Goal: Task Accomplishment & Management: Complete application form

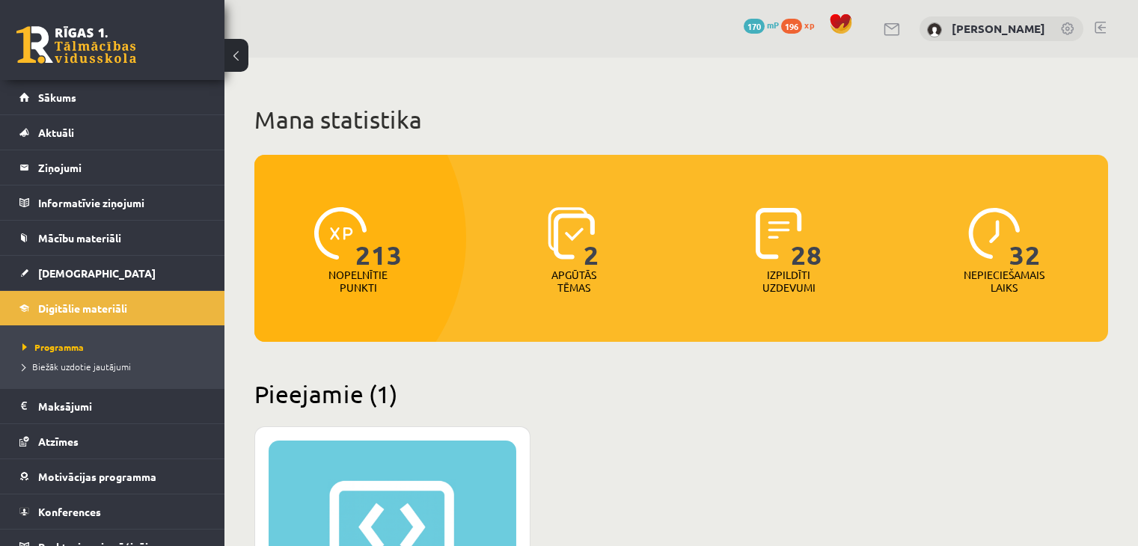
click at [381, 441] on div "XP 100" at bounding box center [393, 534] width 248 height 187
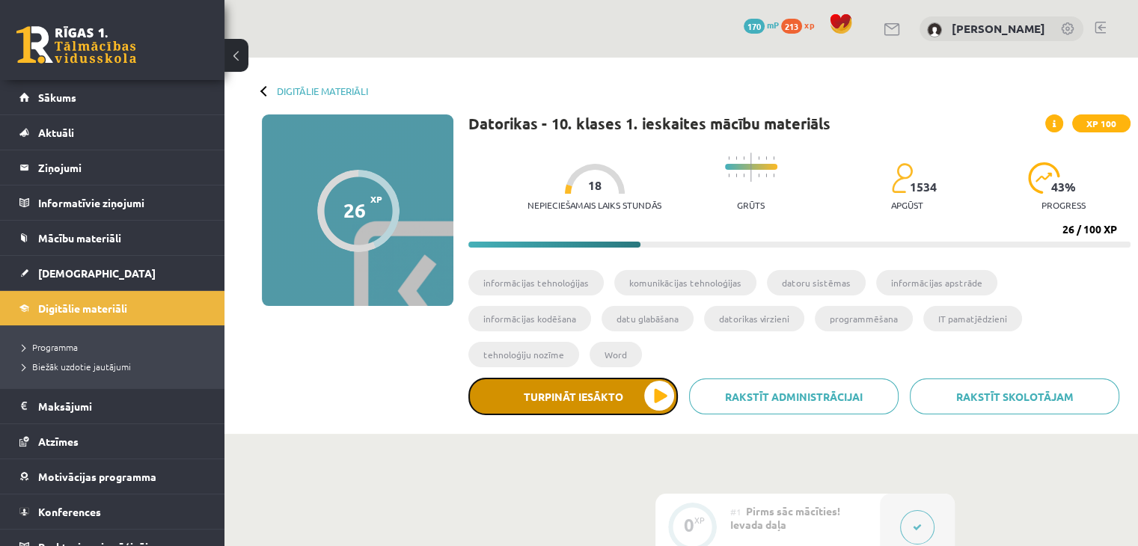
click at [507, 378] on button "Turpināt iesākto" at bounding box center [574, 396] width 210 height 37
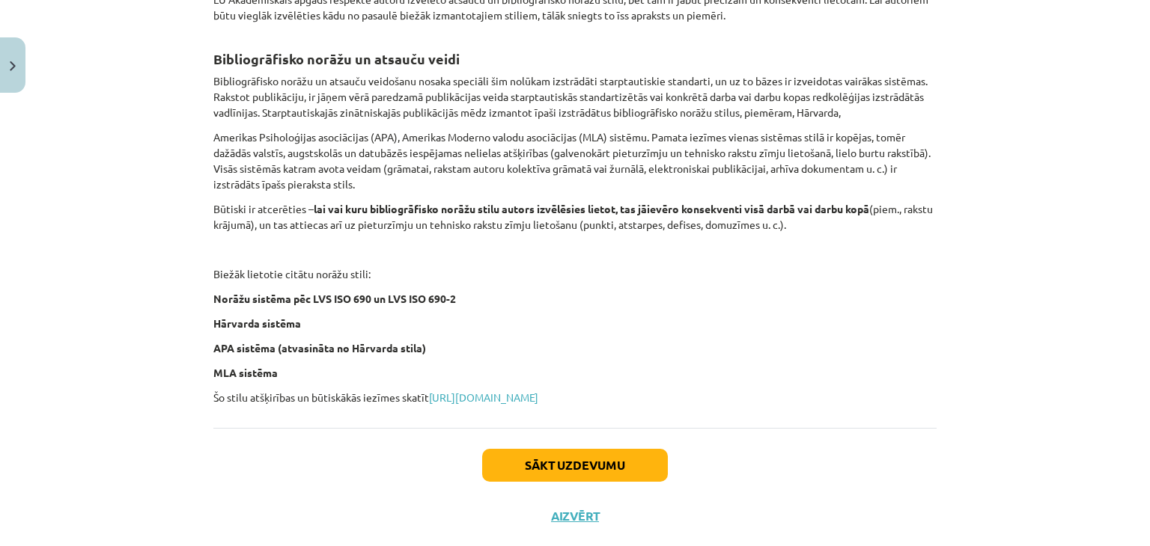
scroll to position [600, 0]
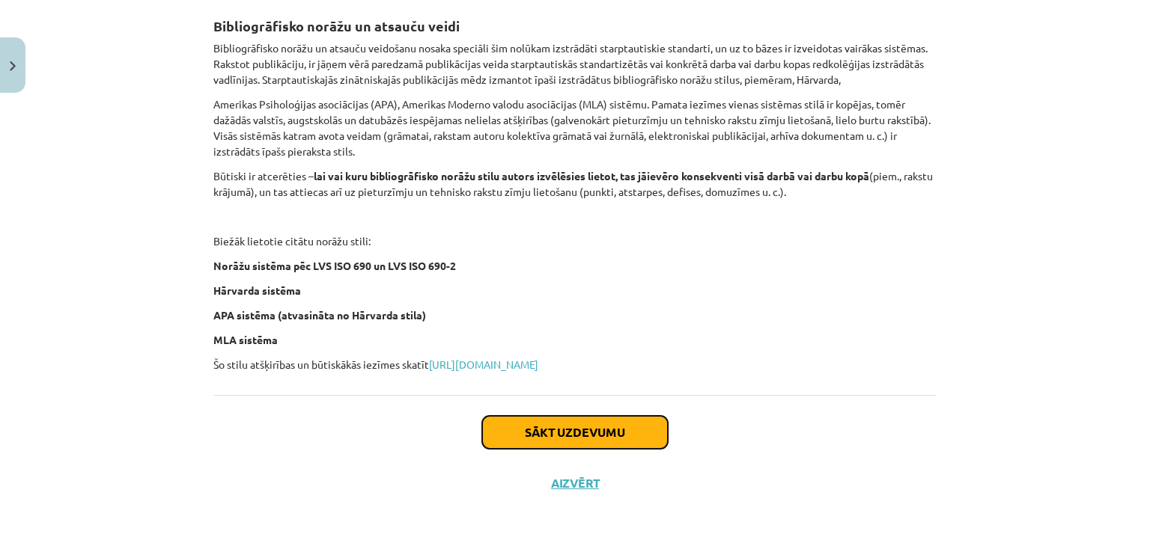
click at [597, 424] on button "Sākt uzdevumu" at bounding box center [575, 432] width 186 height 33
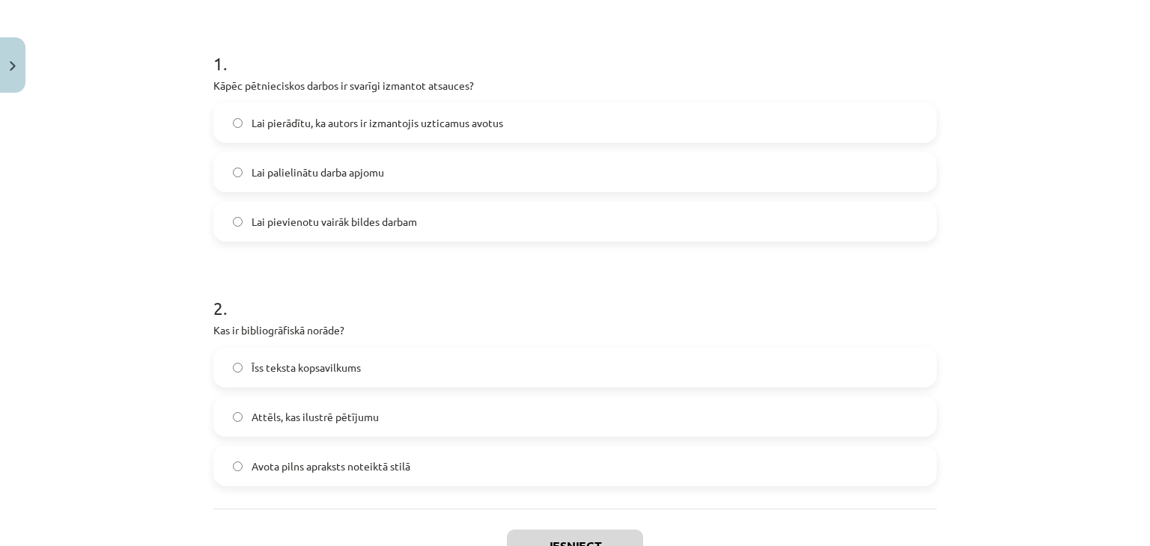
scroll to position [272, 0]
click at [324, 114] on span "Lai pierādītu, ka autors ir izmantojis uzticamus avotus" at bounding box center [376, 122] width 251 height 16
click at [260, 467] on span "Avota pilns apraksts noteiktā stilā" at bounding box center [330, 465] width 159 height 16
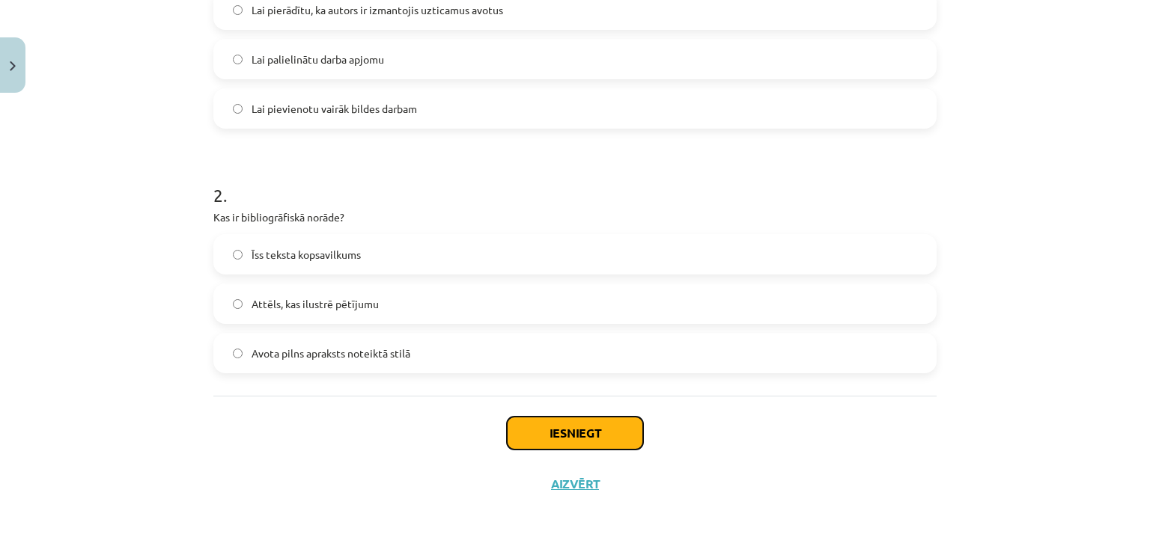
click at [550, 448] on button "Iesniegt" at bounding box center [575, 433] width 136 height 33
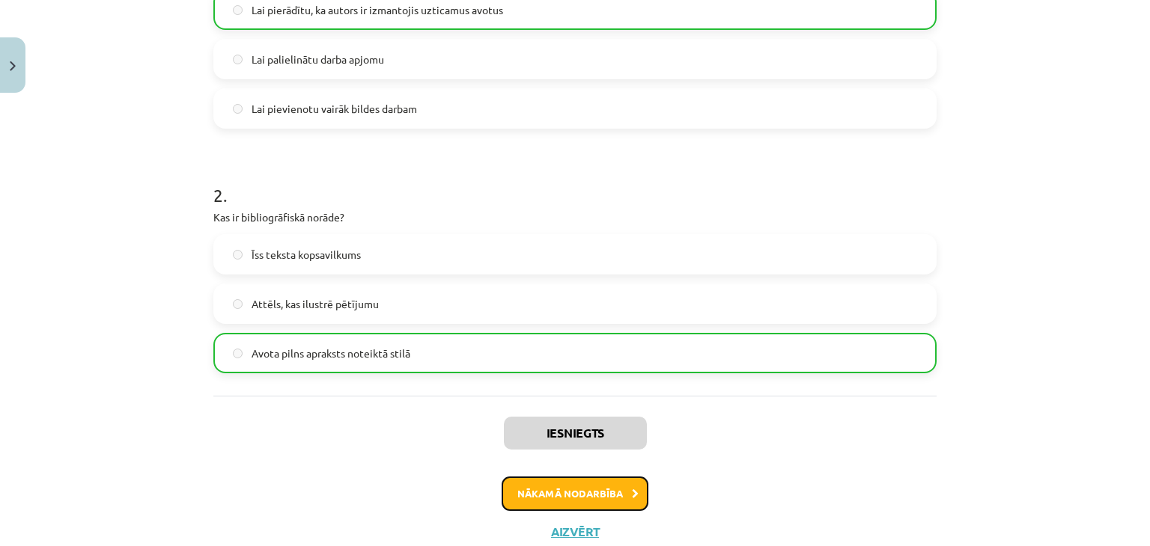
click at [595, 498] on button "Nākamā nodarbība" at bounding box center [574, 494] width 147 height 34
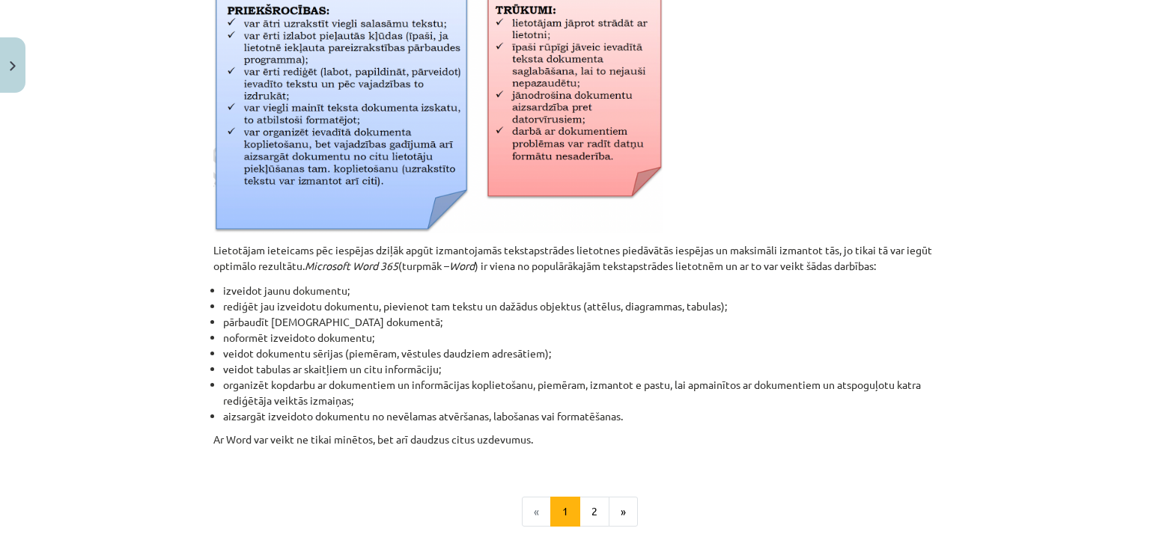
scroll to position [698, 0]
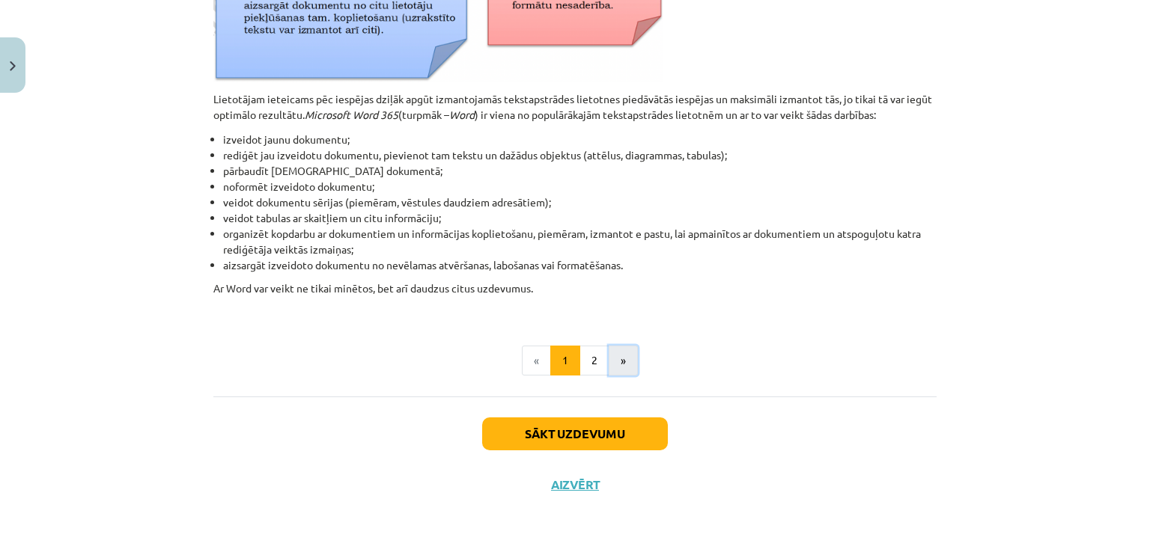
click at [622, 353] on button "»" at bounding box center [622, 361] width 29 height 30
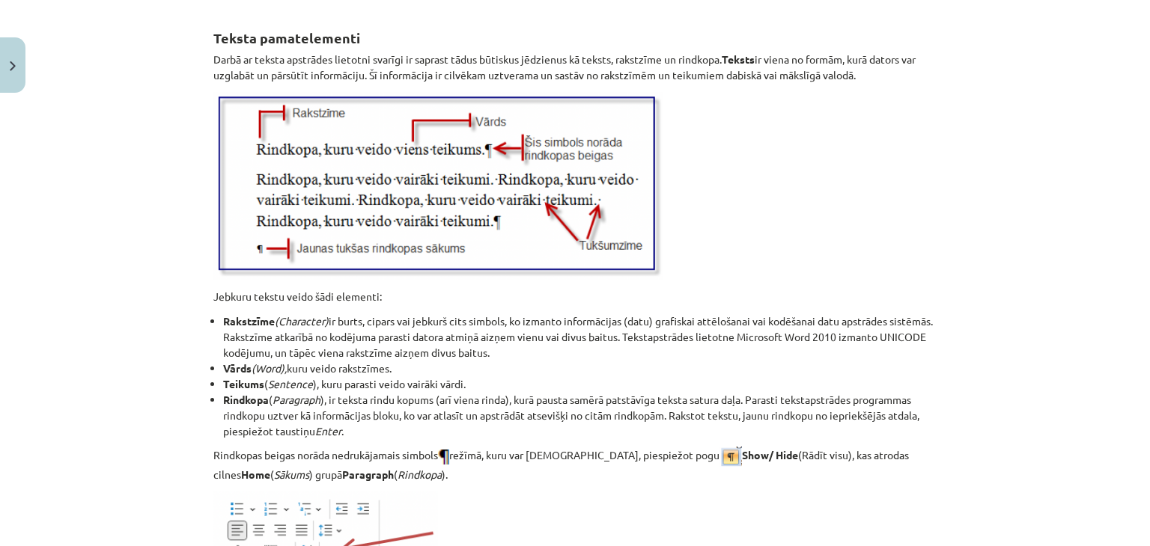
scroll to position [1930, 0]
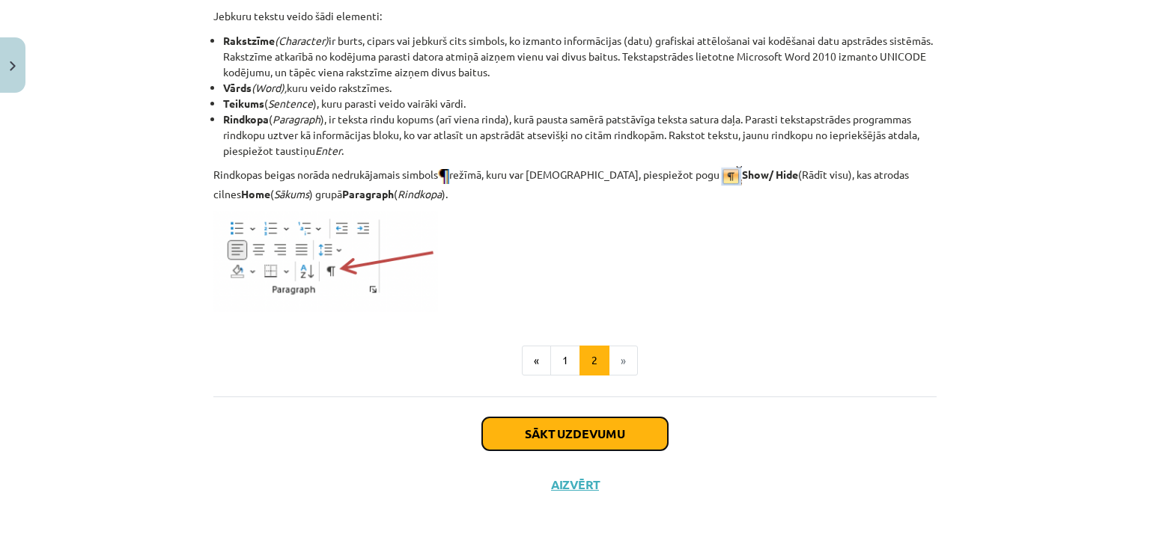
click at [573, 429] on button "Sākt uzdevumu" at bounding box center [575, 434] width 186 height 33
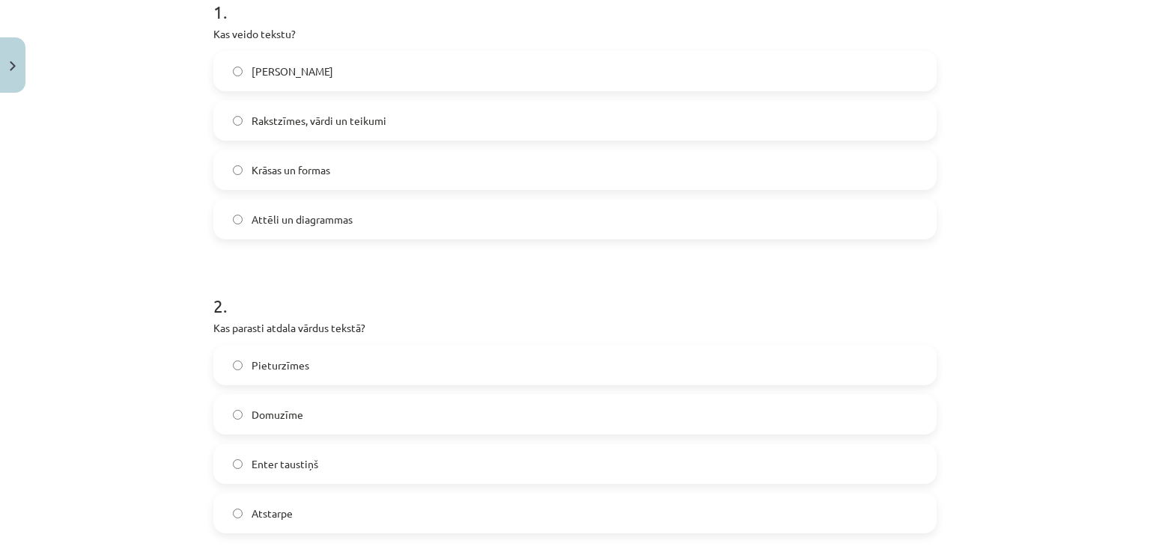
scroll to position [322, 0]
click at [305, 121] on span "Rakstzīmes, vārdi un teikumi" at bounding box center [318, 122] width 135 height 16
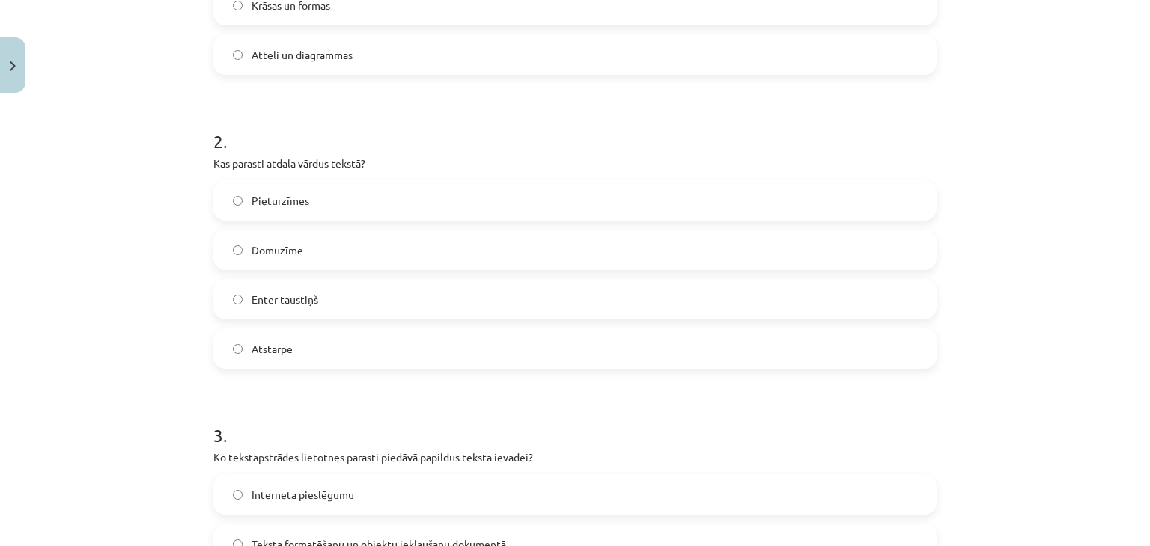
scroll to position [523, 0]
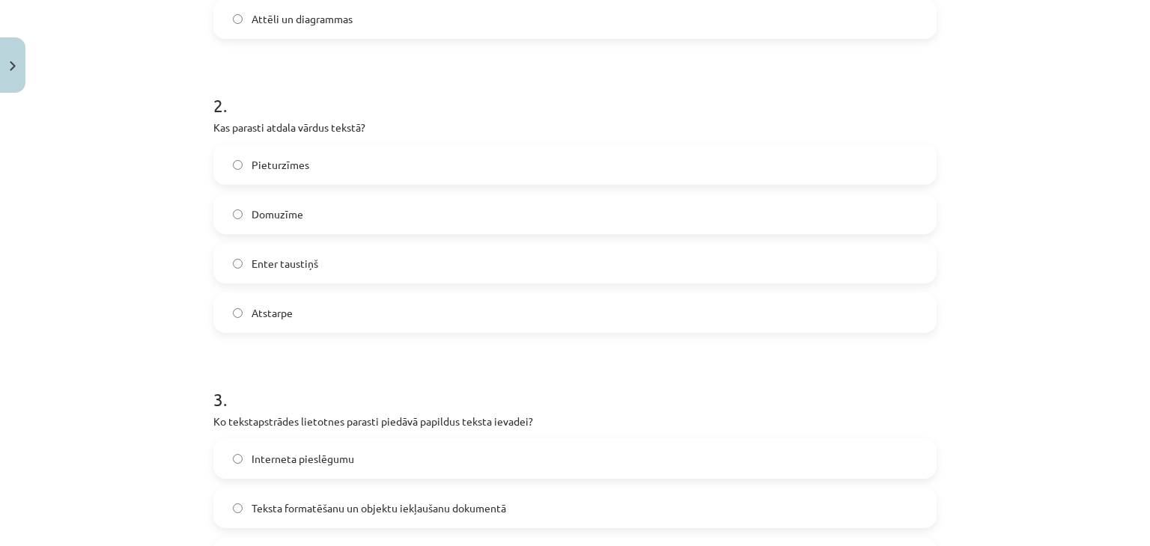
click at [258, 311] on span "Atstarpe" at bounding box center [271, 313] width 41 height 16
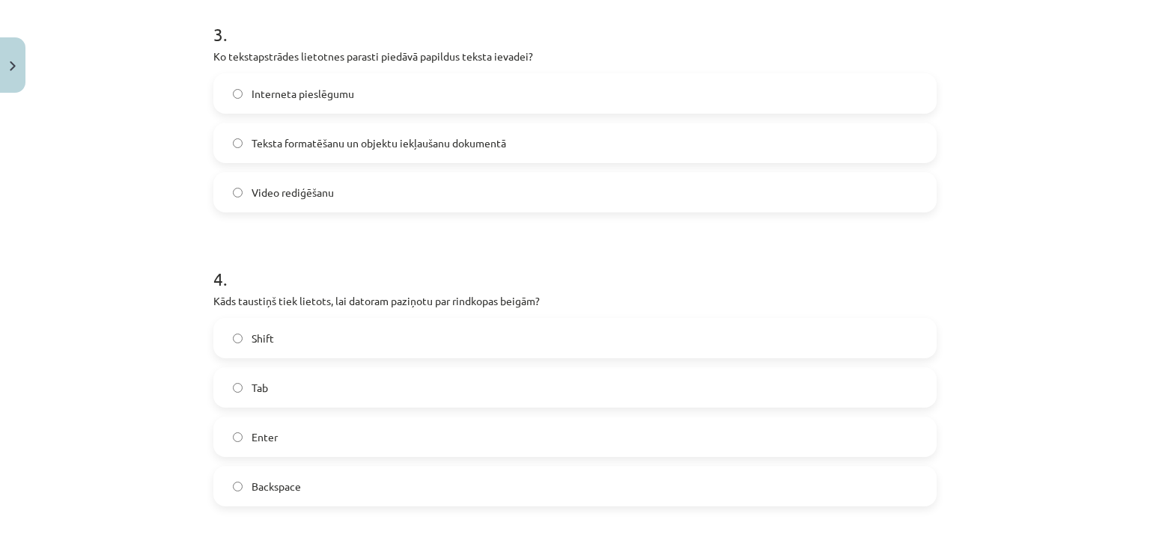
scroll to position [882, 0]
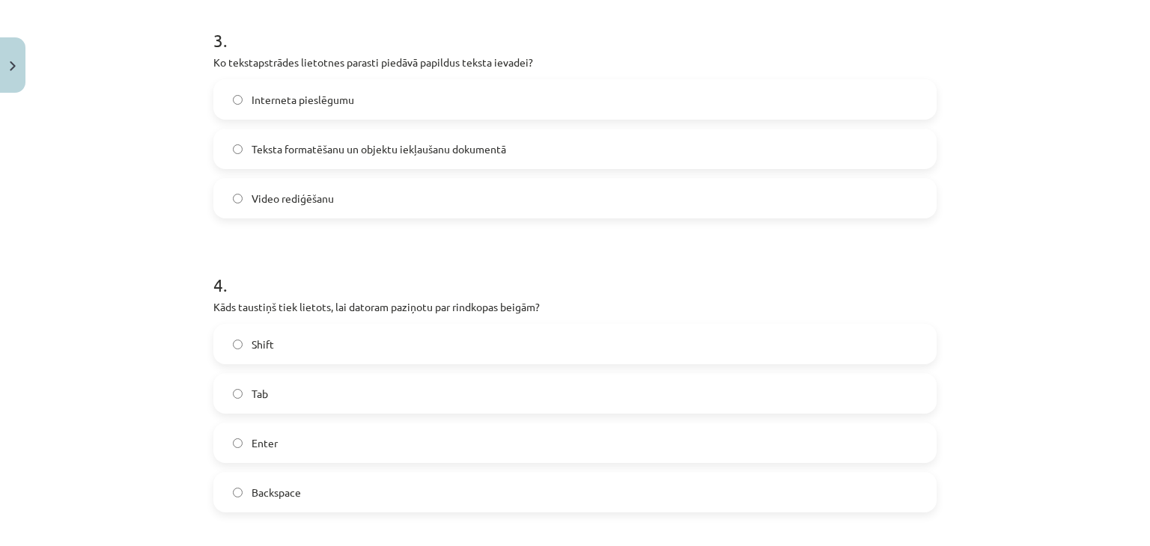
click at [281, 150] on span "Teksta formatēšanu un objektu iekļaušanu dokumentā" at bounding box center [378, 149] width 254 height 16
click at [281, 439] on label "Enter" at bounding box center [575, 442] width 720 height 37
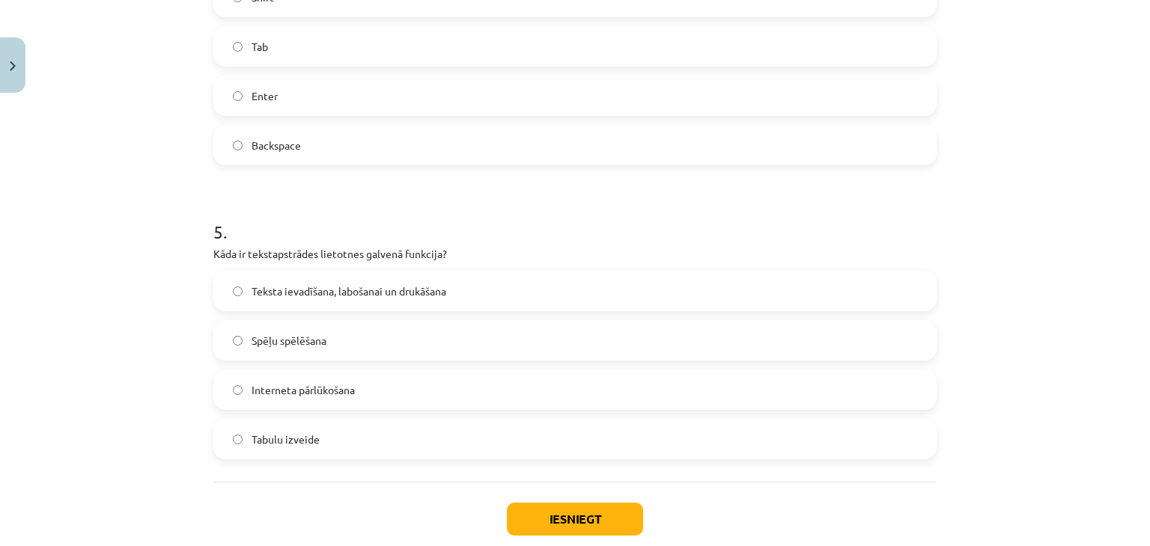
scroll to position [1317, 0]
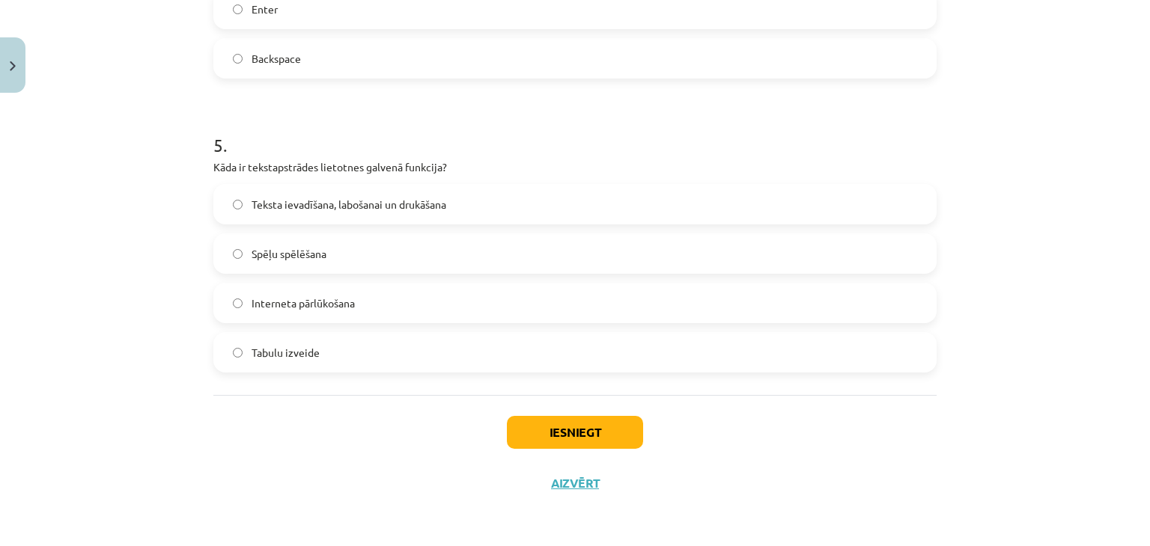
click at [443, 209] on span "Teksta ievadīšana, labošanai un drukāšana" at bounding box center [348, 205] width 195 height 16
click at [543, 440] on button "Iesniegt" at bounding box center [575, 432] width 136 height 33
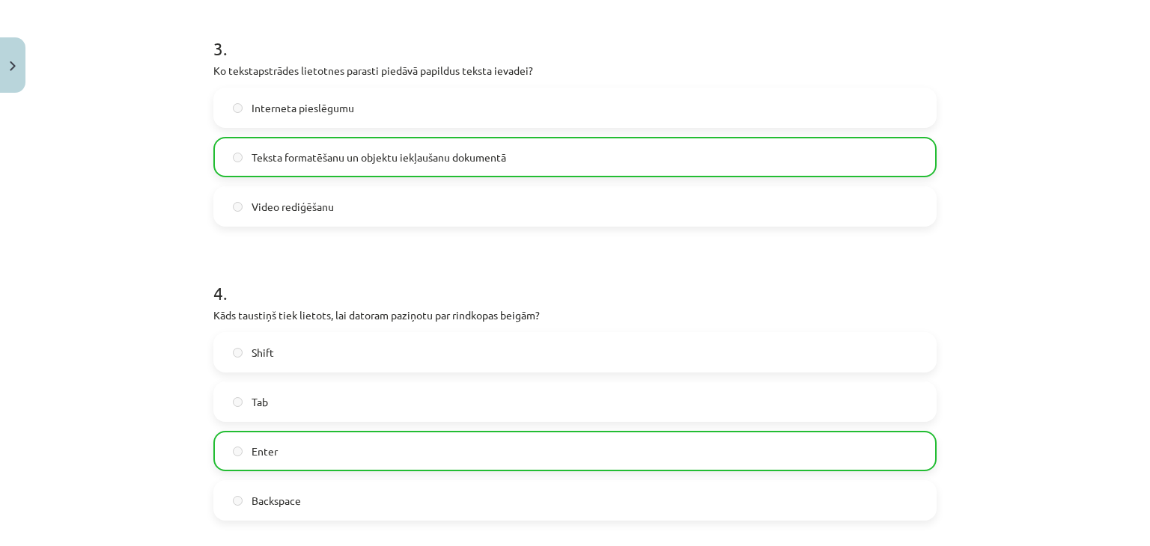
scroll to position [1363, 0]
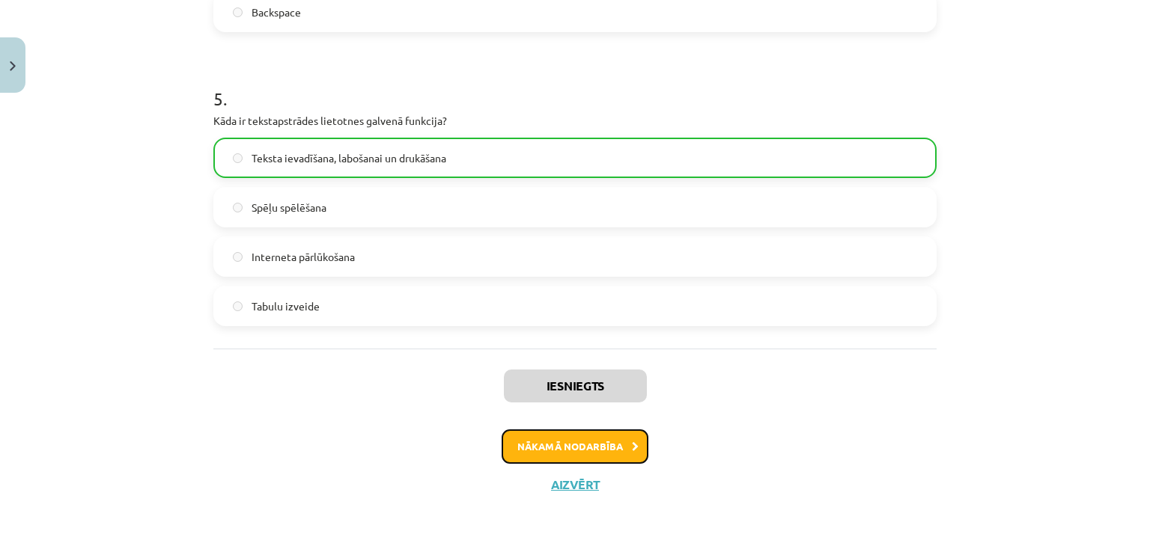
click at [575, 443] on button "Nākamā nodarbība" at bounding box center [574, 447] width 147 height 34
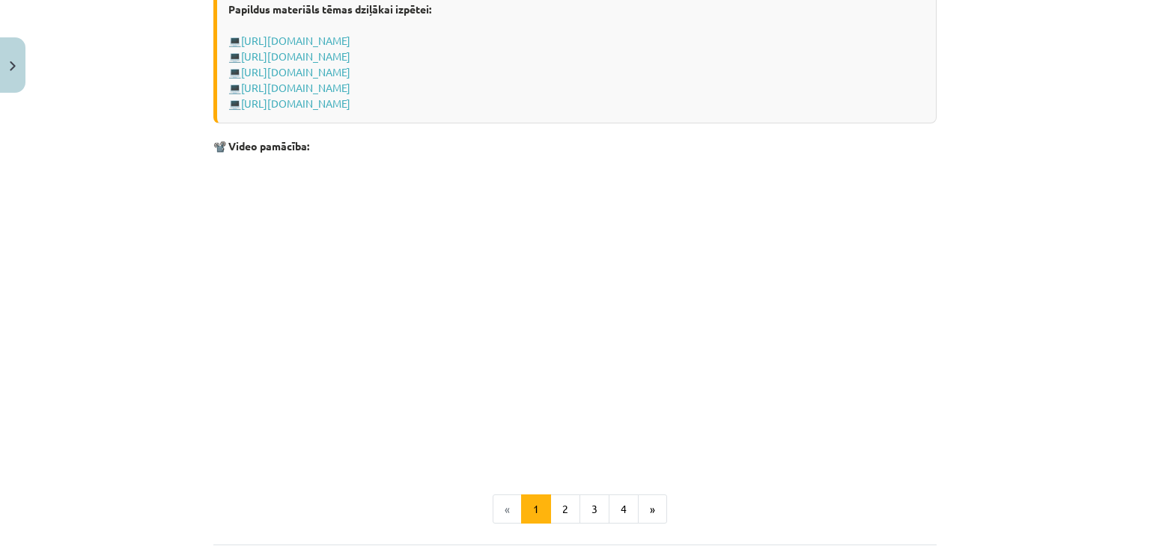
scroll to position [2997, 0]
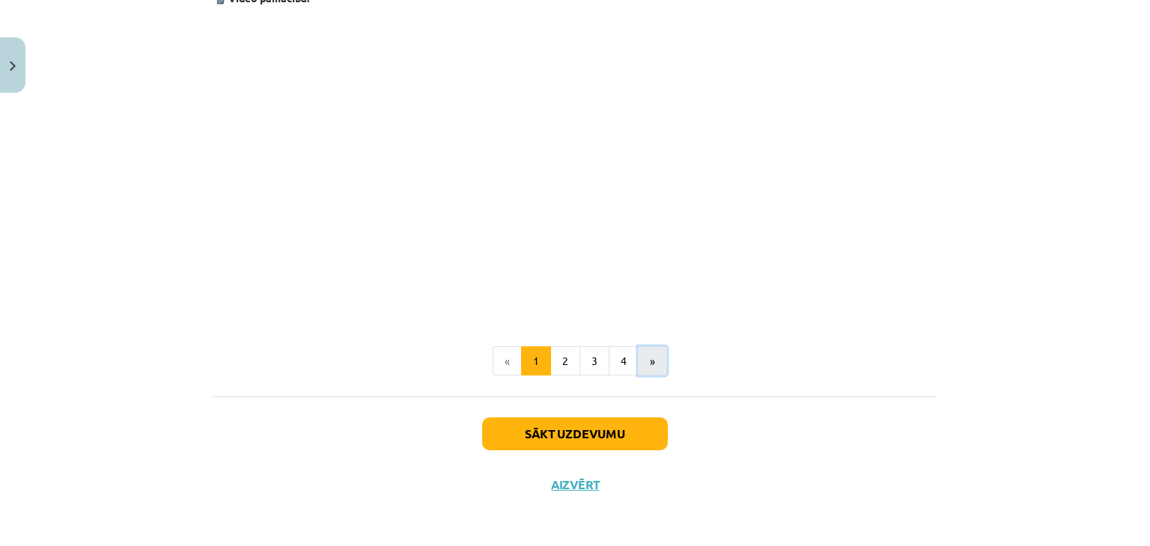
click at [652, 364] on button "»" at bounding box center [652, 362] width 29 height 30
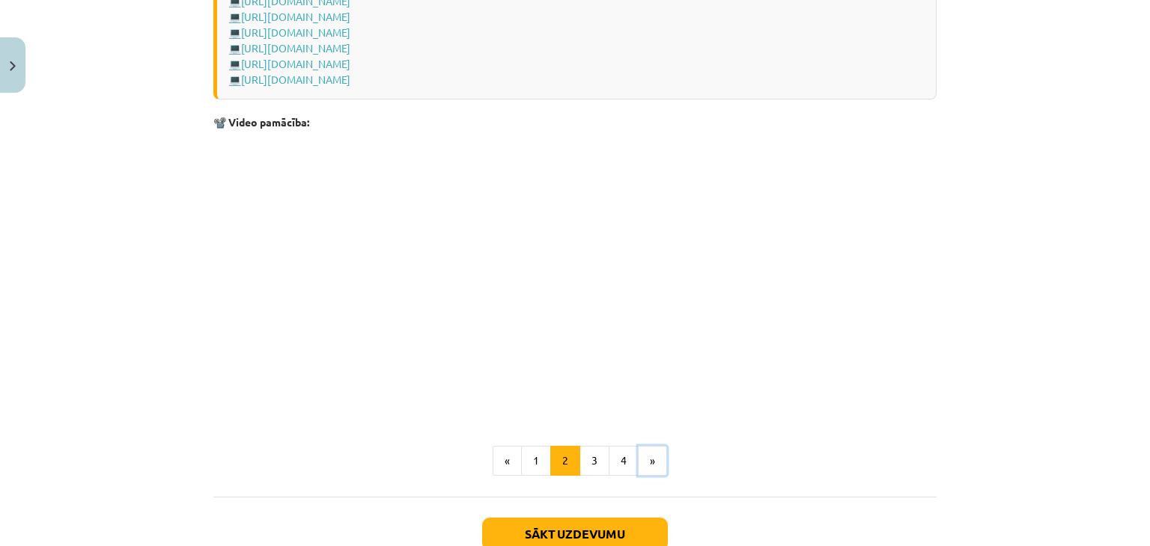
scroll to position [2211, 0]
click at [644, 463] on button "»" at bounding box center [652, 463] width 29 height 30
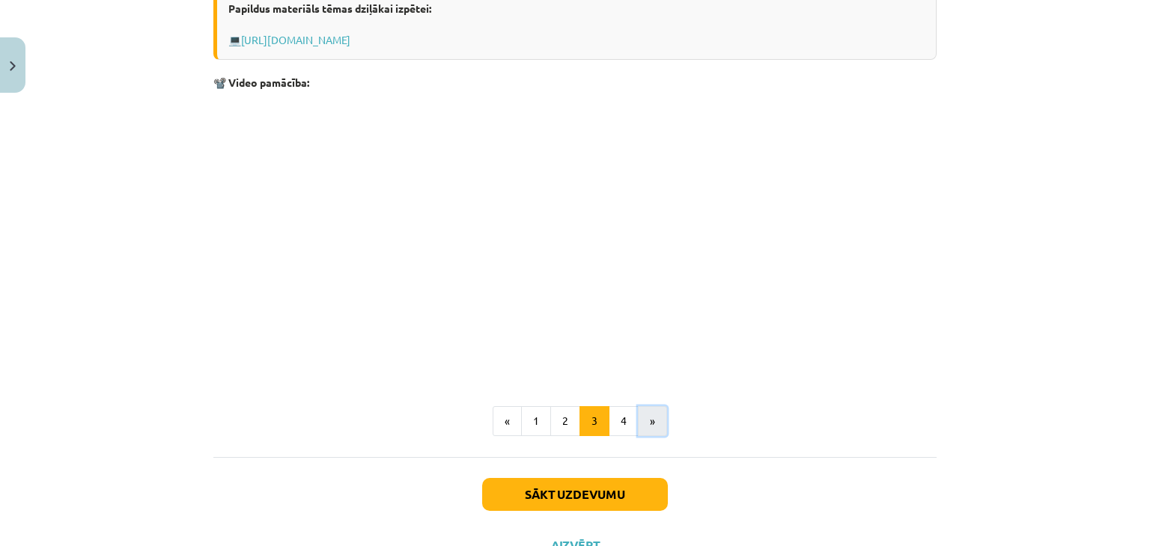
scroll to position [2450, 0]
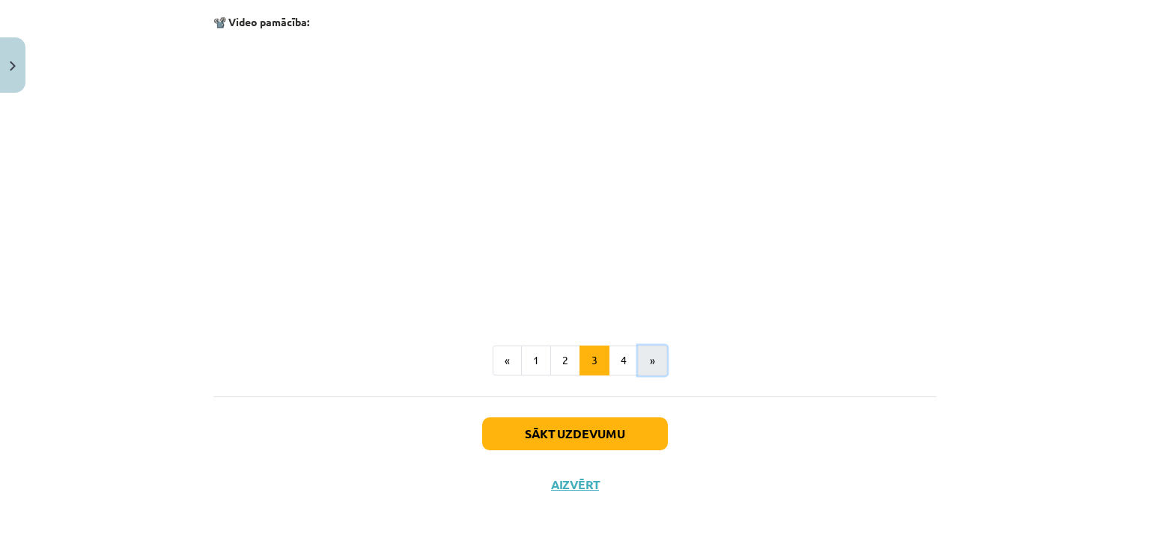
click at [650, 360] on button "»" at bounding box center [652, 361] width 29 height 30
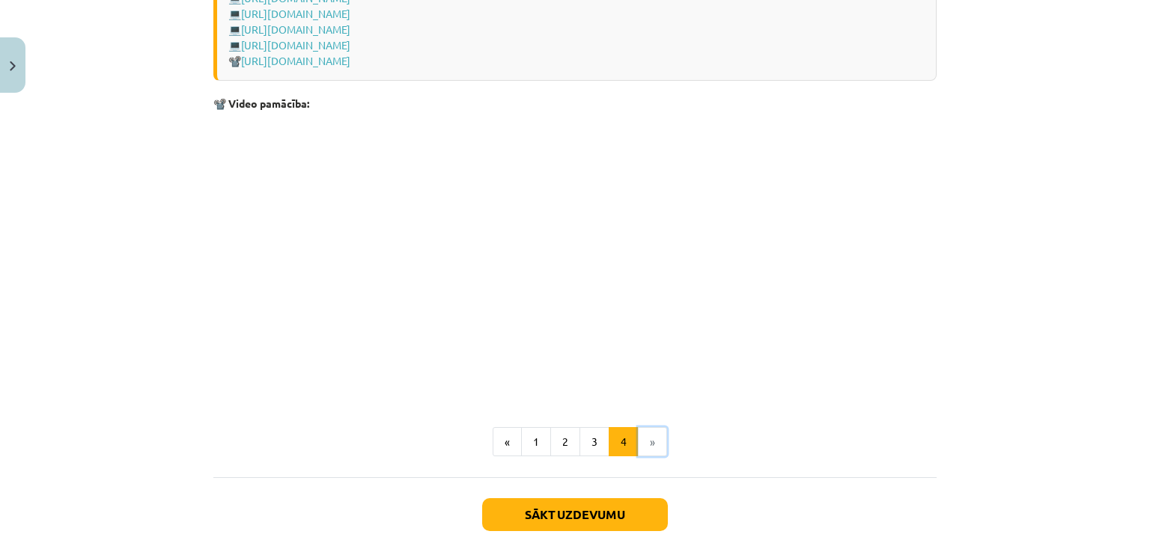
scroll to position [2236, 0]
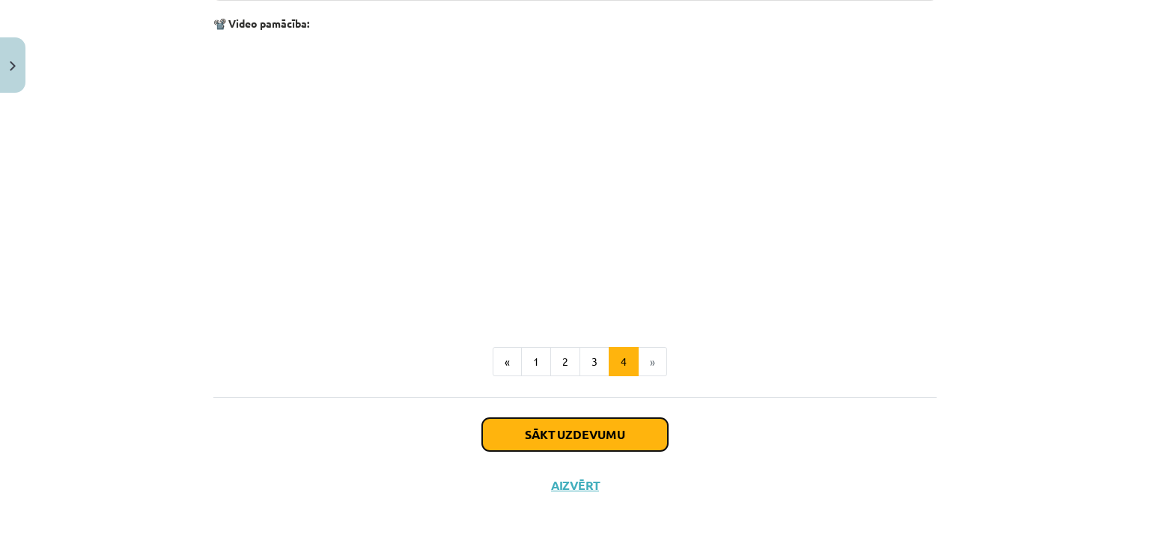
click at [579, 438] on button "Sākt uzdevumu" at bounding box center [575, 434] width 186 height 33
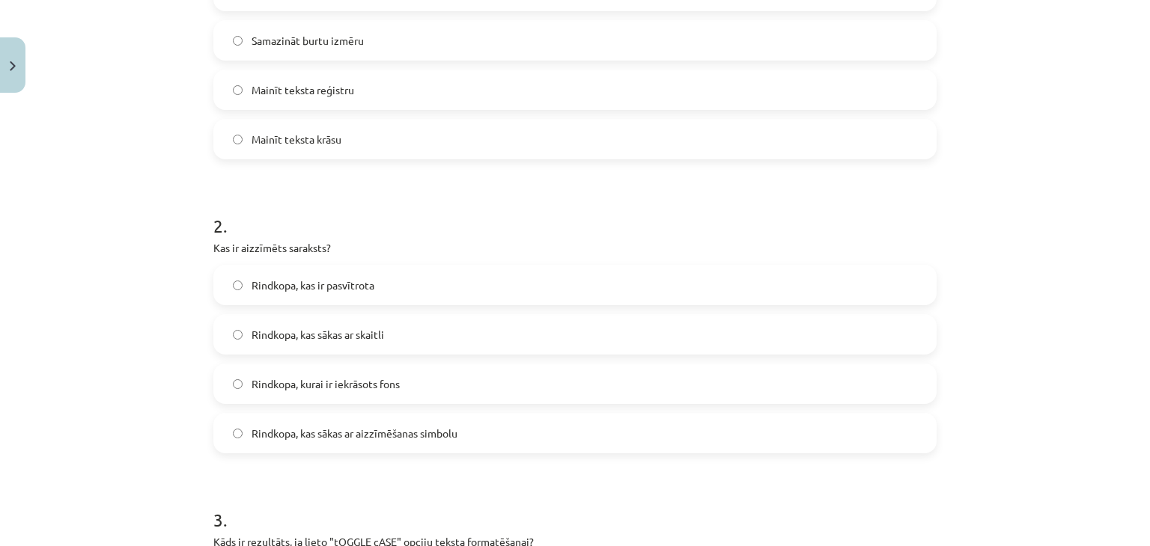
scroll to position [418, 0]
click at [258, 339] on span "Rindkopa, kas sākas ar skaitli" at bounding box center [317, 334] width 132 height 16
click at [252, 422] on label "Rindkopa, kas sākas ar aizzīmēšanas simbolu" at bounding box center [575, 432] width 720 height 37
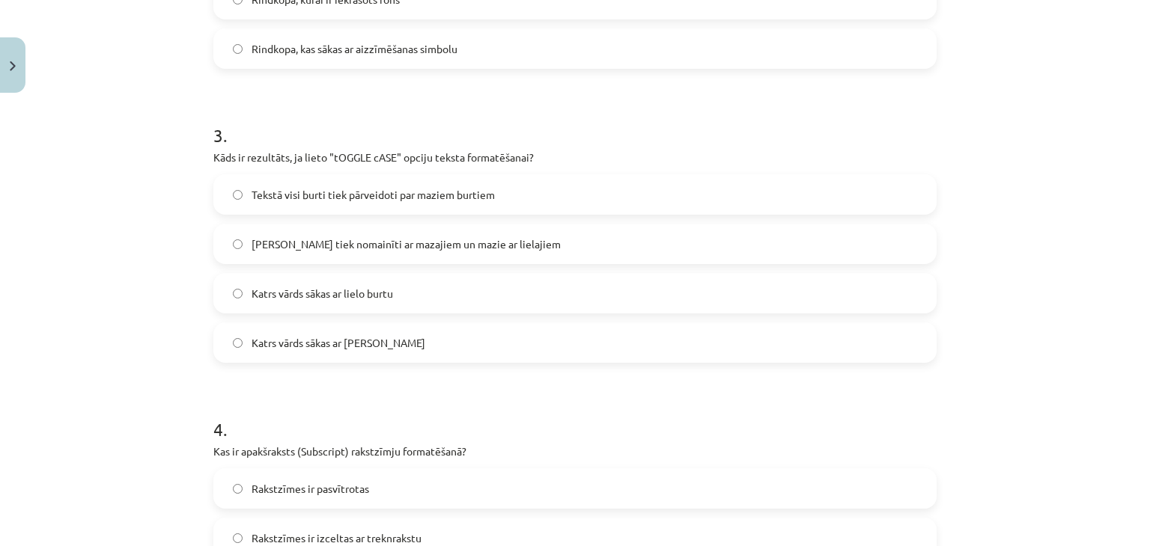
scroll to position [807, 0]
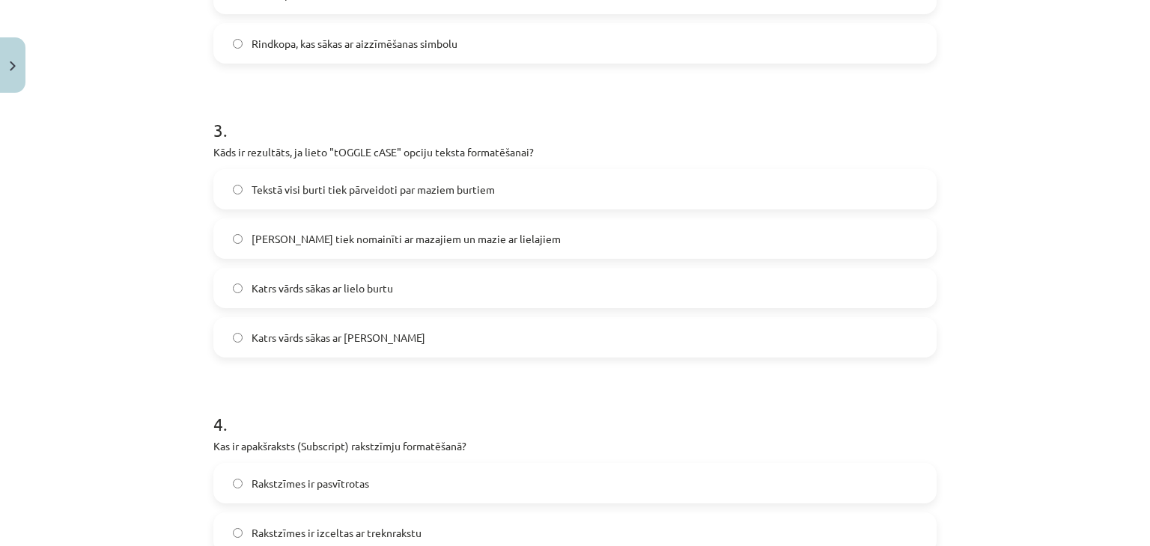
click at [281, 248] on label "Lielie burti tiek nomainīti ar mazajiem un mazie ar lielajiem" at bounding box center [575, 238] width 720 height 37
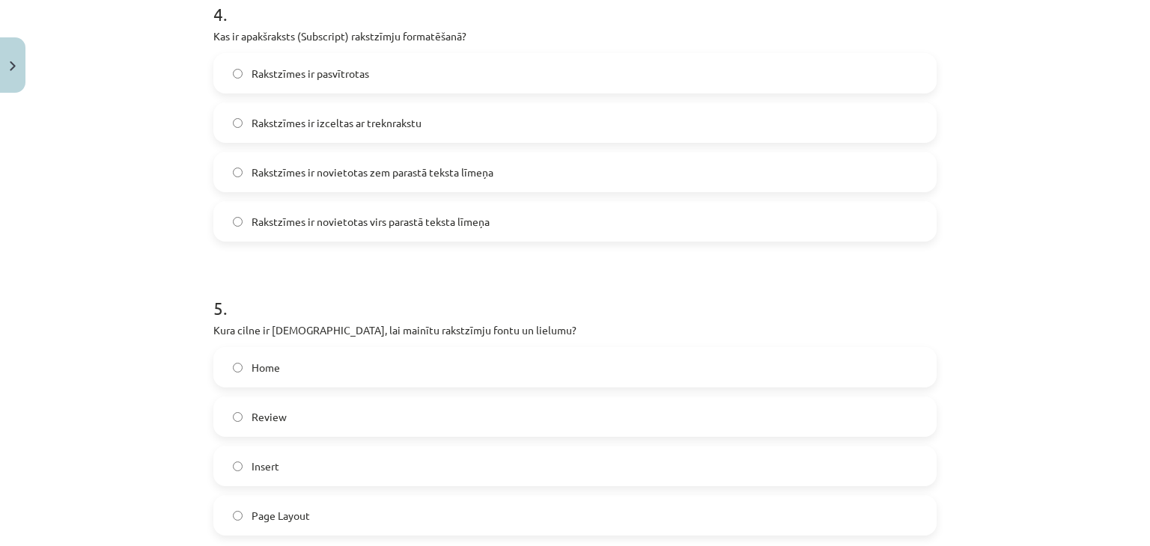
scroll to position [1218, 0]
click at [284, 168] on span "Rakstzīmes ir novietotas zem parastā teksta līmeņa" at bounding box center [372, 172] width 242 height 16
click at [284, 379] on label "Home" at bounding box center [575, 366] width 720 height 37
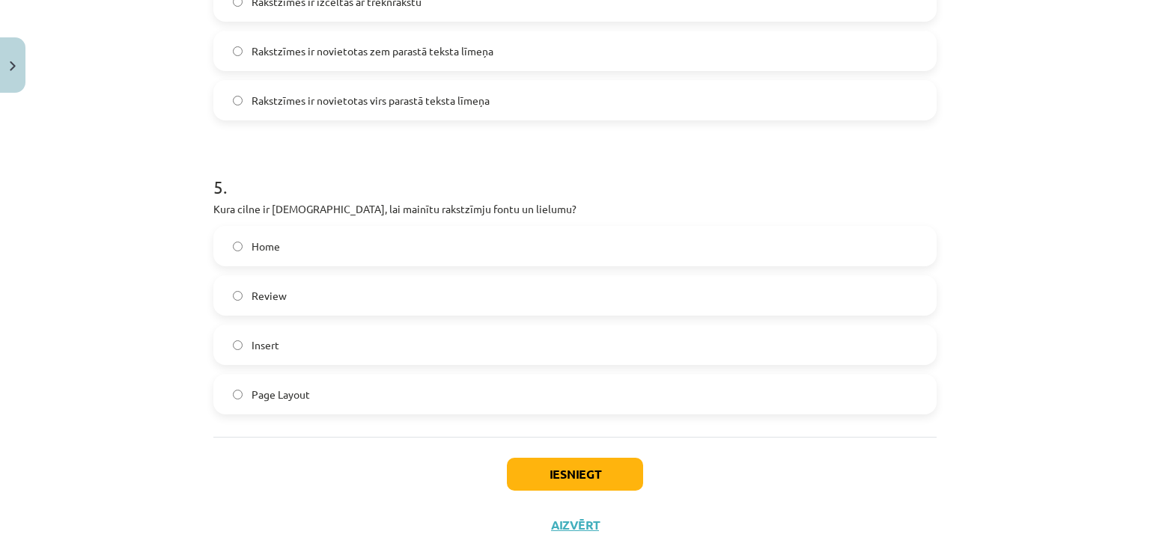
scroll to position [1380, 0]
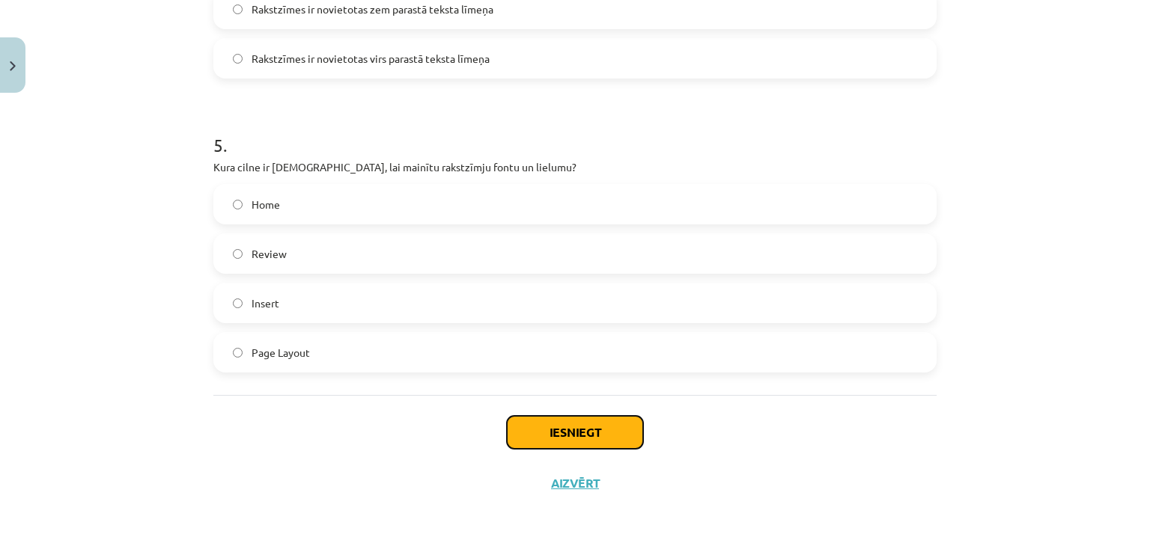
click at [606, 434] on button "Iesniegt" at bounding box center [575, 432] width 136 height 33
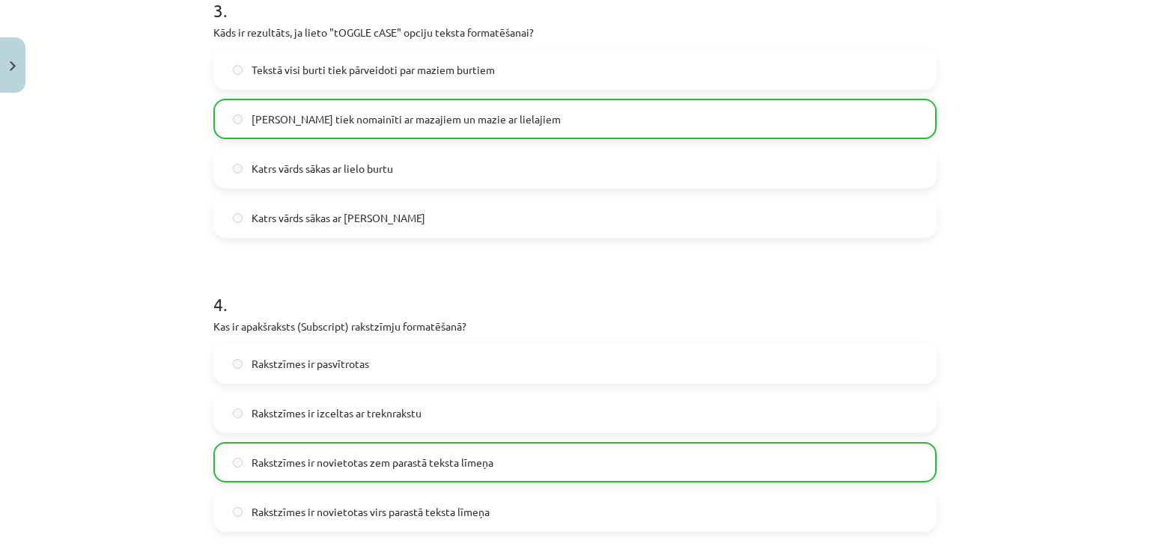
scroll to position [1427, 0]
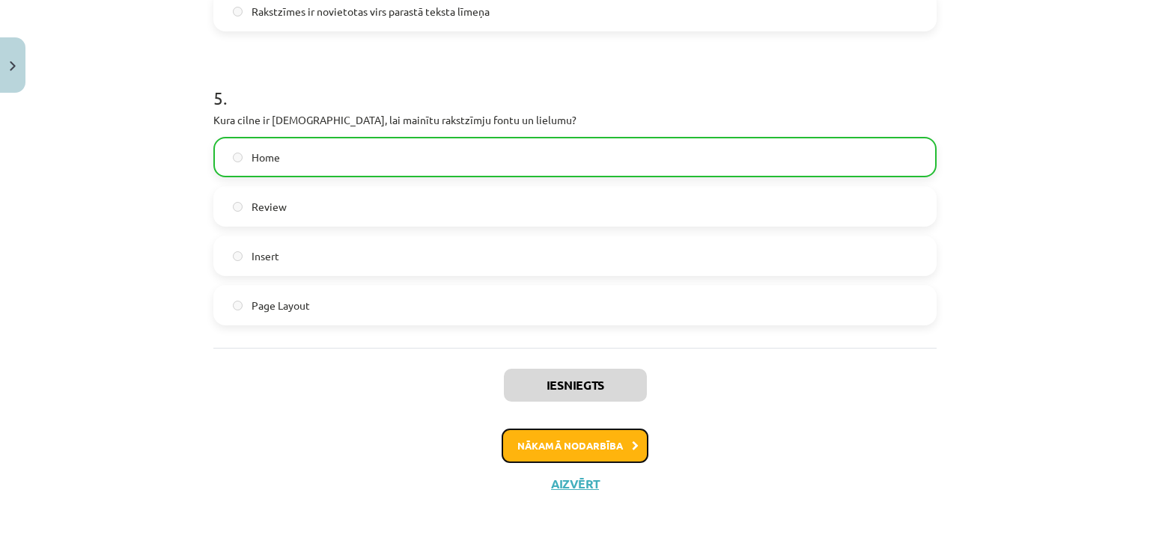
click at [573, 444] on button "Nākamā nodarbība" at bounding box center [574, 446] width 147 height 34
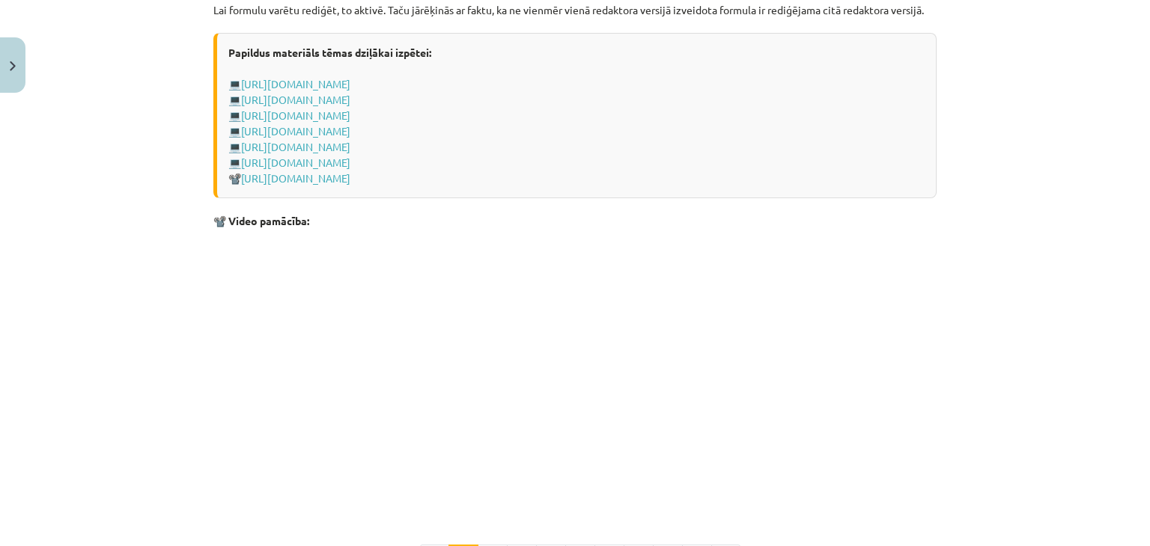
scroll to position [3152, 0]
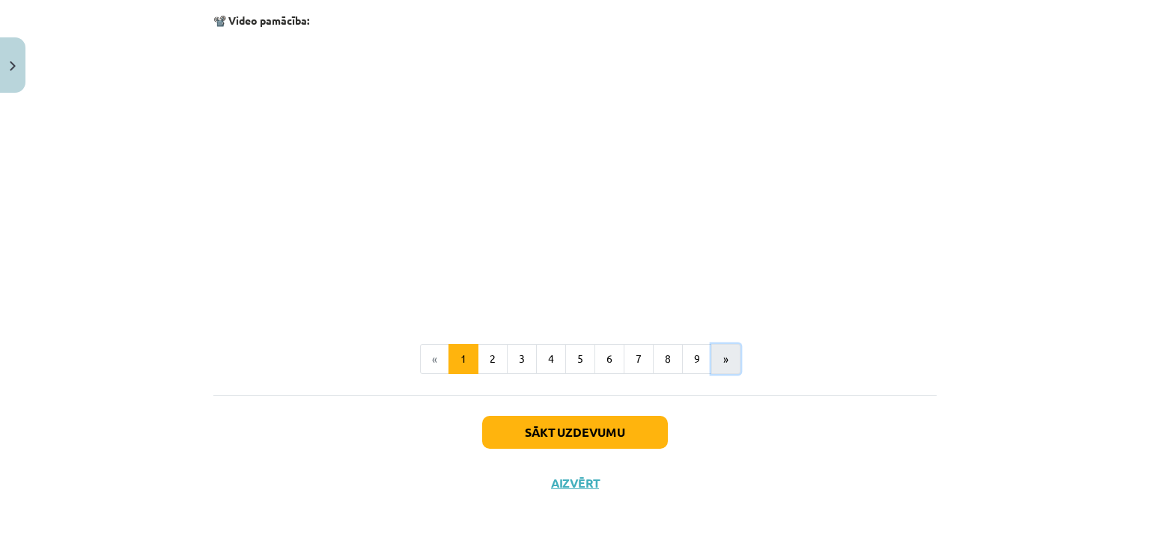
click at [719, 364] on button "»" at bounding box center [725, 359] width 29 height 30
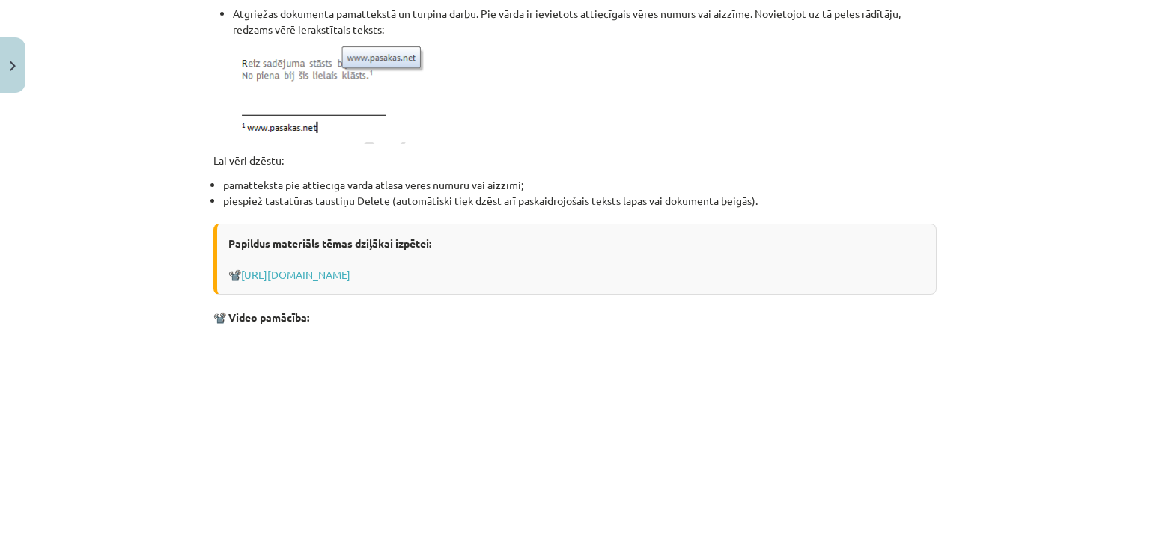
scroll to position [1826, 0]
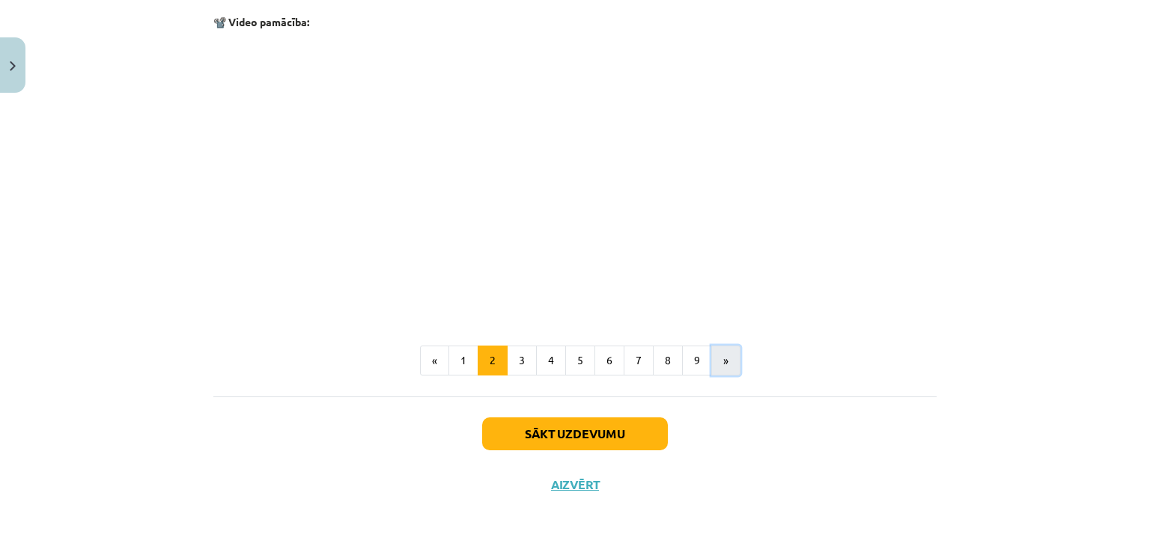
click at [719, 364] on button "»" at bounding box center [725, 361] width 29 height 30
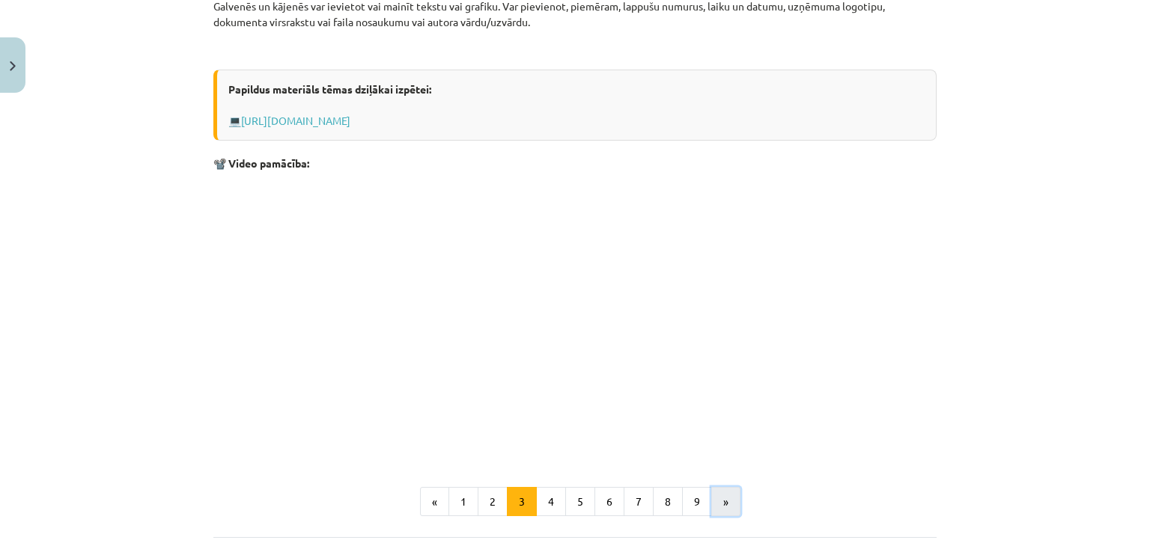
scroll to position [267, 0]
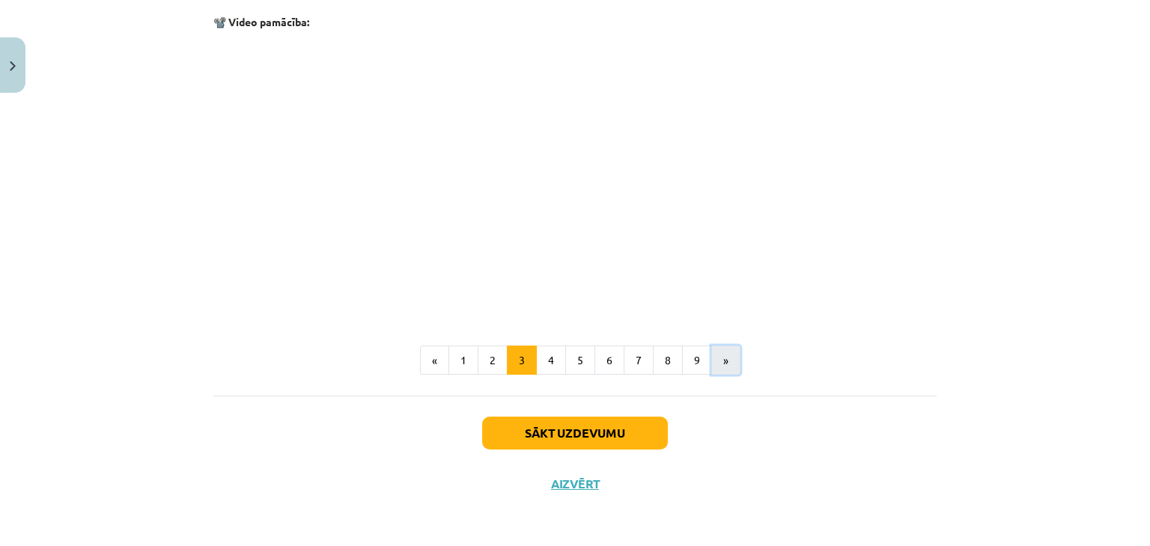
click at [719, 364] on button "»" at bounding box center [725, 361] width 29 height 30
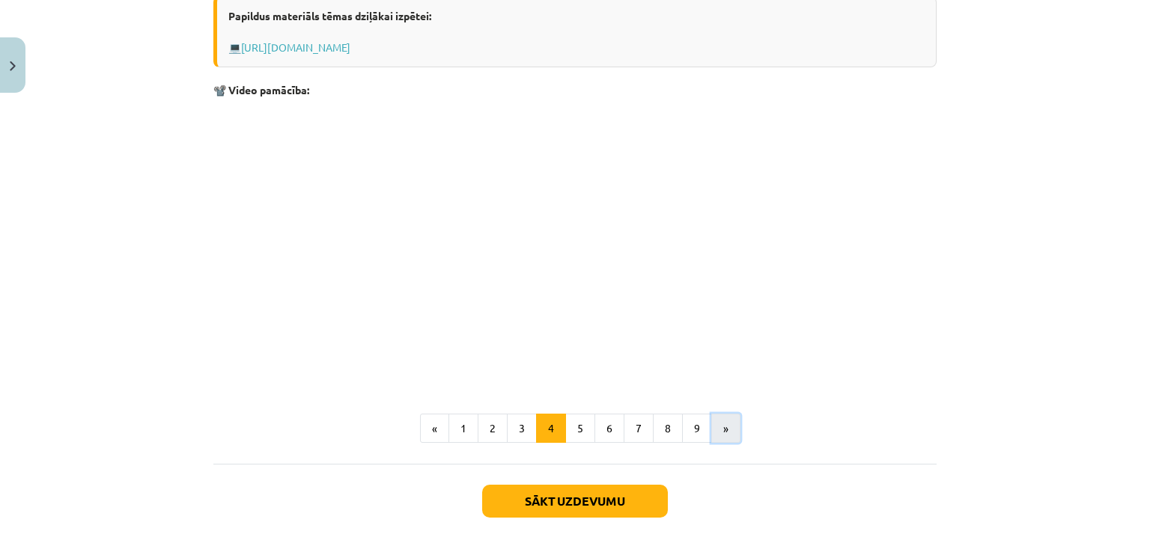
scroll to position [1406, 0]
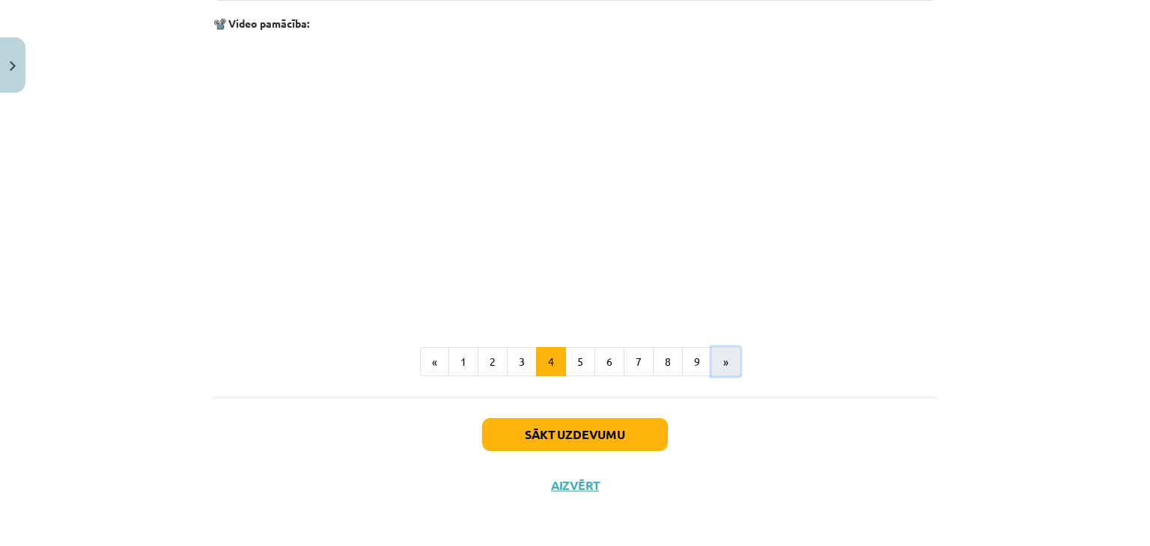
click at [716, 359] on button "»" at bounding box center [725, 362] width 29 height 30
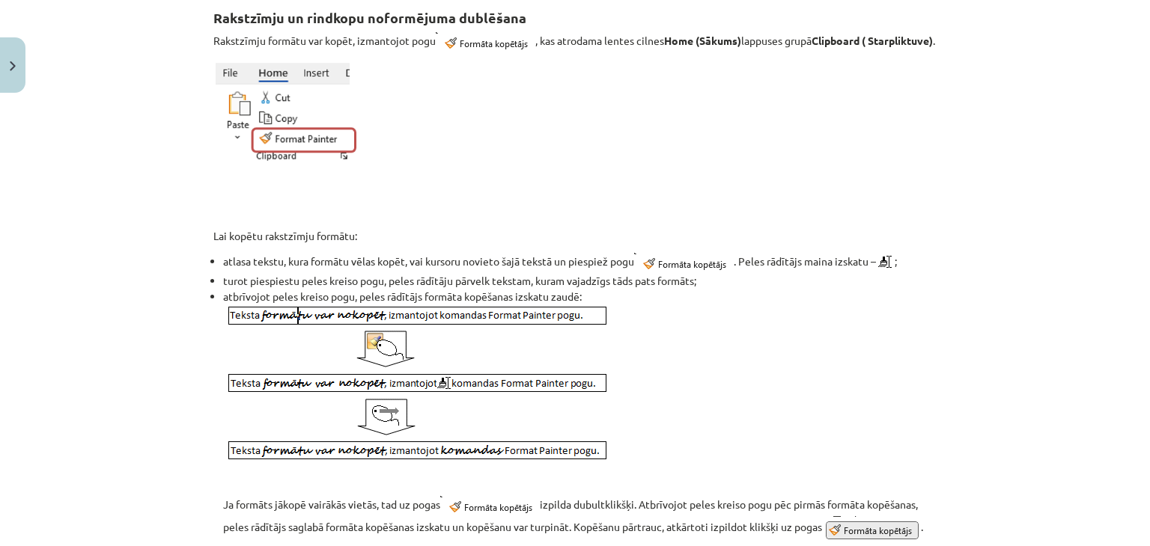
scroll to position [267, 0]
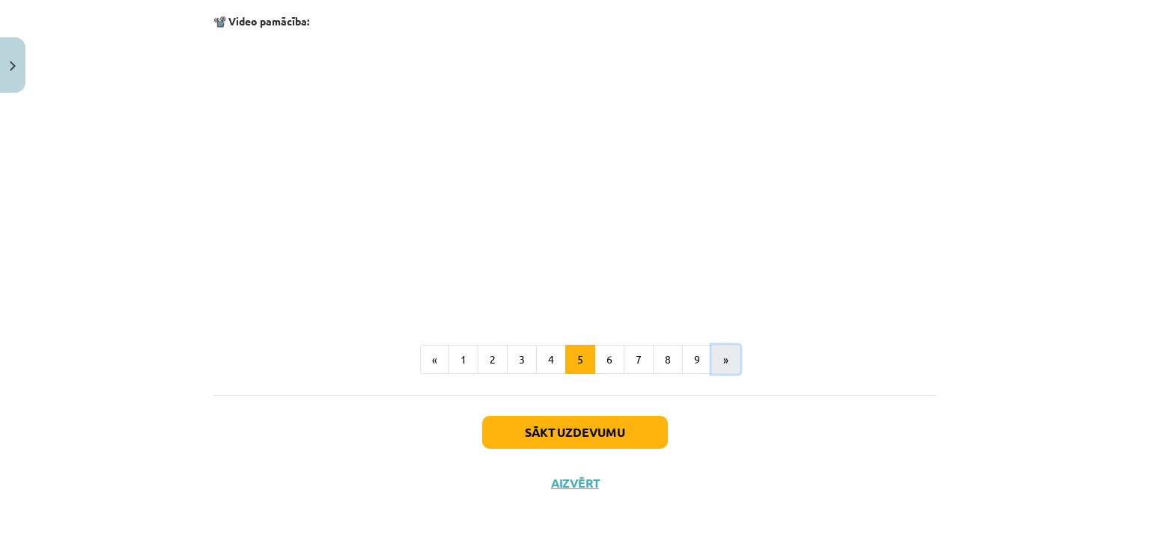
click at [716, 359] on button "»" at bounding box center [725, 360] width 29 height 30
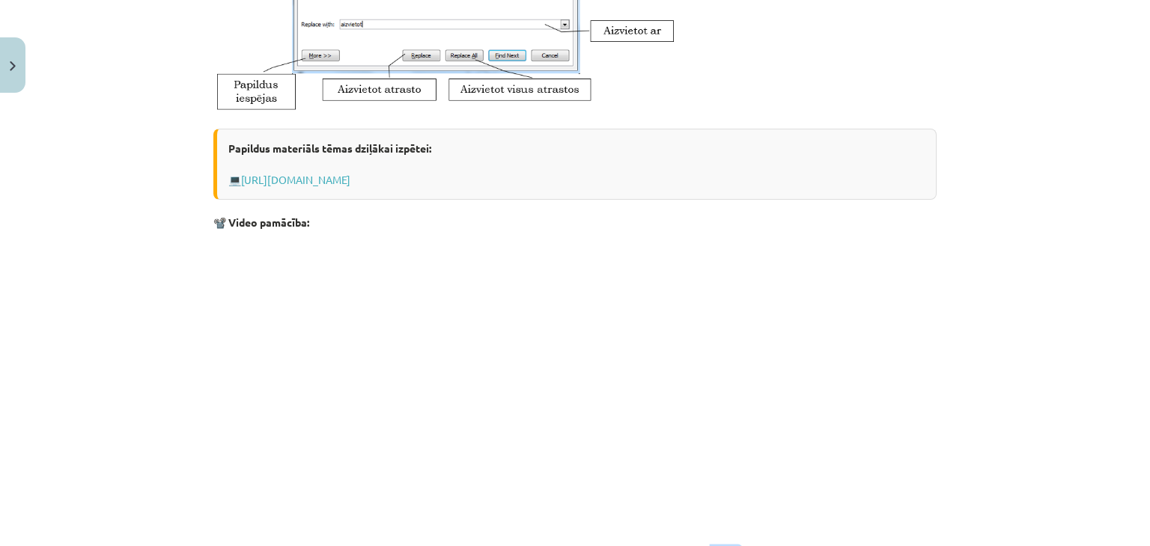
scroll to position [826, 0]
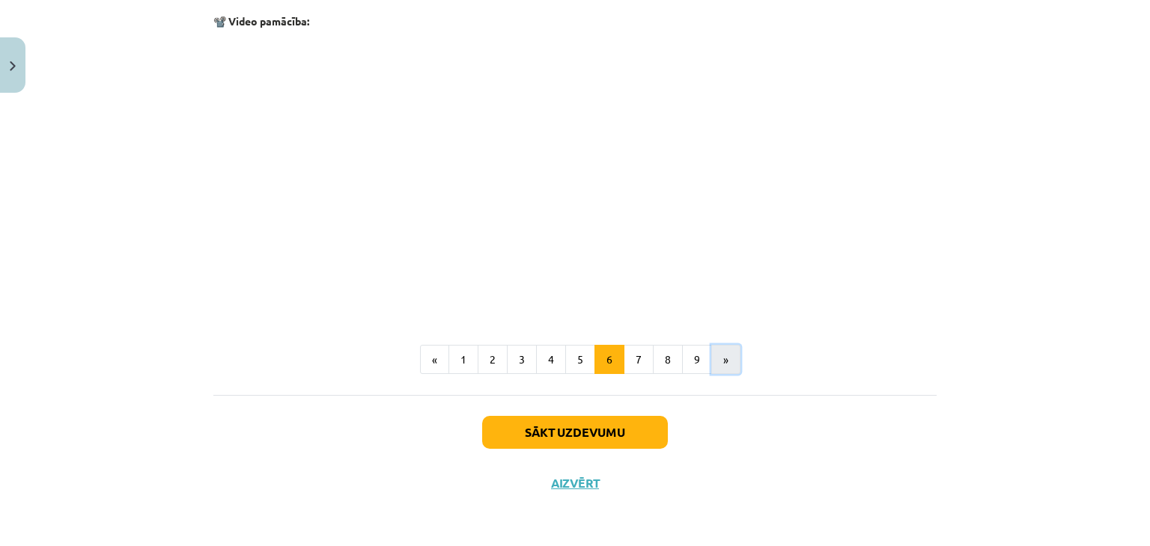
click at [719, 355] on button "»" at bounding box center [725, 360] width 29 height 30
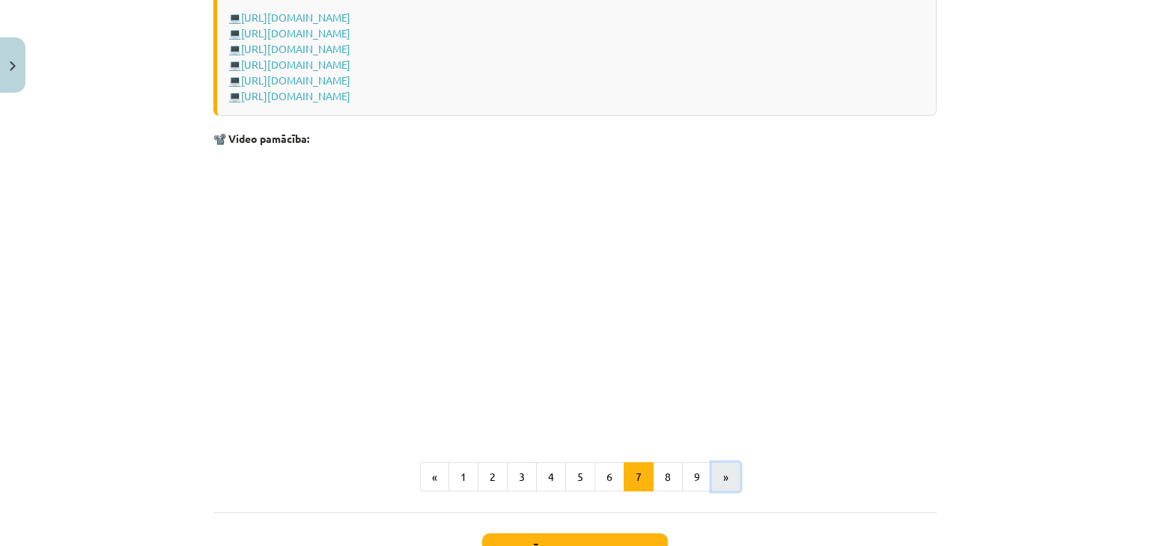
scroll to position [1290, 0]
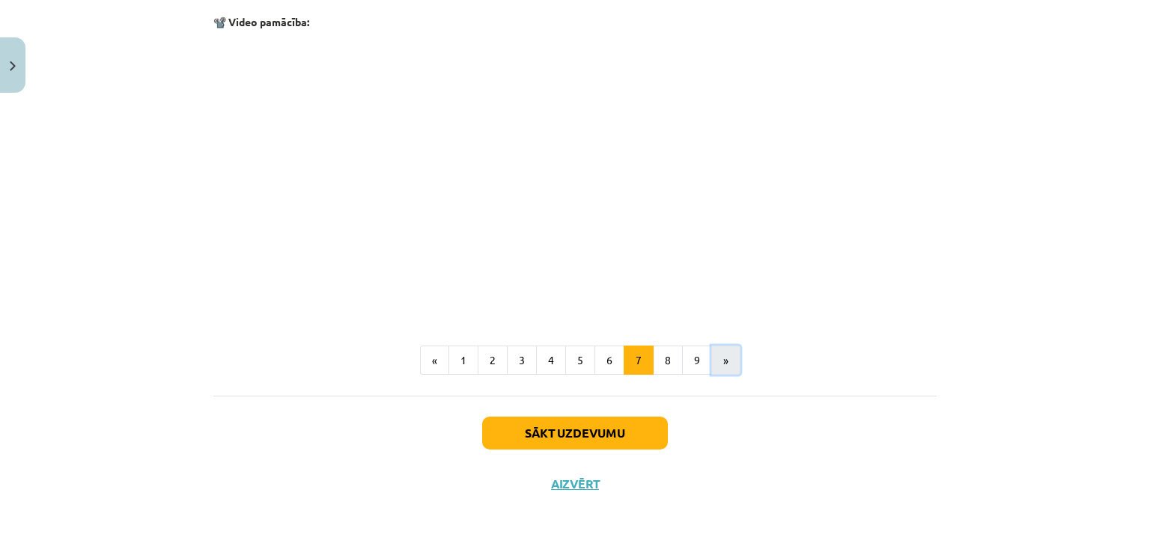
click at [719, 355] on button "»" at bounding box center [725, 361] width 29 height 30
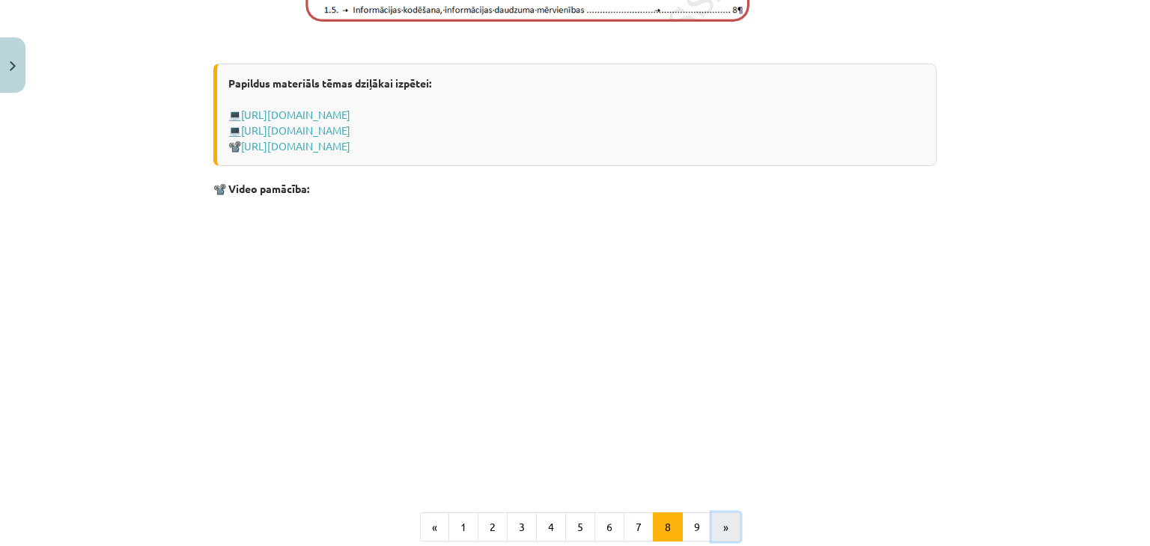
scroll to position [1144, 0]
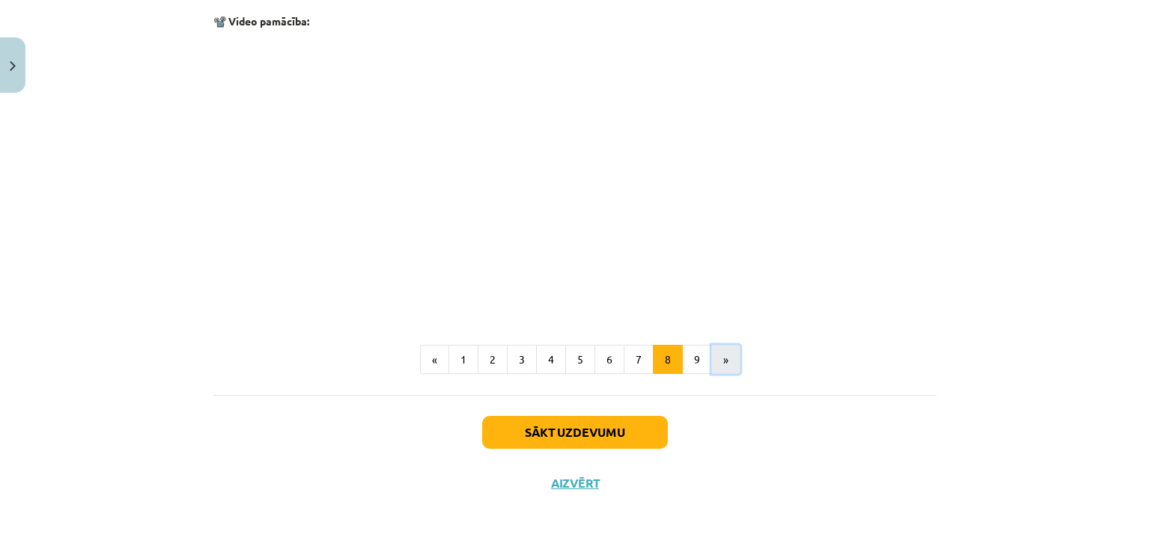
click at [718, 363] on button "»" at bounding box center [725, 360] width 29 height 30
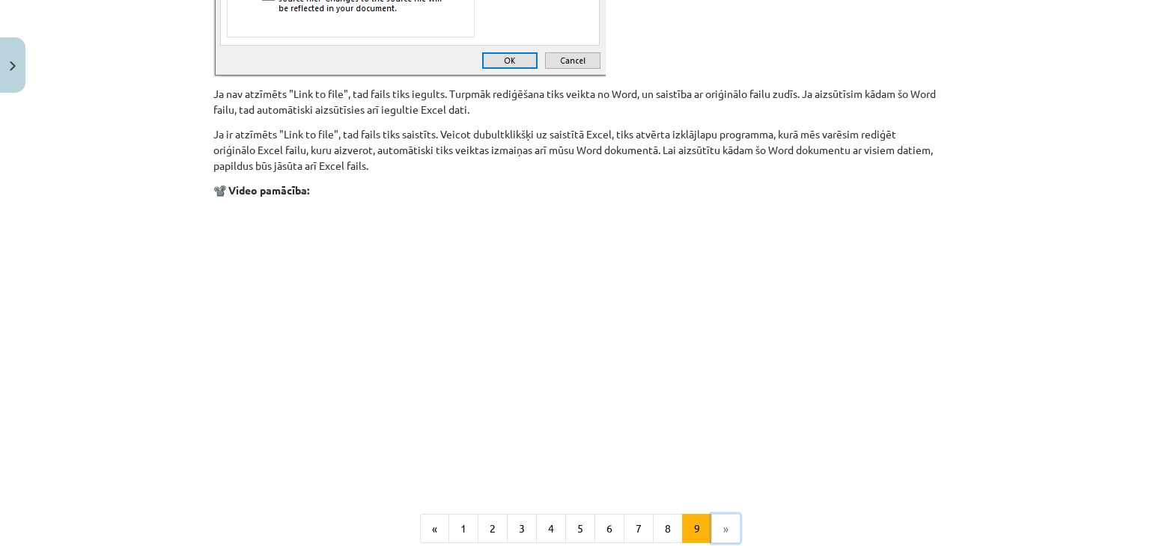
scroll to position [1865, 0]
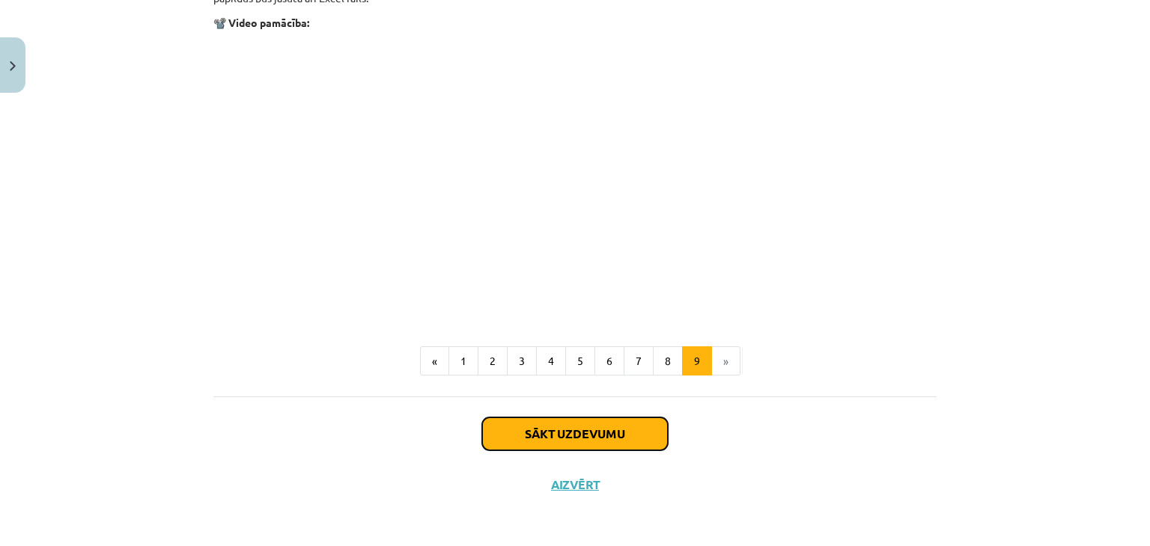
click at [632, 435] on button "Sākt uzdevumu" at bounding box center [575, 434] width 186 height 33
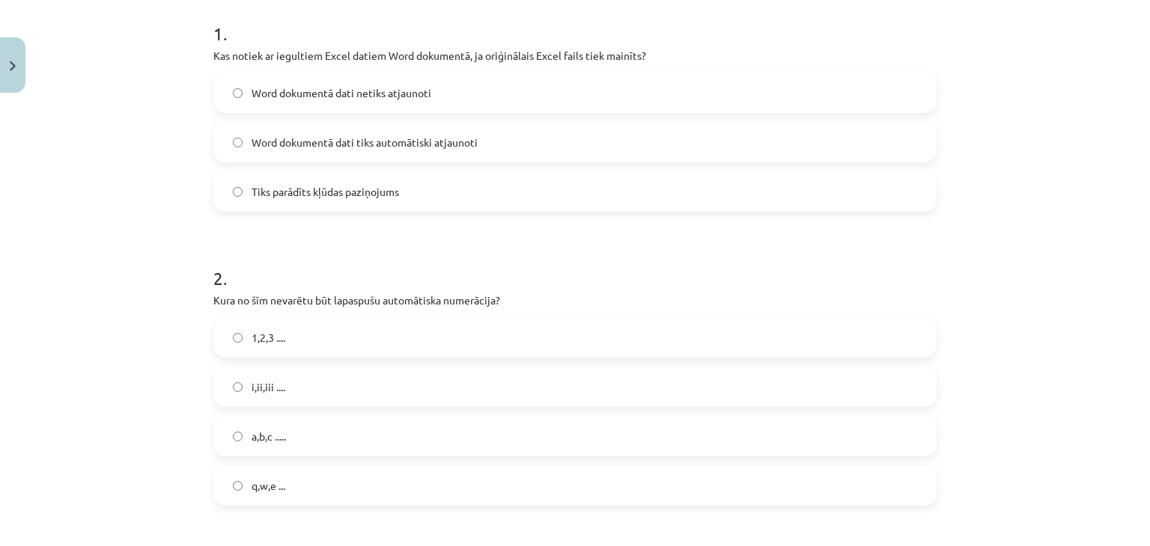
scroll to position [291, 0]
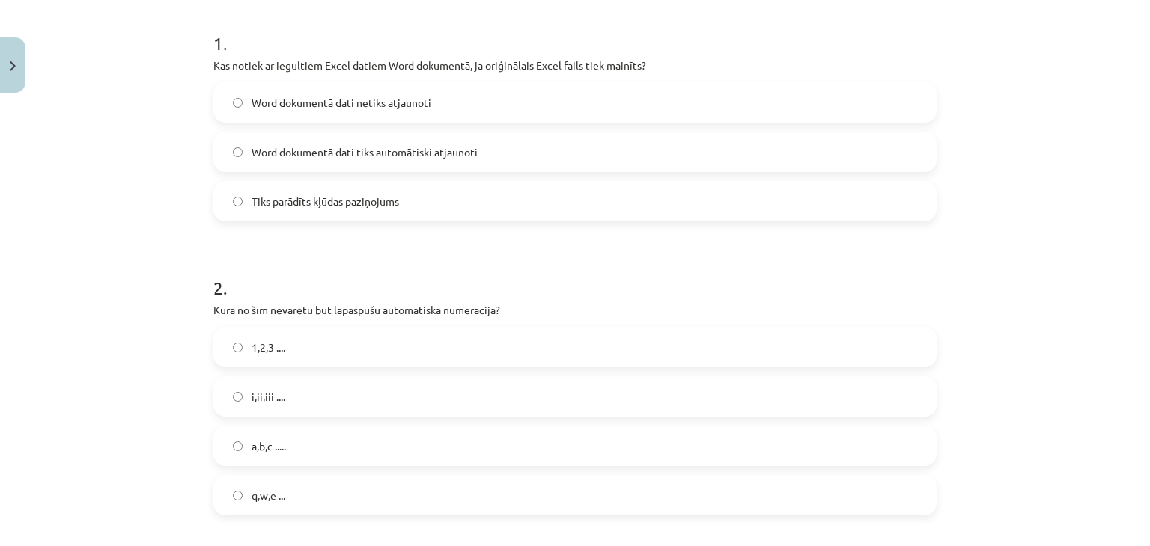
click at [251, 347] on span "1,2,3 ...." at bounding box center [268, 348] width 34 height 16
click at [328, 91] on label "Word dokumentā dati netiks atjaunoti" at bounding box center [575, 102] width 720 height 37
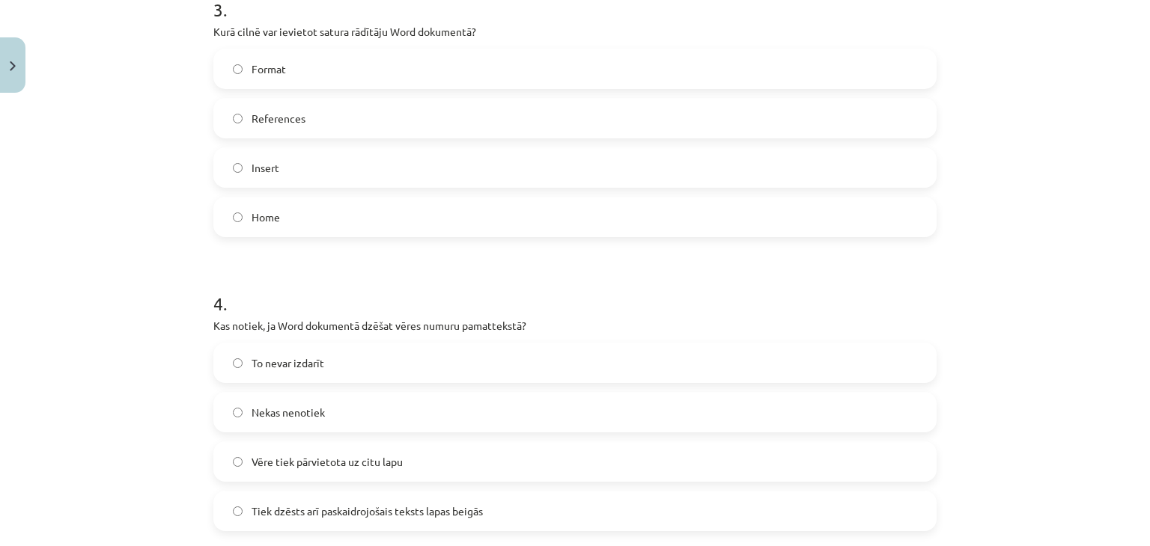
scroll to position [863, 0]
click at [251, 112] on span "References" at bounding box center [278, 120] width 54 height 16
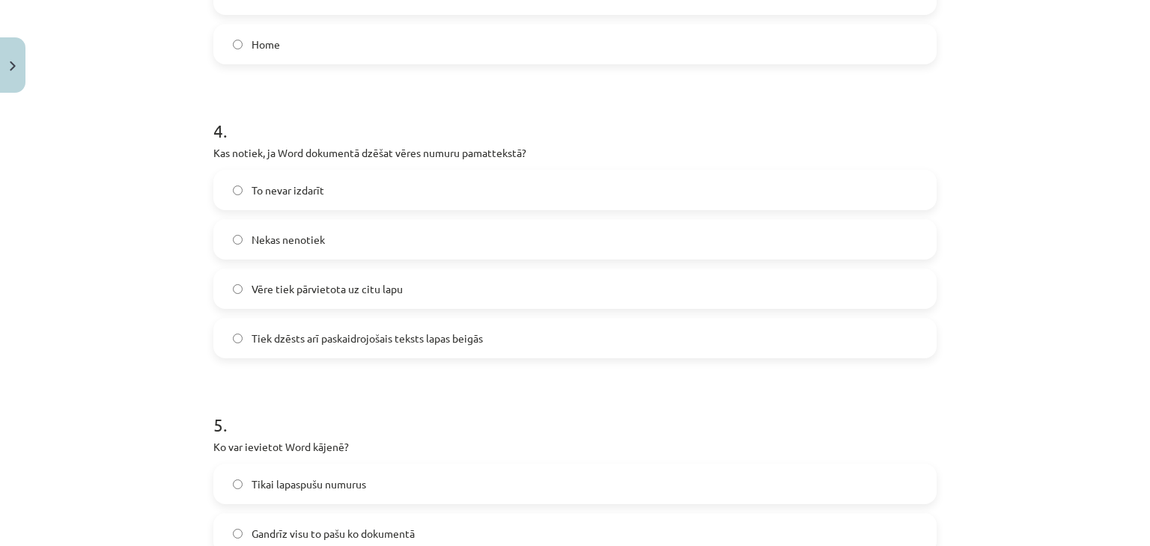
scroll to position [1037, 0]
click at [248, 329] on label "Tiek dzēsts arī paskaidrojošais teksts lapas beigās" at bounding box center [575, 338] width 720 height 37
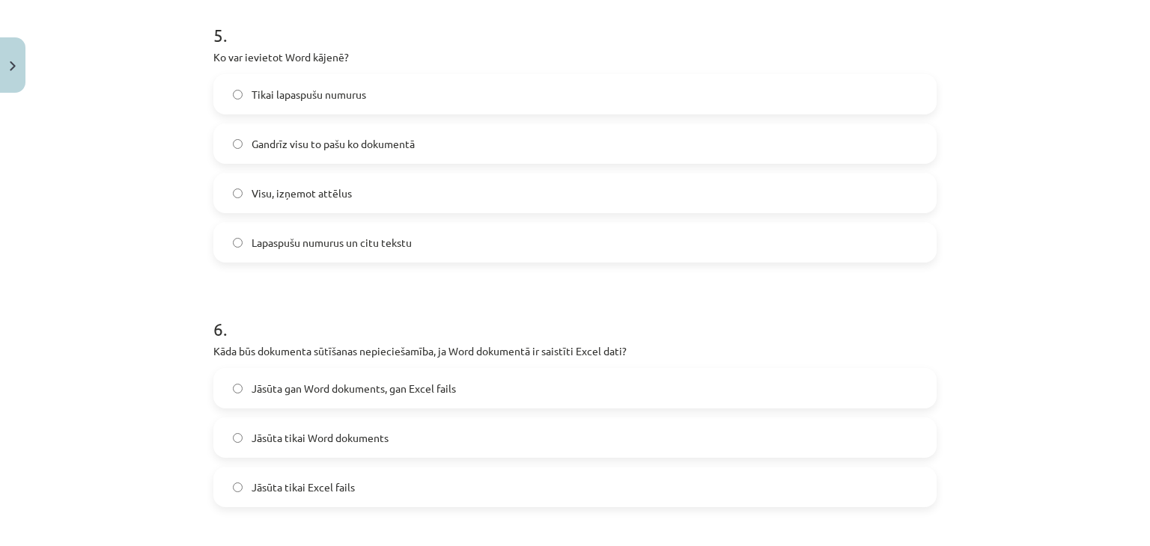
scroll to position [1426, 0]
click at [263, 236] on span "Lapaspušu numurus un citu tekstu" at bounding box center [331, 244] width 160 height 16
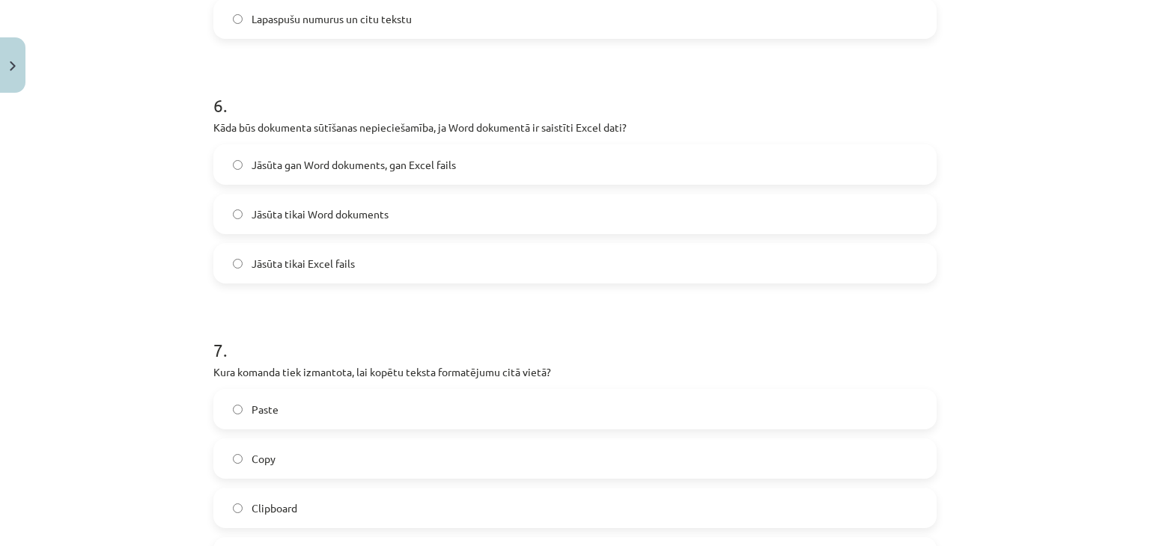
scroll to position [1653, 0]
click at [313, 149] on label "Jāsūta gan Word dokuments, gan Excel fails" at bounding box center [575, 161] width 720 height 37
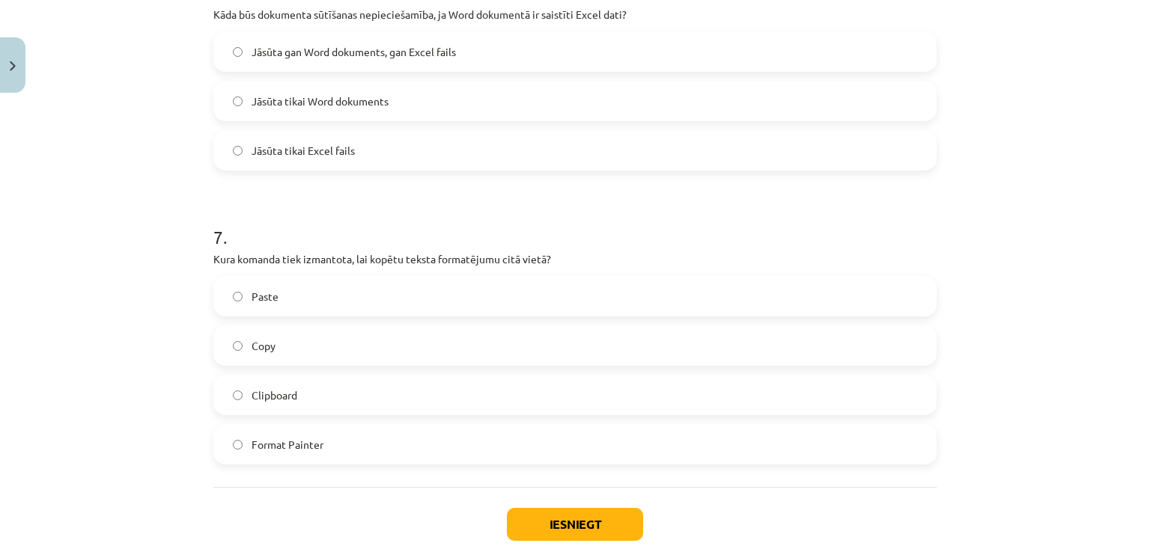
scroll to position [1786, 0]
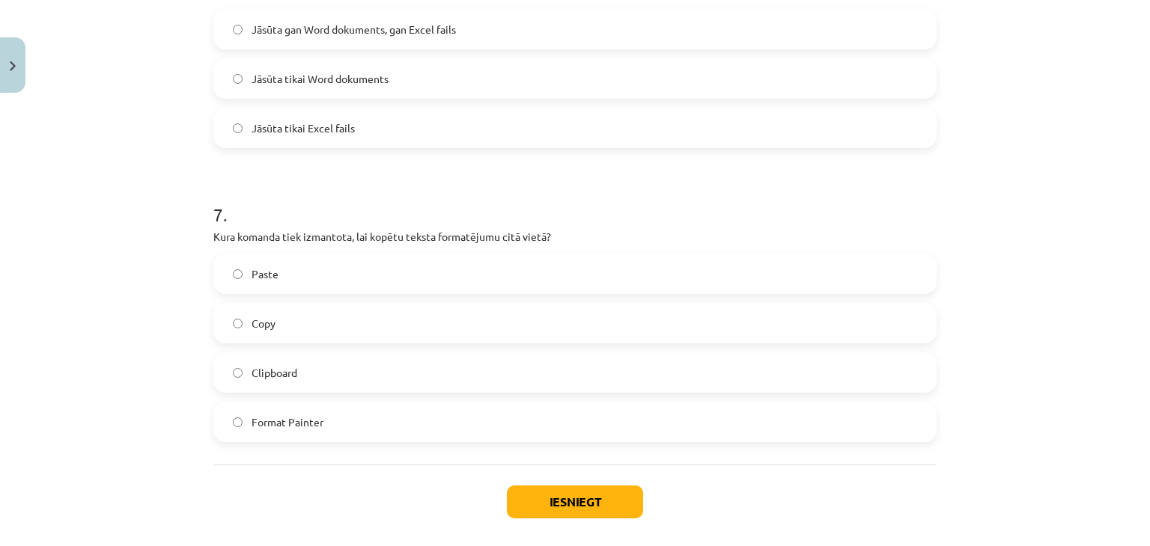
click at [289, 279] on label "Paste" at bounding box center [575, 273] width 720 height 37
click at [516, 498] on button "Iesniegt" at bounding box center [575, 502] width 136 height 33
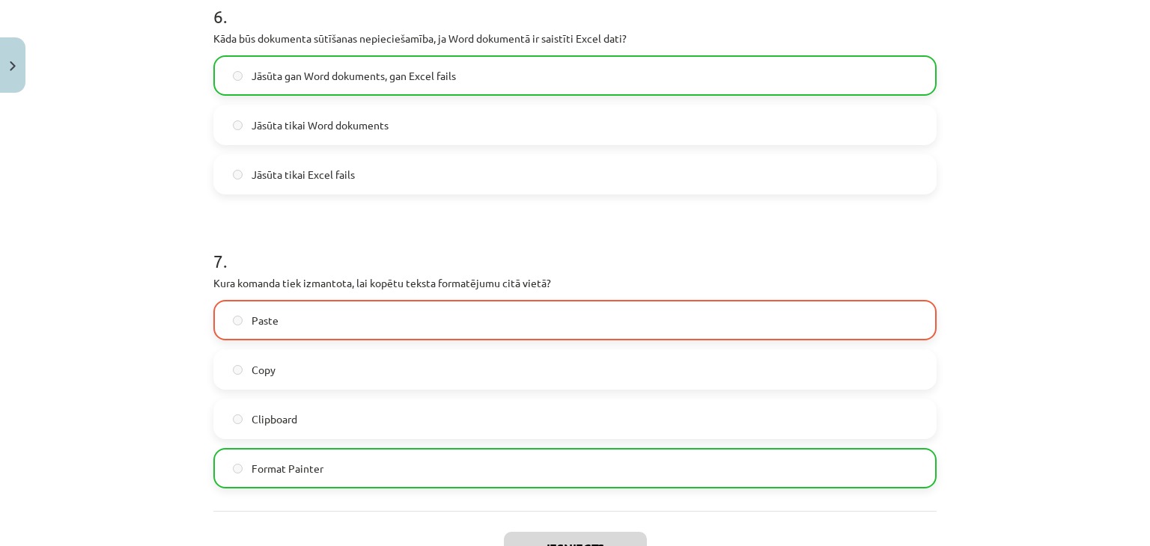
scroll to position [1902, 0]
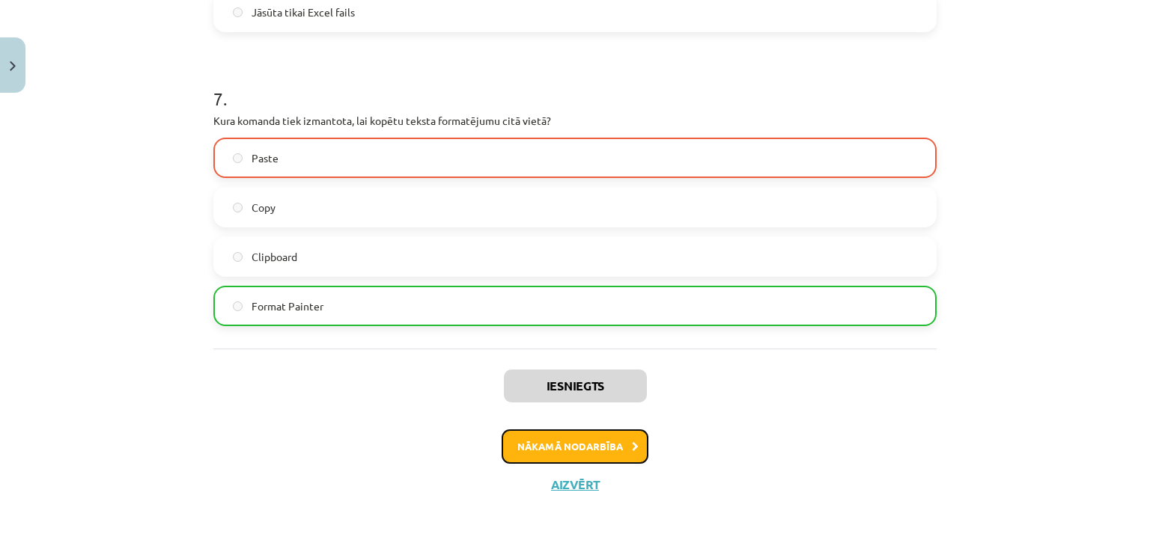
click at [579, 454] on button "Nākamā nodarbība" at bounding box center [574, 447] width 147 height 34
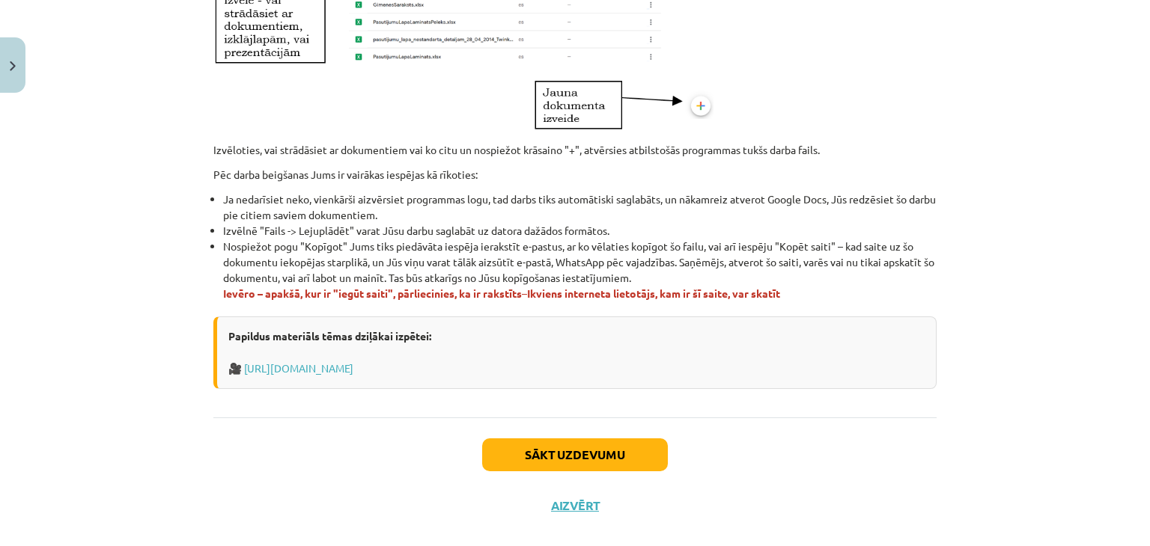
scroll to position [882, 0]
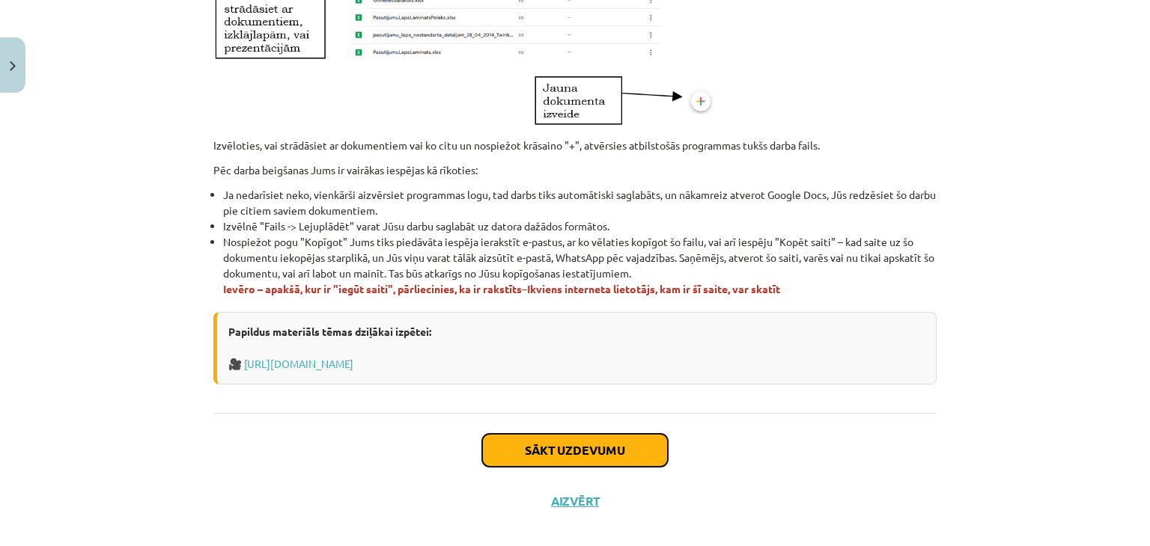
click at [595, 435] on button "Sākt uzdevumu" at bounding box center [575, 450] width 186 height 33
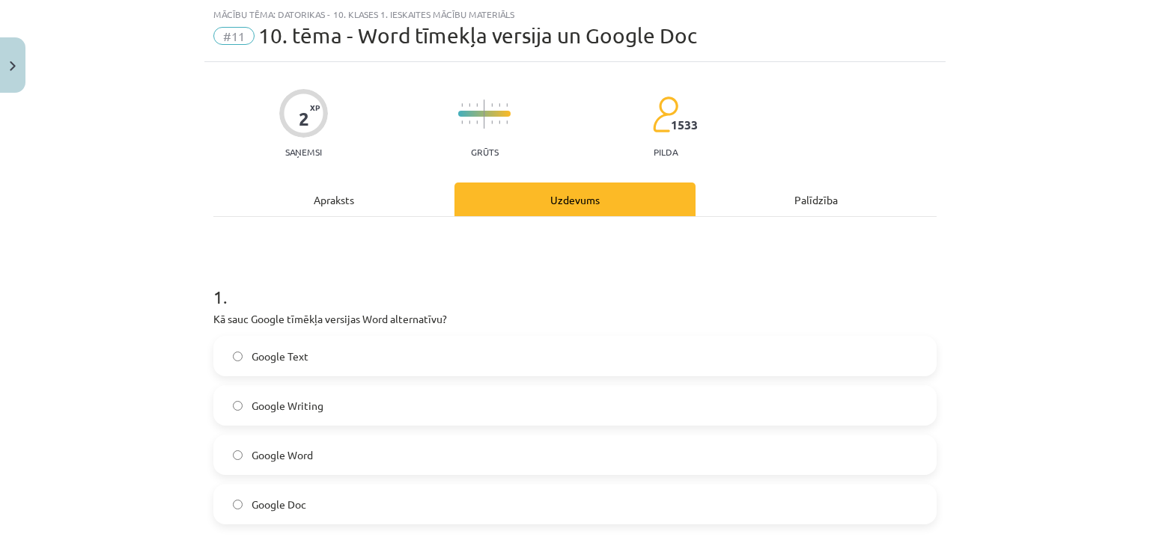
scroll to position [189, 0]
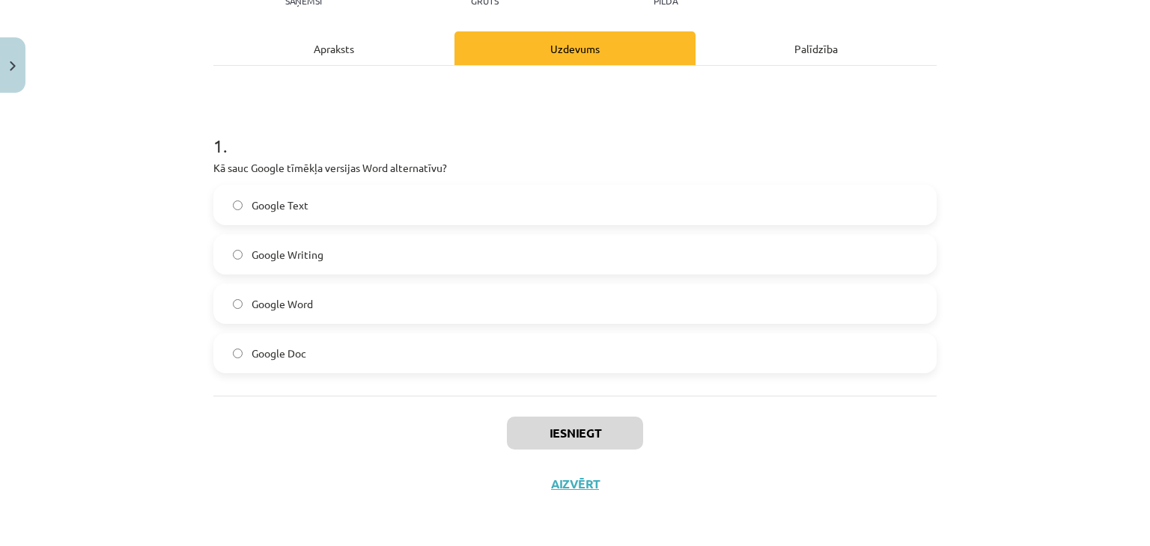
click at [441, 362] on label "Google Doc" at bounding box center [575, 353] width 720 height 37
click at [564, 428] on button "Iesniegt" at bounding box center [575, 433] width 136 height 33
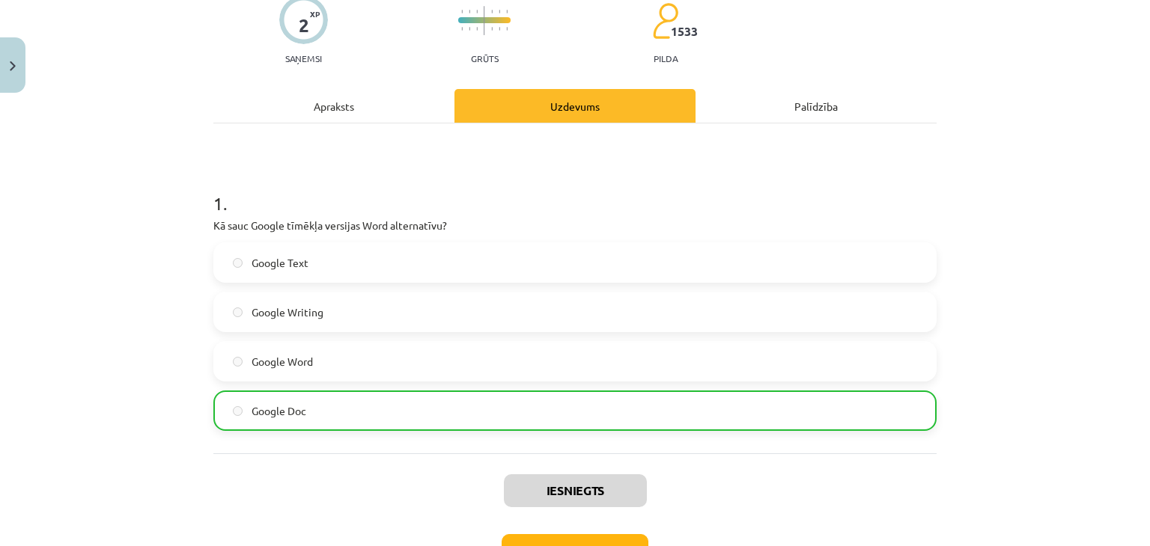
scroll to position [237, 0]
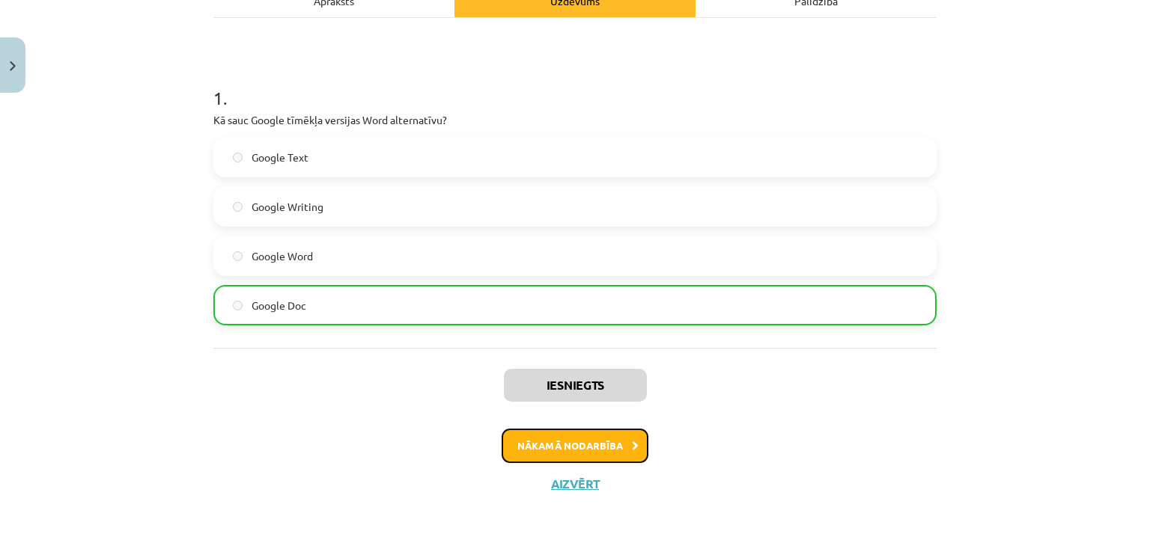
click at [571, 445] on button "Nākamā nodarbība" at bounding box center [574, 446] width 147 height 34
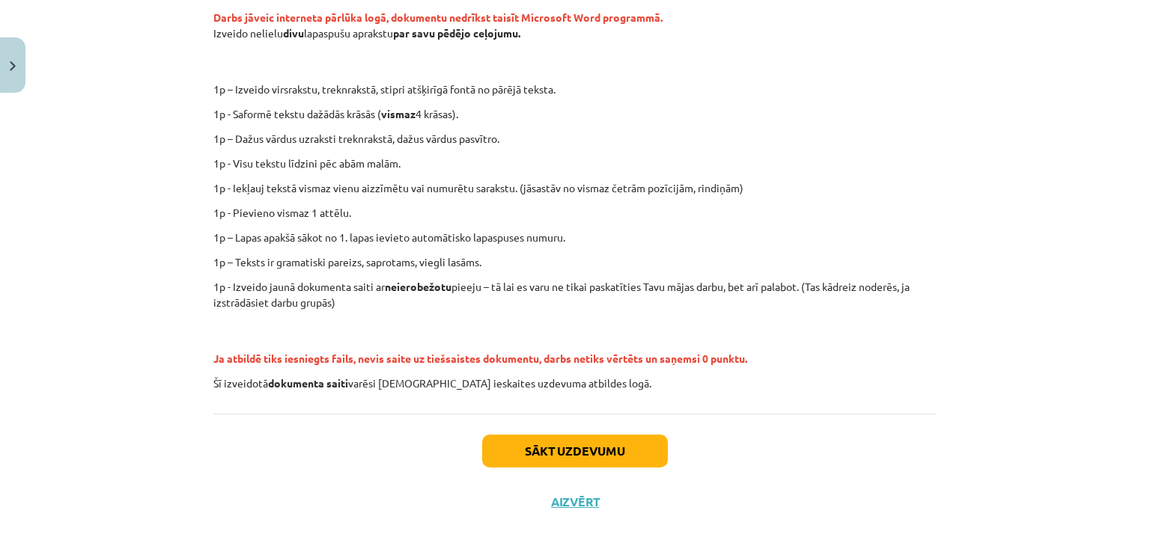
scroll to position [323, 0]
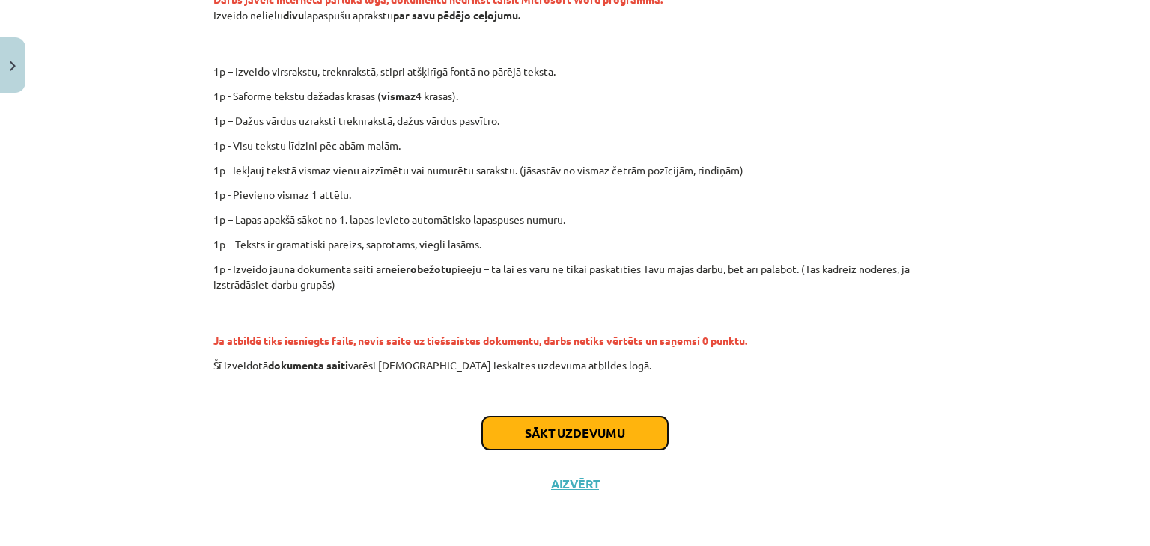
click at [603, 425] on button "Sākt uzdevumu" at bounding box center [575, 433] width 186 height 33
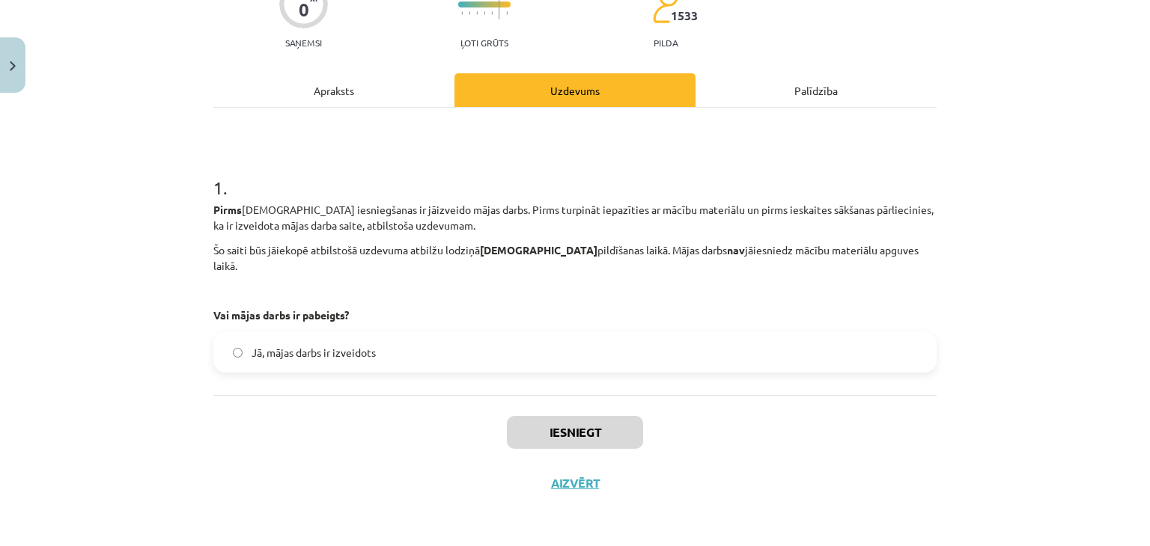
scroll to position [37, 0]
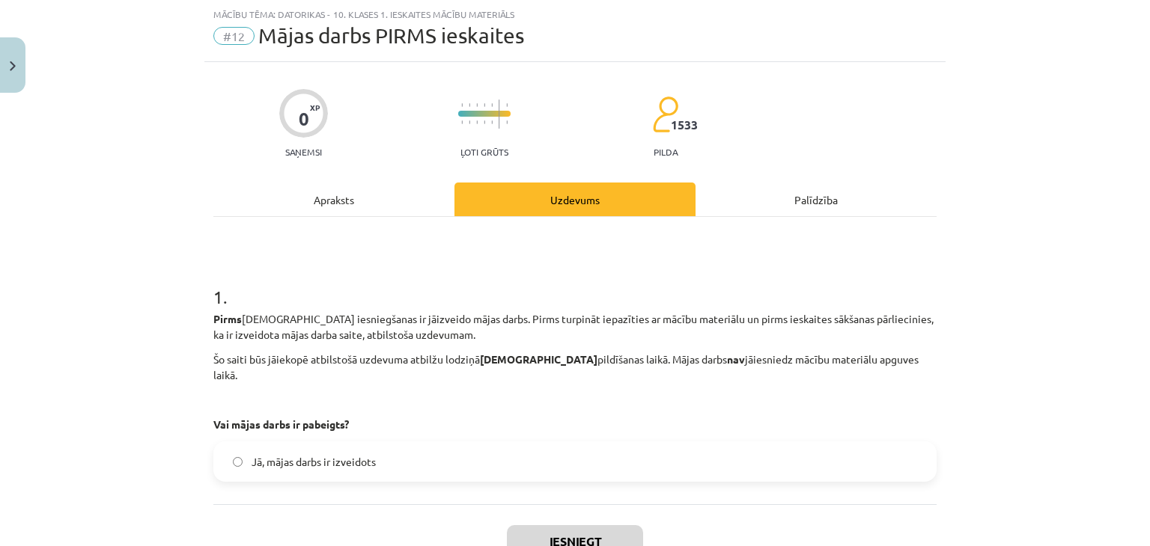
click at [515, 456] on label "Jā, mājas darbs ir izveidots" at bounding box center [575, 461] width 720 height 37
click at [545, 525] on button "Iesniegt" at bounding box center [575, 541] width 136 height 33
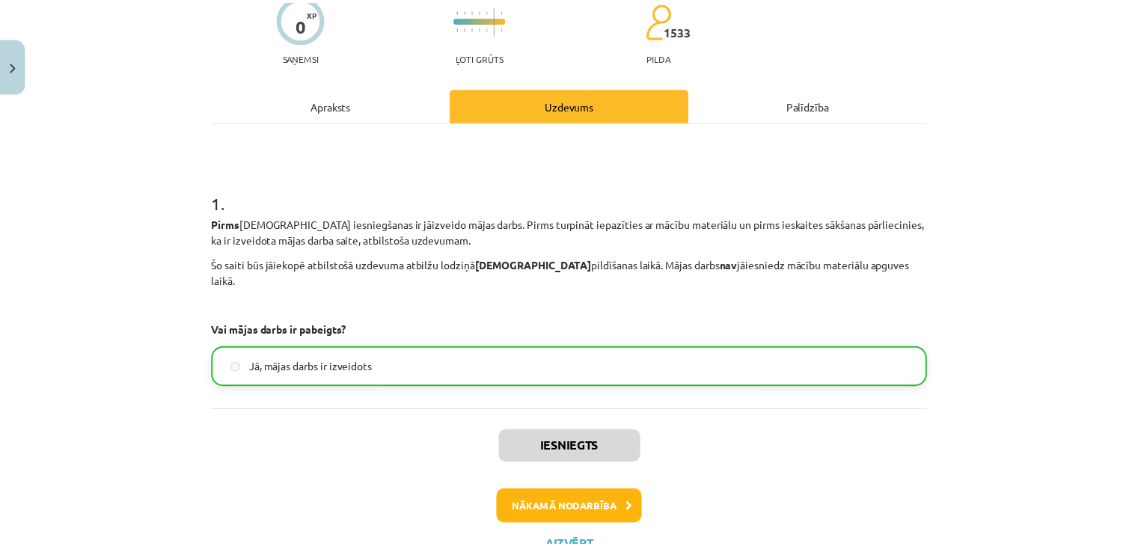
scroll to position [177, 0]
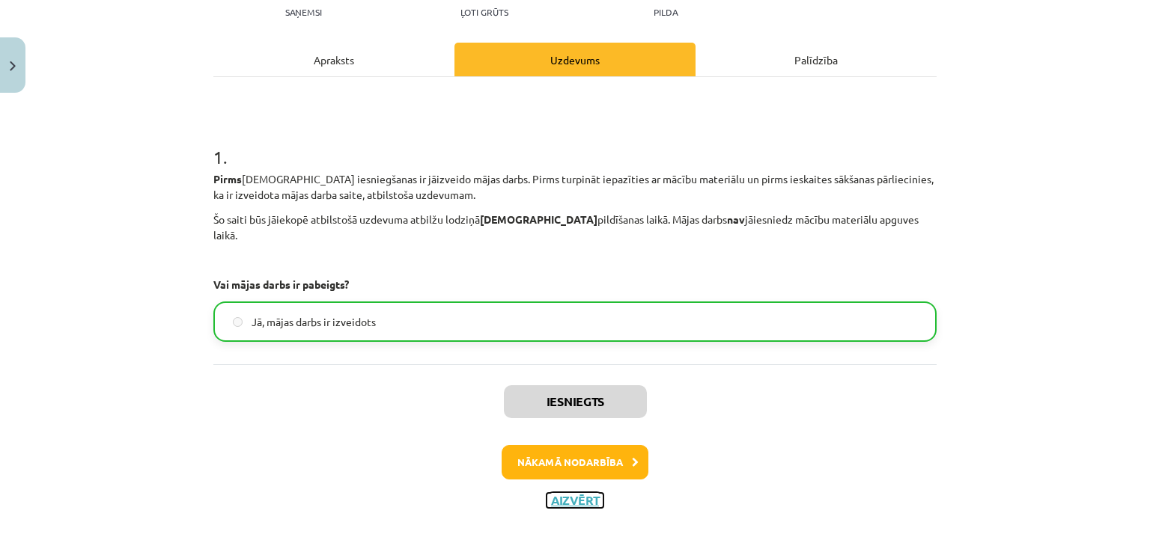
click at [576, 493] on button "Aizvērt" at bounding box center [574, 500] width 57 height 15
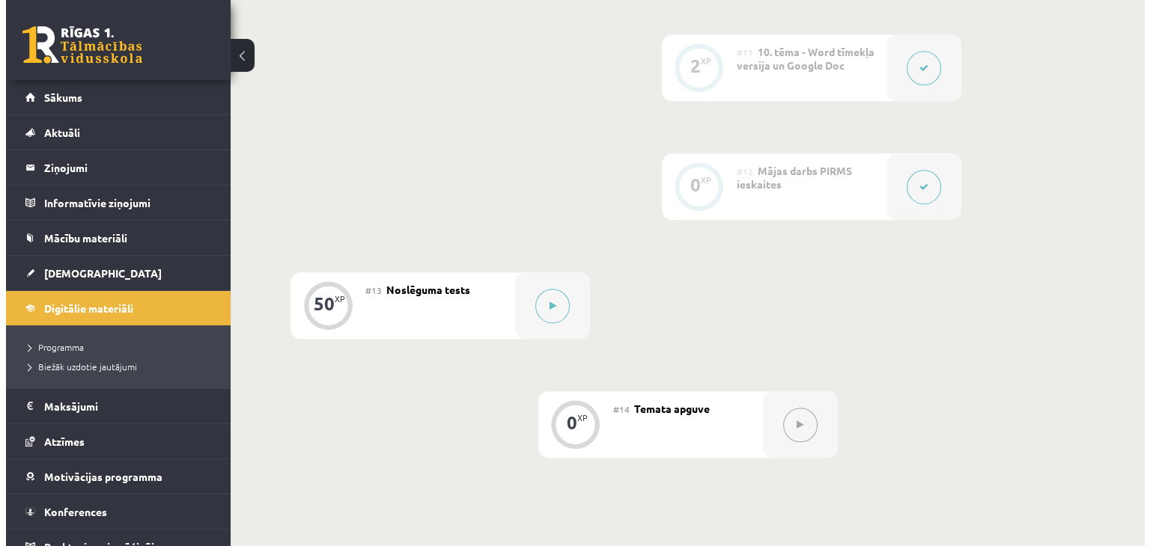
scroll to position [1638, 0]
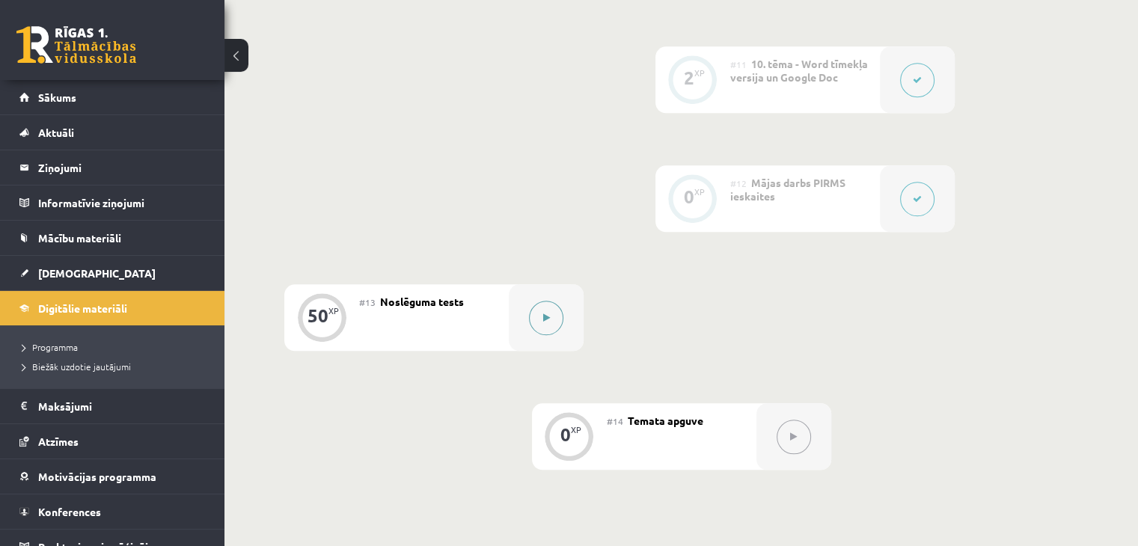
click at [525, 284] on div at bounding box center [546, 317] width 75 height 67
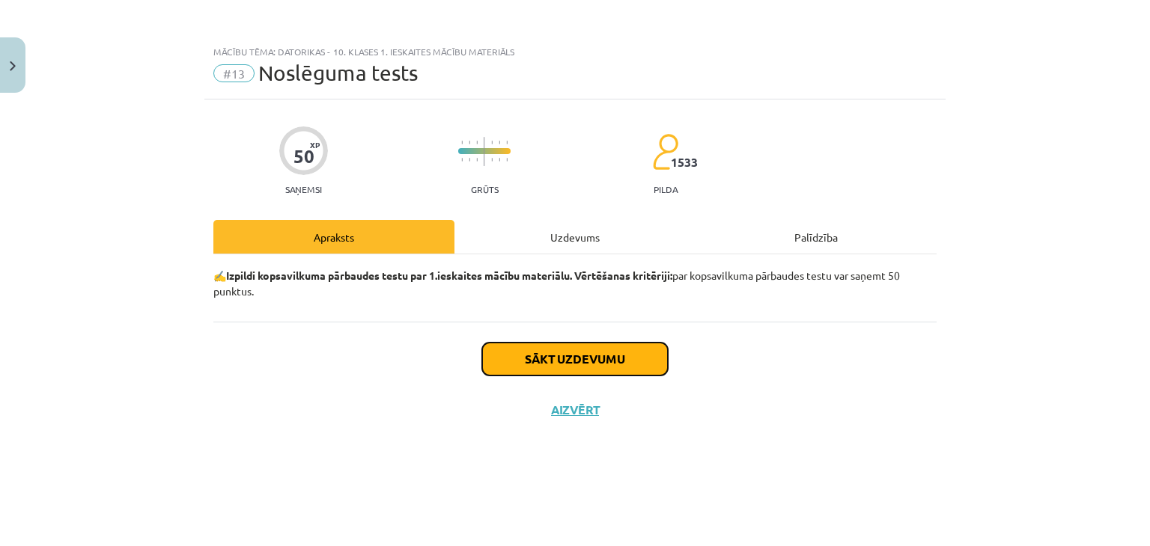
click at [575, 354] on button "Sākt uzdevumu" at bounding box center [575, 359] width 186 height 33
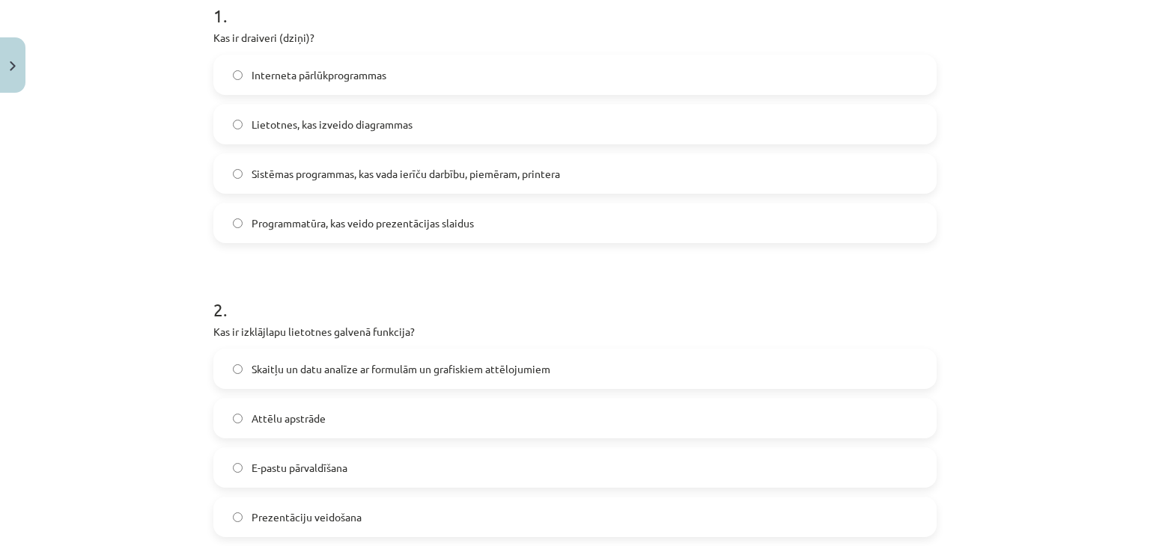
scroll to position [320, 0]
click at [305, 180] on label "Sistēmas programmas, kas vada ierīču darbību, piemēram, printera" at bounding box center [575, 172] width 720 height 37
click at [288, 353] on label "Skaitļu un datu analīze ar formulām un grafiskiem attēlojumiem" at bounding box center [575, 368] width 720 height 37
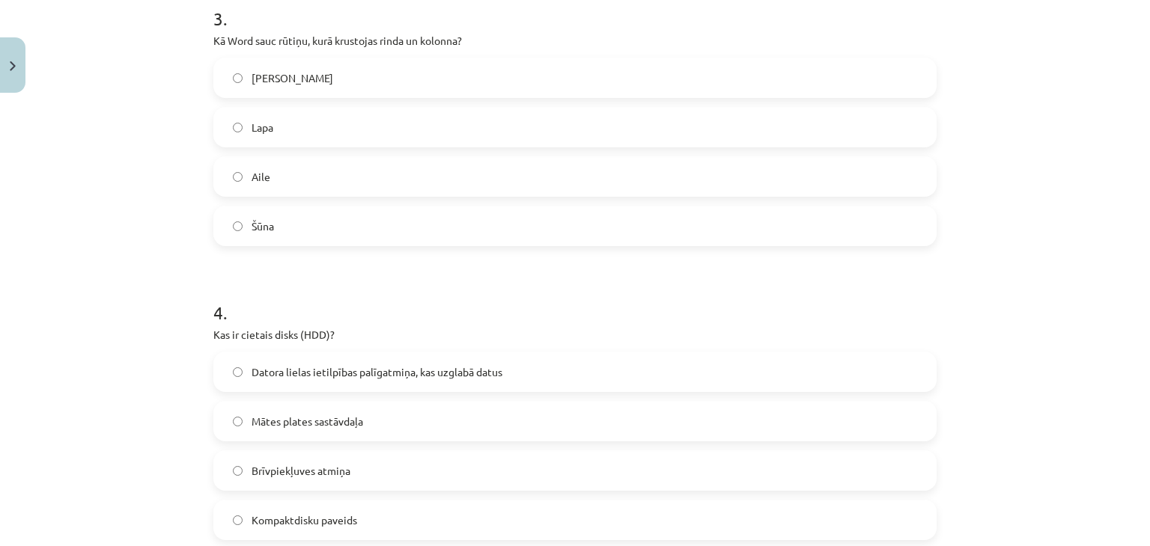
scroll to position [906, 0]
click at [269, 177] on label "Aile" at bounding box center [575, 174] width 720 height 37
click at [285, 356] on label "Datora lielas ietilpības palīgatmiņa, kas uzglabā datus" at bounding box center [575, 370] width 720 height 37
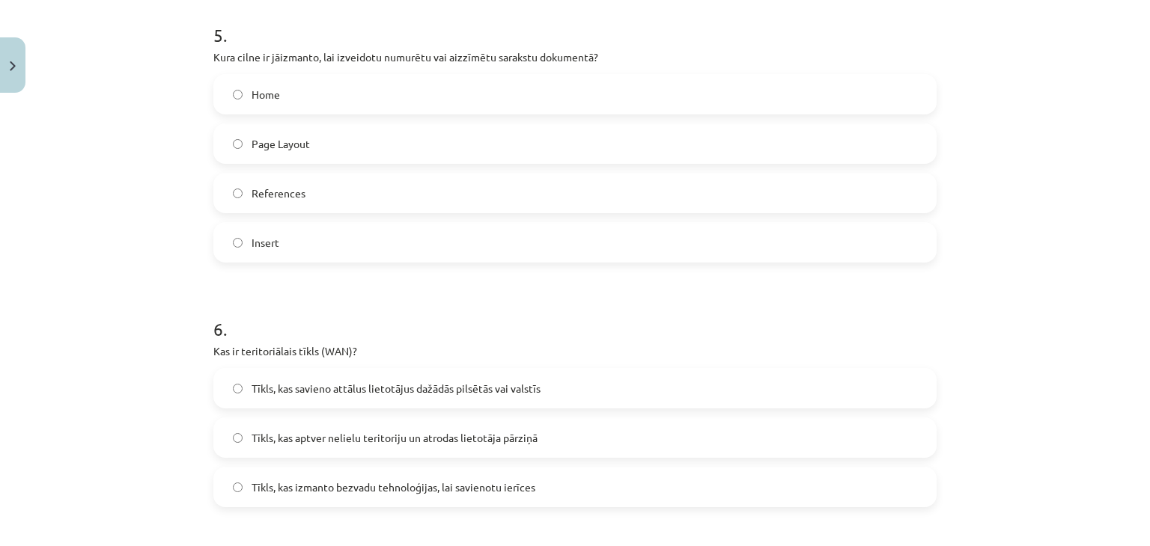
scroll to position [1473, 0]
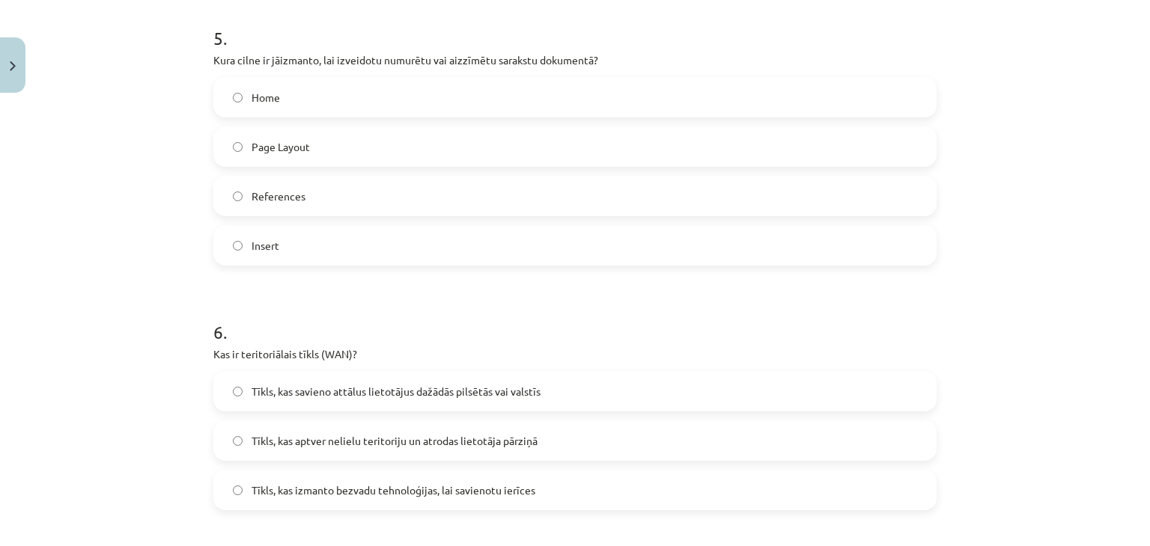
click at [308, 98] on label "Home" at bounding box center [575, 97] width 720 height 37
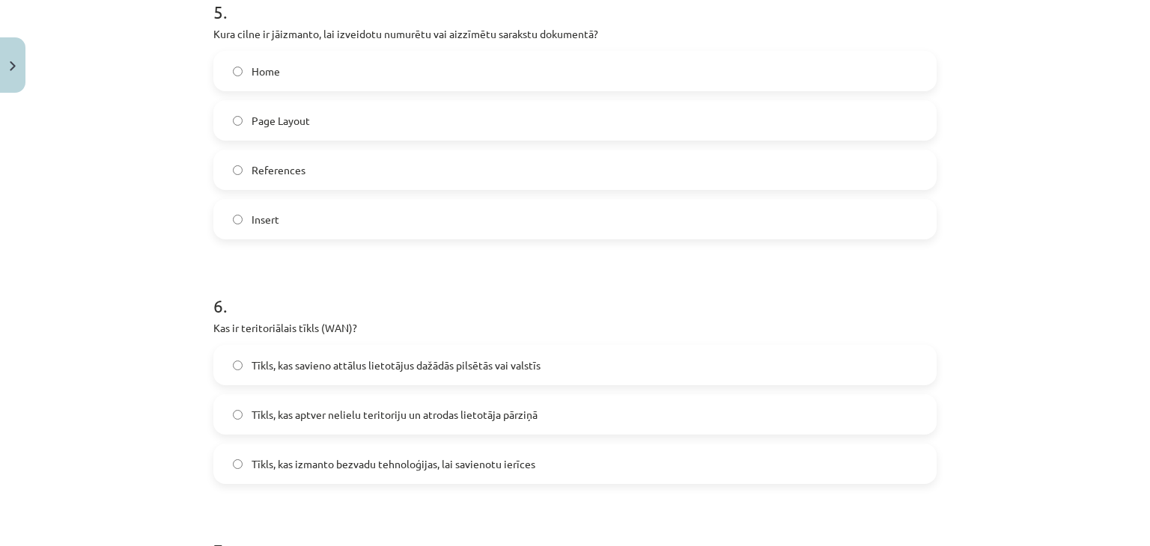
scroll to position [1500, 0]
click at [251, 369] on span "Tīkls, kas savieno attālus lietotājus dažādās pilsētās vai valstīs" at bounding box center [395, 365] width 289 height 16
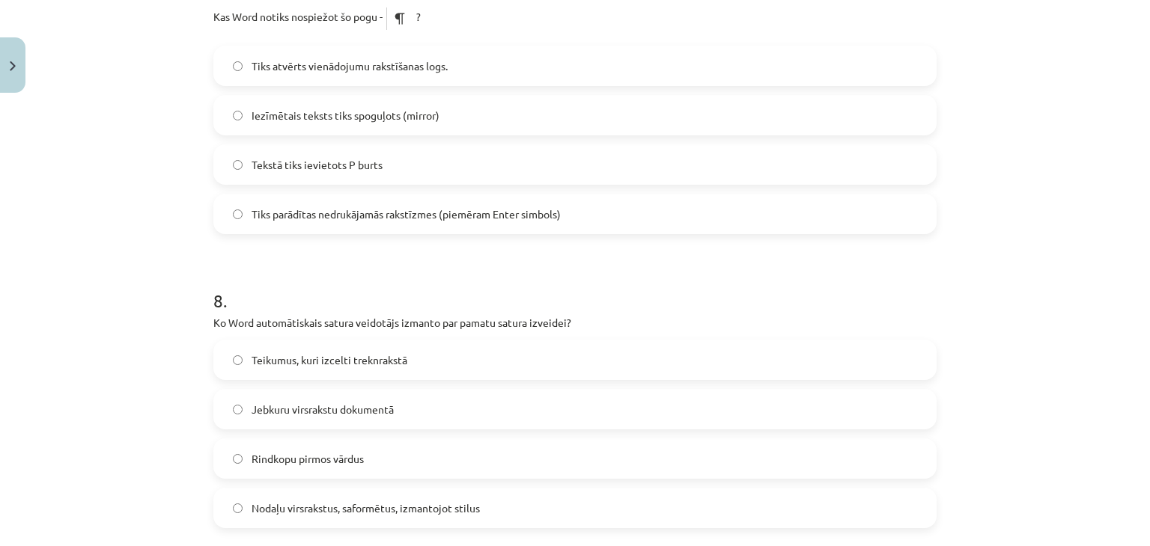
scroll to position [2064, 0]
click at [272, 200] on label "Tiks parādītas nedrukājamās rakstīzmes (piemēram Enter simbols)" at bounding box center [575, 213] width 720 height 37
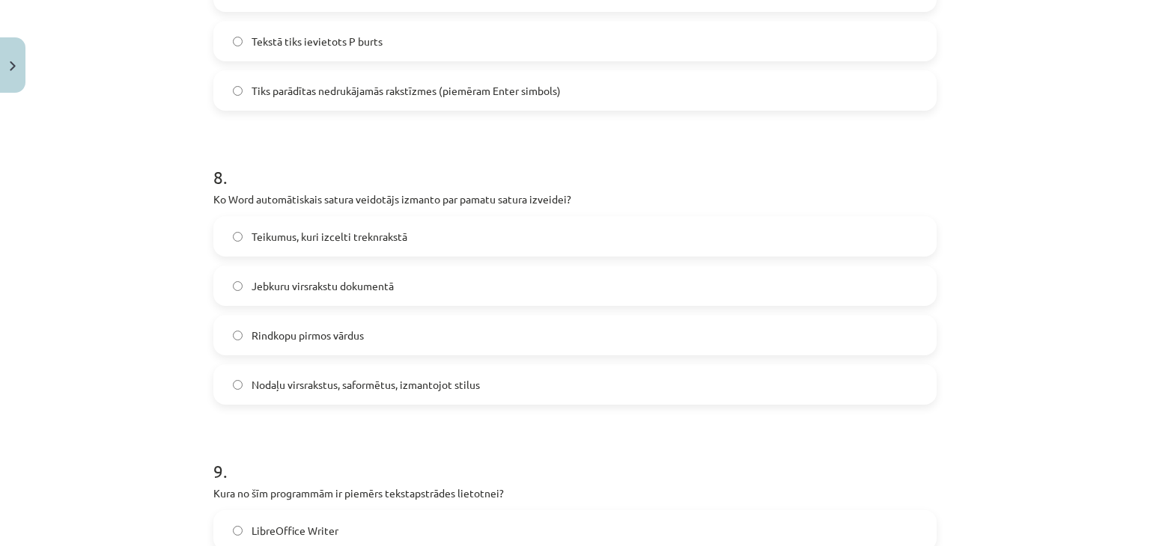
scroll to position [2193, 0]
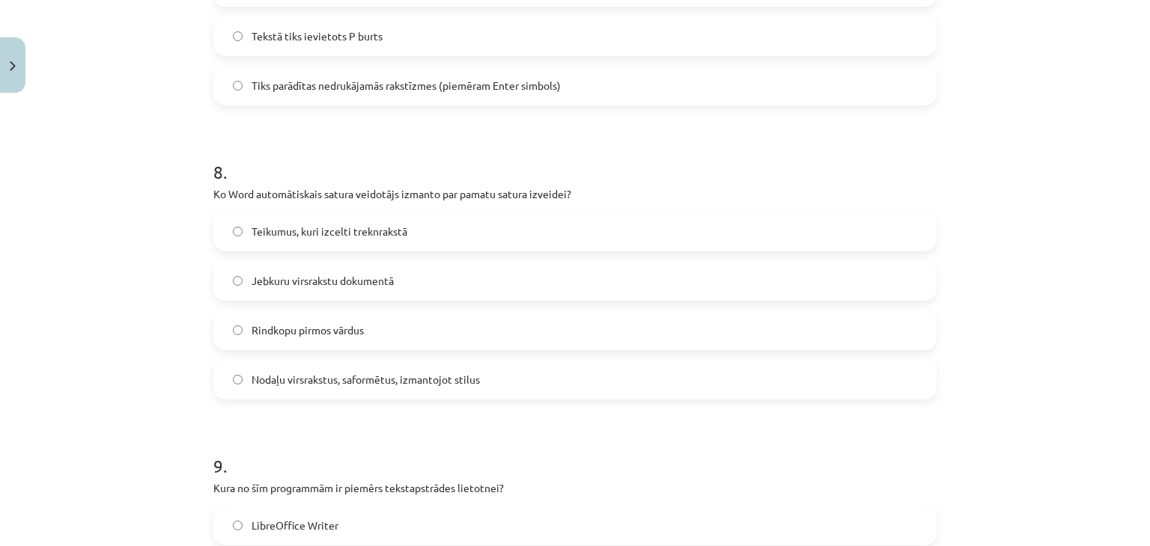
click at [290, 377] on span "Nodaļu virsrakstus, saformētus, izmantojot stilus" at bounding box center [365, 380] width 228 height 16
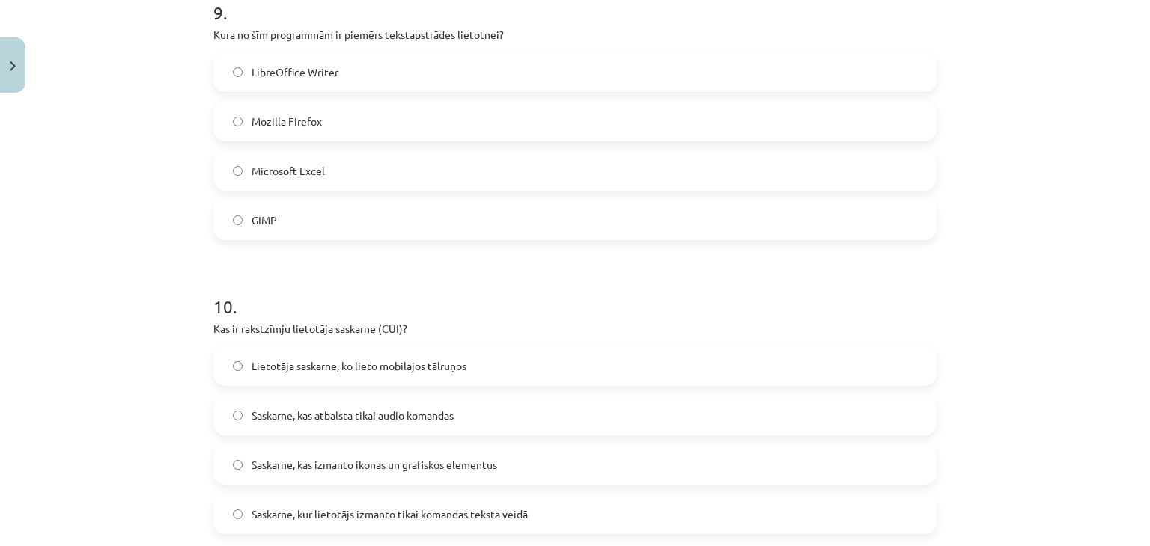
scroll to position [2647, 0]
click at [299, 64] on span "LibreOffice Writer" at bounding box center [294, 72] width 87 height 16
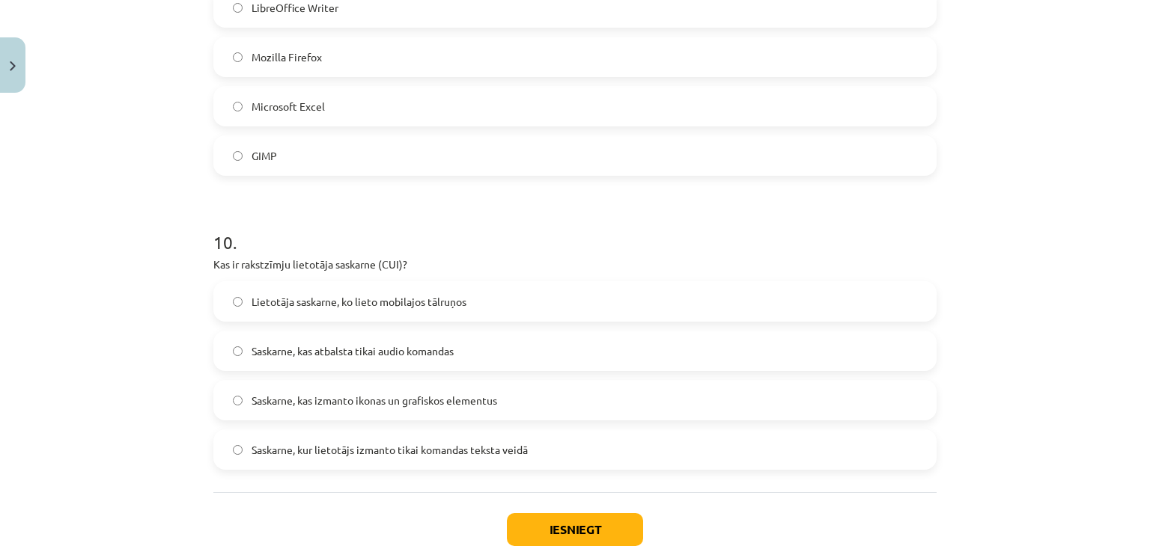
scroll to position [2721, 0]
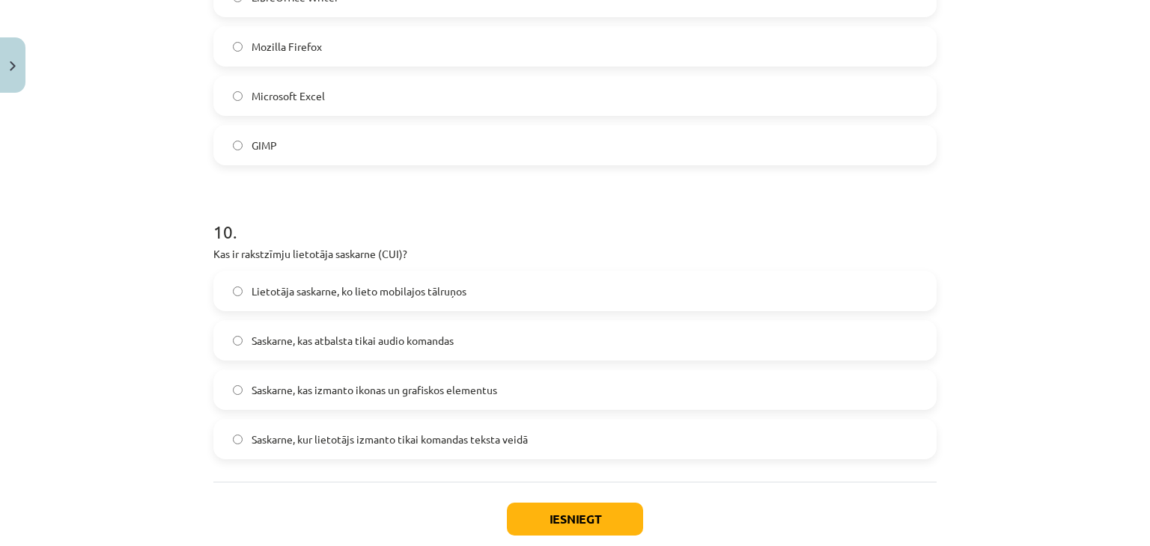
click at [269, 450] on label "Saskarne, kur lietotājs izmanto tikai komandas teksta veidā" at bounding box center [575, 439] width 720 height 37
click at [546, 516] on button "Iesniegt" at bounding box center [575, 519] width 136 height 33
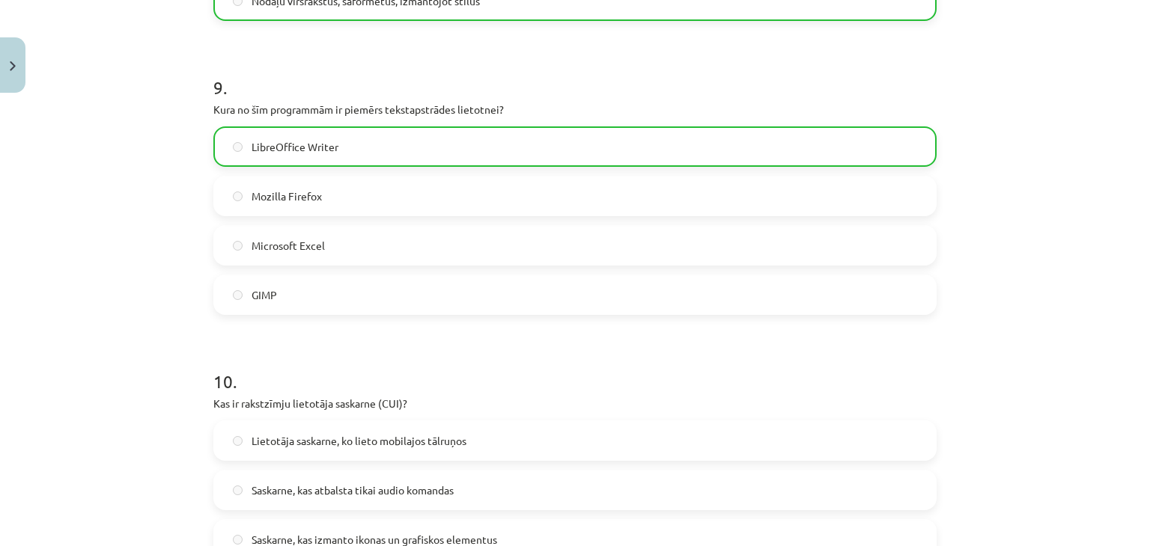
scroll to position [2855, 0]
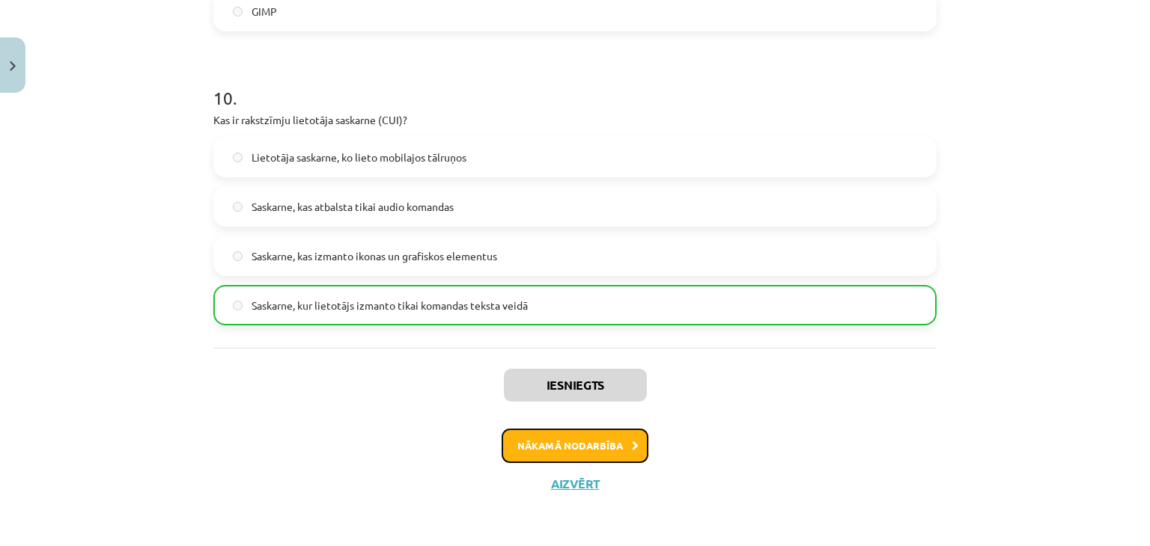
click at [576, 451] on button "Nākamā nodarbība" at bounding box center [574, 446] width 147 height 34
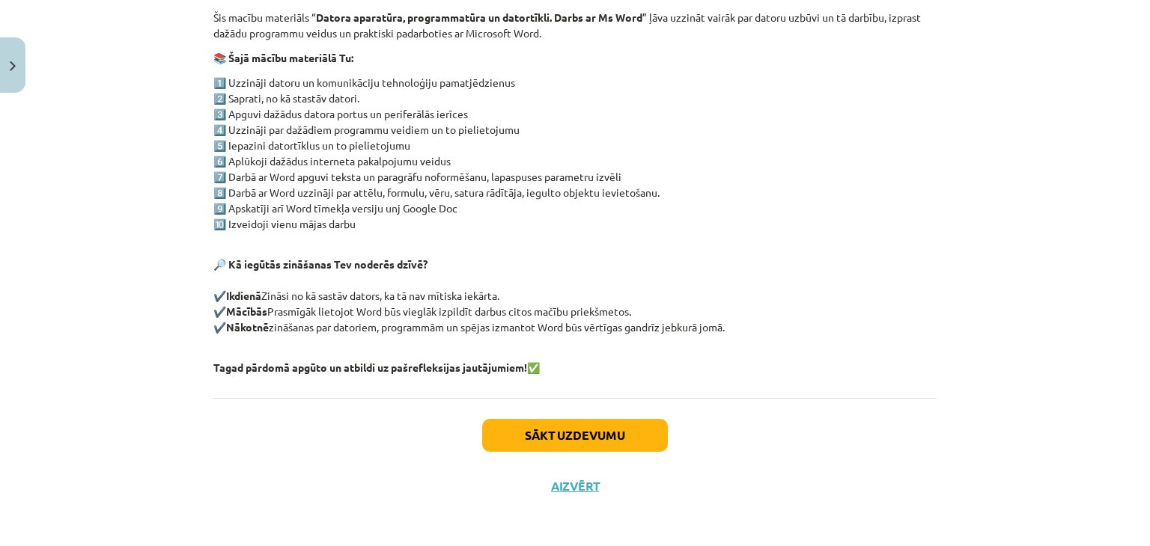
scroll to position [285, 0]
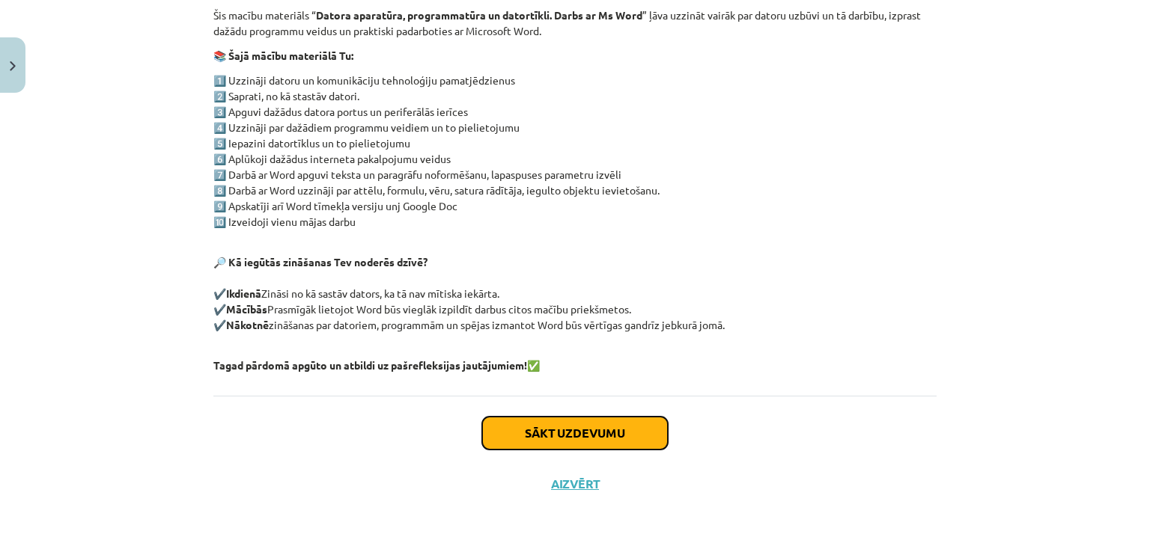
click at [585, 432] on button "Sākt uzdevumu" at bounding box center [575, 433] width 186 height 33
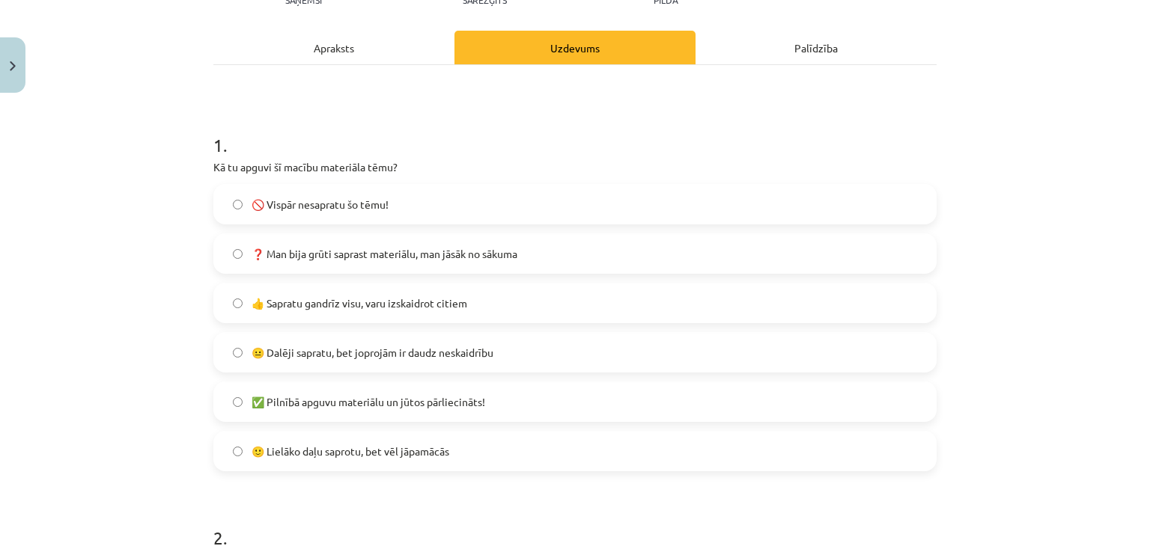
scroll to position [190, 0]
click at [401, 360] on label "😐 Dalēji sapratu, bet joprojām ir daudz neskaidrību" at bounding box center [575, 351] width 720 height 37
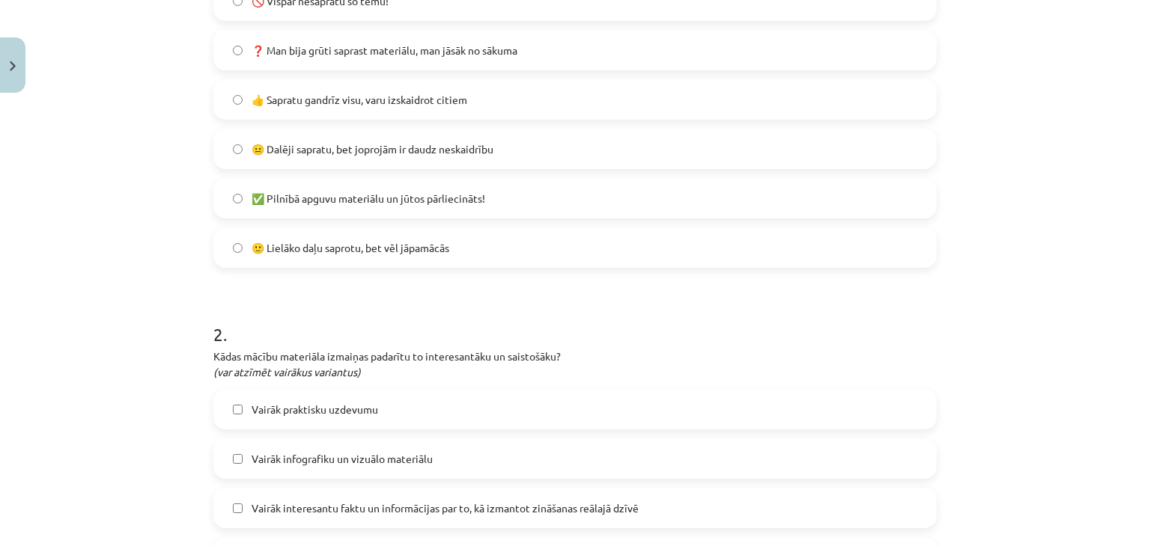
scroll to position [395, 0]
click at [359, 257] on label "🙂 Lielāko daļu saprotu, bet vēl jāpamācās" at bounding box center [575, 245] width 720 height 37
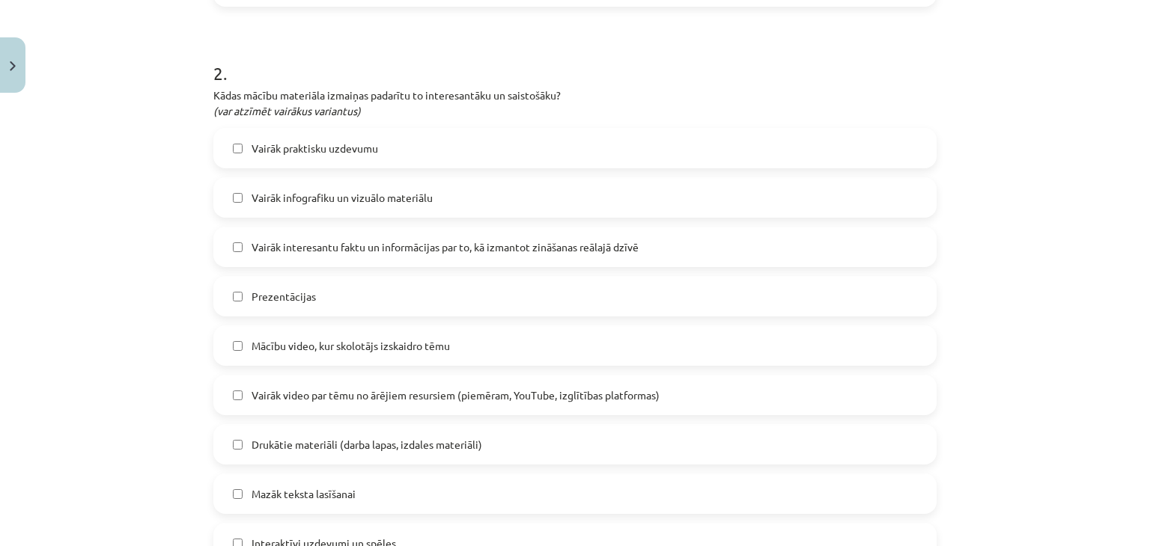
scroll to position [662, 0]
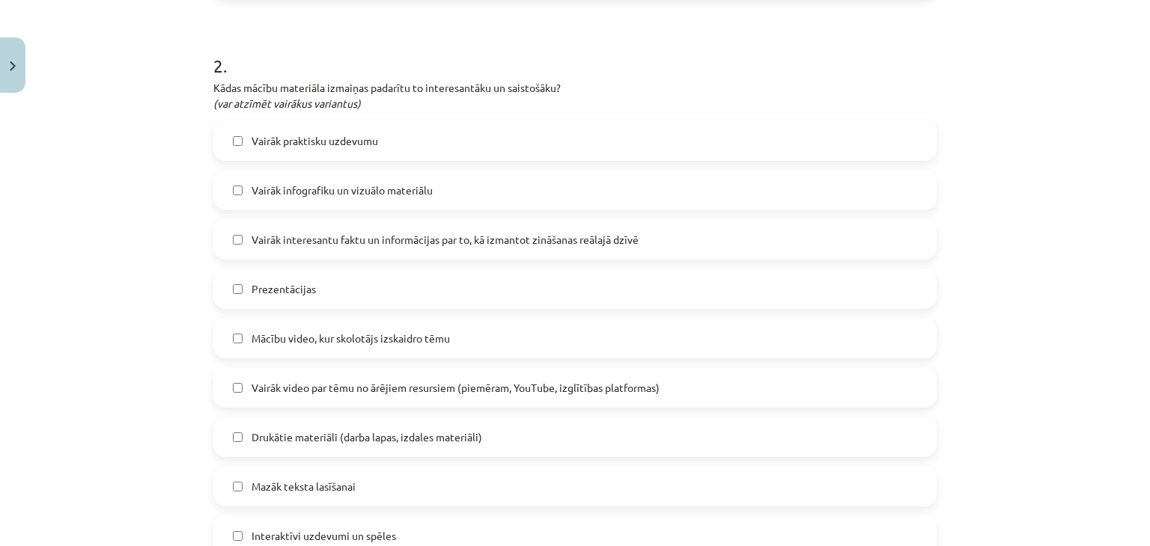
click at [325, 250] on label "Vairāk interesantu faktu un informācijas par to, kā izmantot zināšanas reālajā …" at bounding box center [575, 239] width 720 height 37
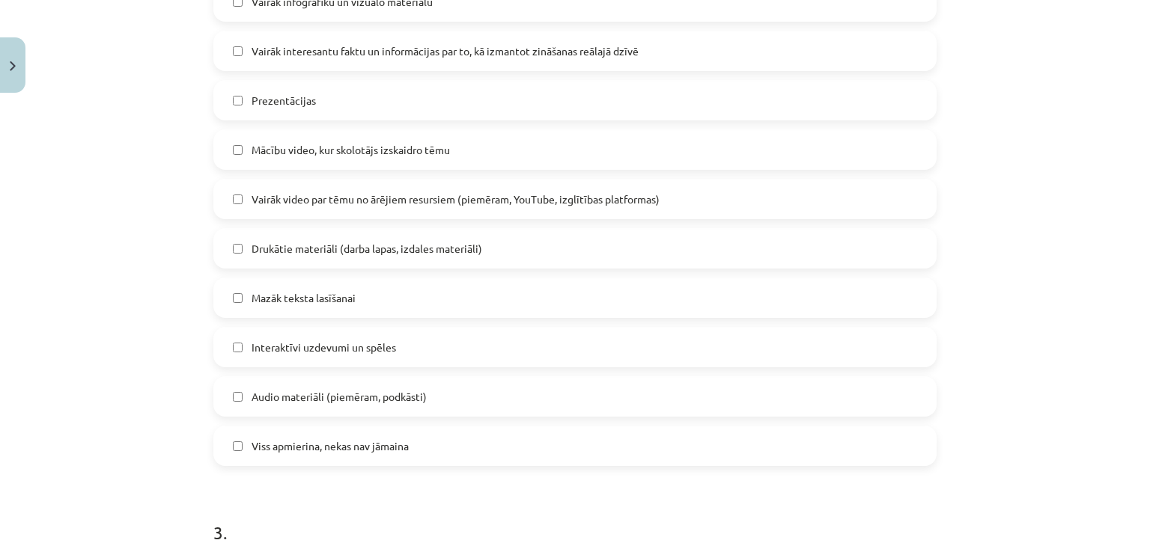
scroll to position [850, 0]
click at [332, 200] on span "Vairāk video par tēmu no ārējiem resursiem (piemēram, YouTube, izglītības platf…" at bounding box center [455, 200] width 408 height 16
click at [343, 296] on span "Mazāk teksta lasīšanai" at bounding box center [303, 298] width 104 height 16
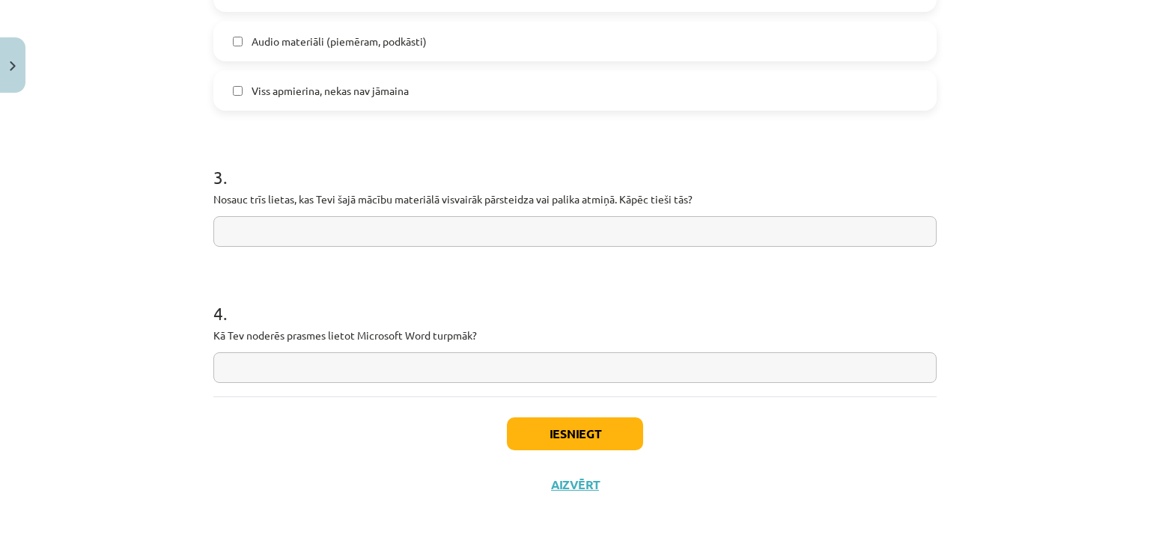
scroll to position [1207, 0]
click at [428, 224] on input "text" at bounding box center [574, 231] width 723 height 31
type input "**********"
click at [406, 370] on input "text" at bounding box center [574, 367] width 723 height 31
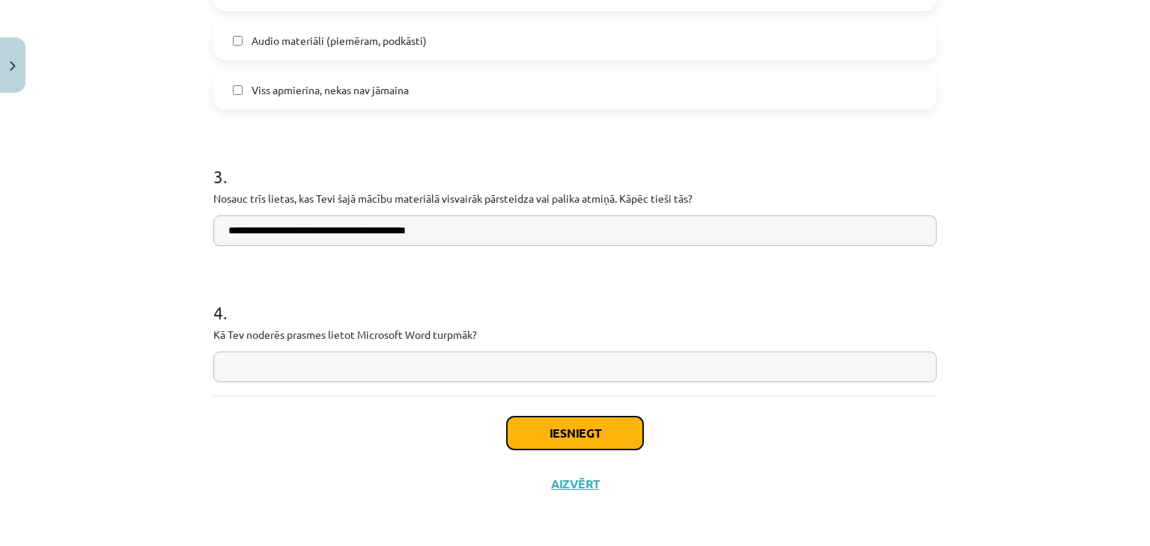
click at [619, 432] on button "Iesniegt" at bounding box center [575, 433] width 136 height 33
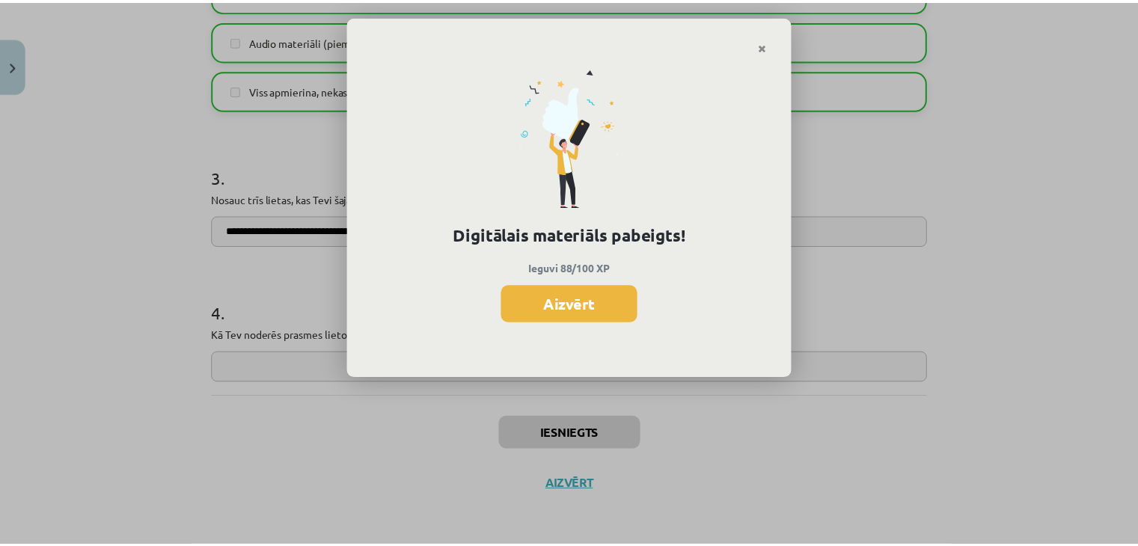
scroll to position [1636, 0]
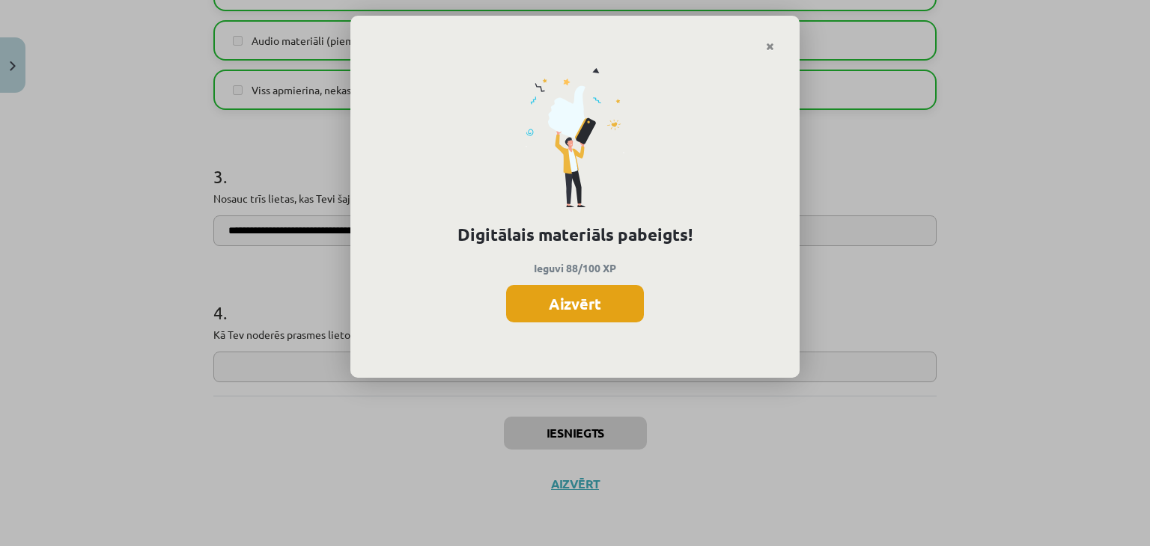
click at [599, 299] on button "Aizvērt" at bounding box center [575, 303] width 138 height 37
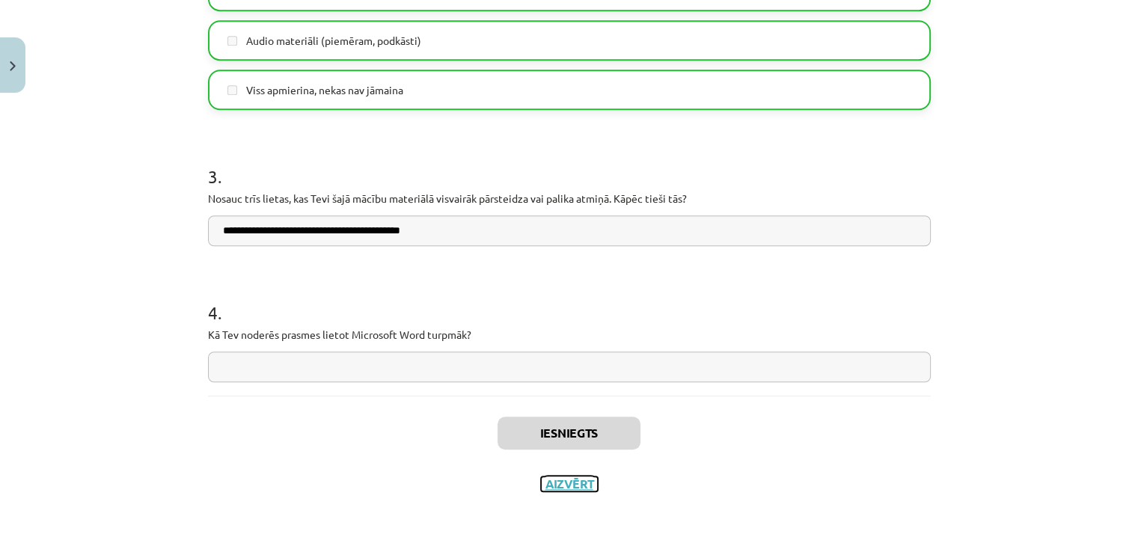
click at [570, 487] on button "Aizvērt" at bounding box center [569, 484] width 57 height 15
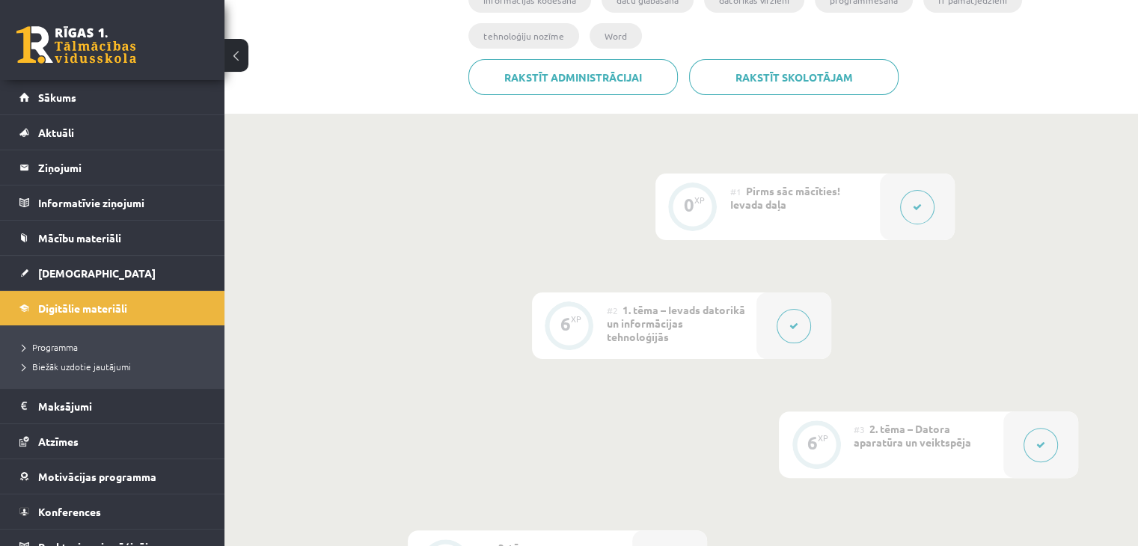
scroll to position [0, 0]
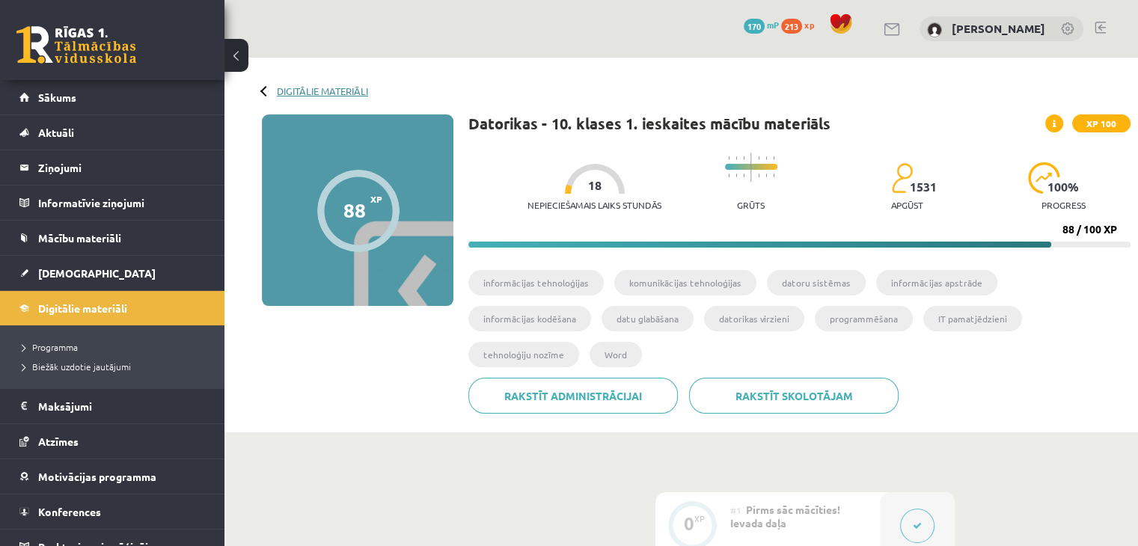
click at [297, 92] on link "Digitālie materiāli" at bounding box center [322, 90] width 91 height 11
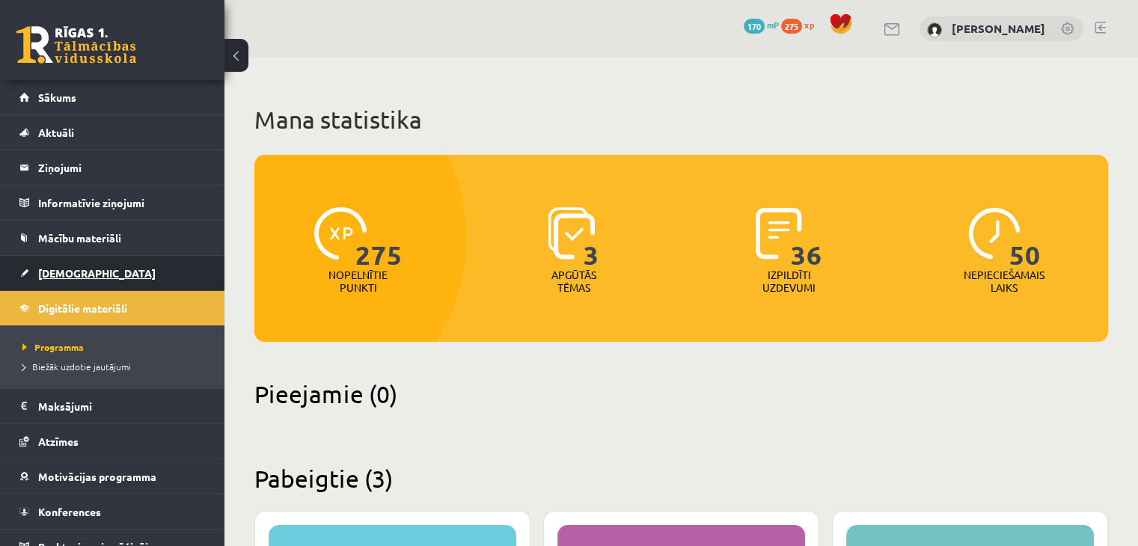
click at [123, 275] on link "[DEMOGRAPHIC_DATA]" at bounding box center [112, 273] width 186 height 34
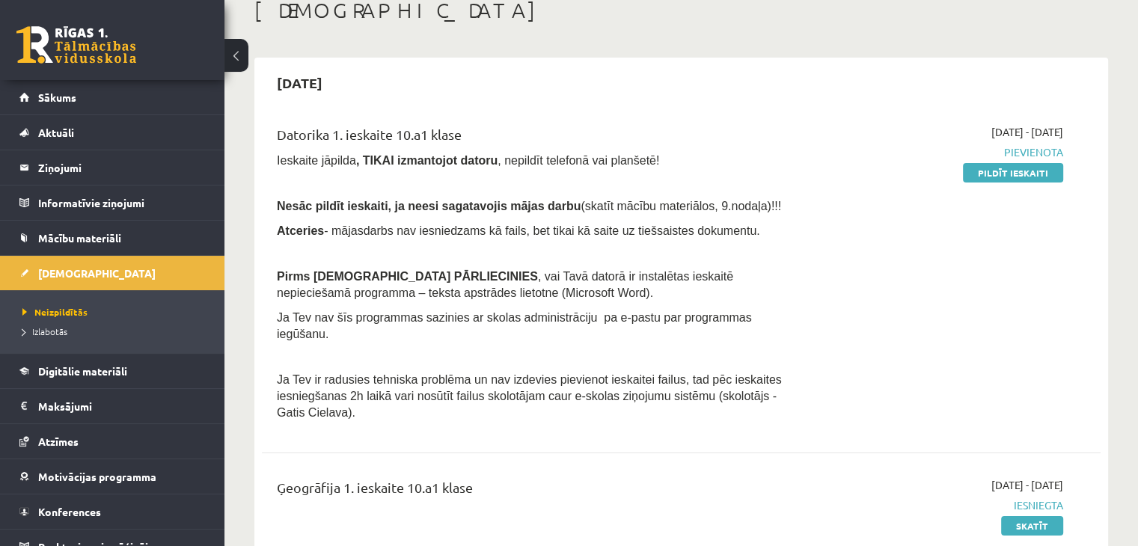
scroll to position [90, 0]
click at [996, 171] on link "Pildīt ieskaiti" at bounding box center [1013, 172] width 100 height 19
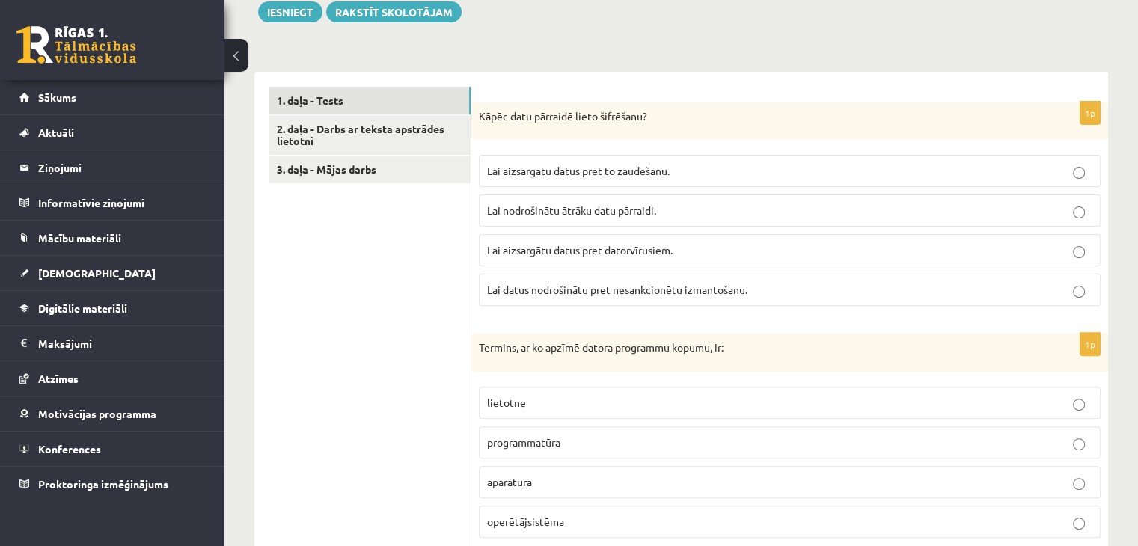
scroll to position [410, 0]
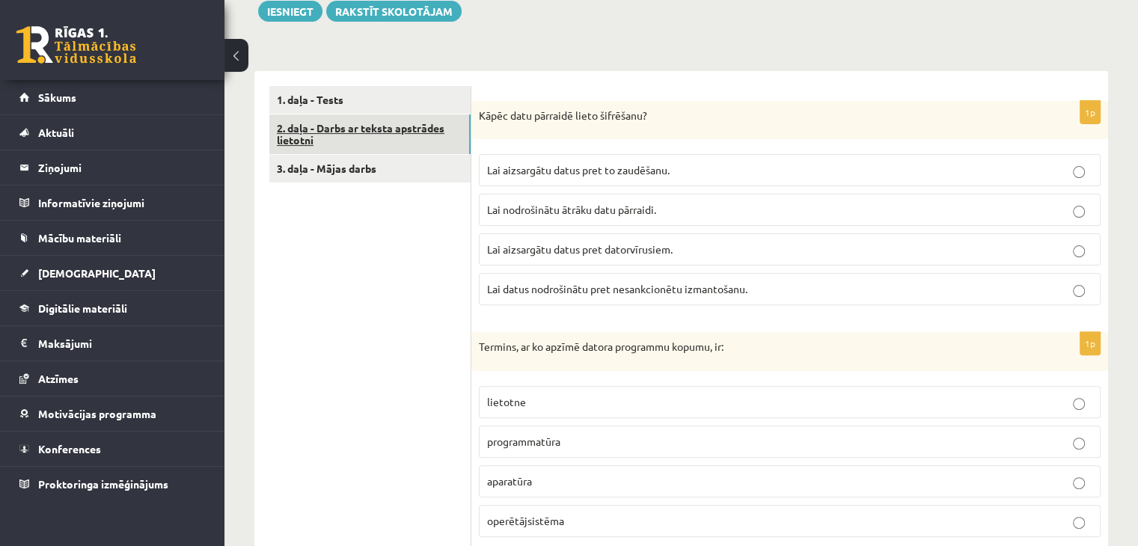
click at [419, 135] on link "2. daļa - Darbs ar teksta apstrādes lietotni" at bounding box center [369, 135] width 201 height 40
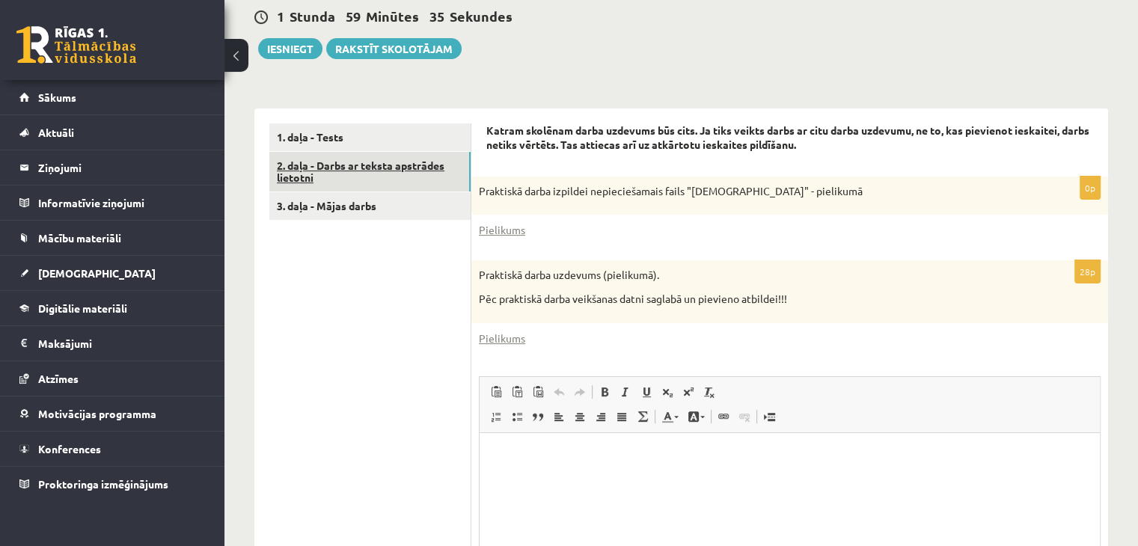
scroll to position [372, 0]
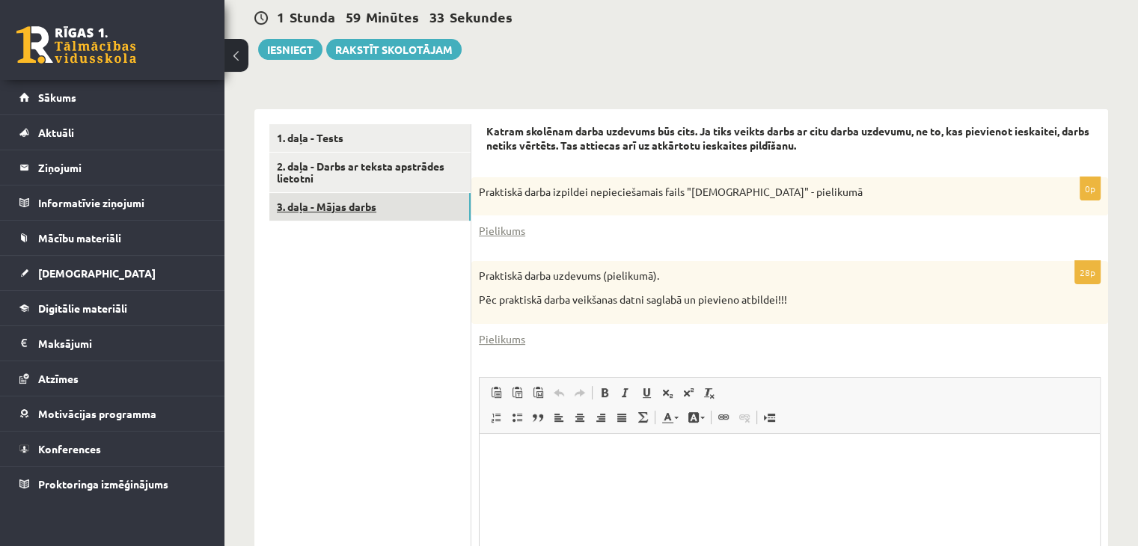
click at [392, 207] on link "3. daļa - Mājas darbs" at bounding box center [369, 207] width 201 height 28
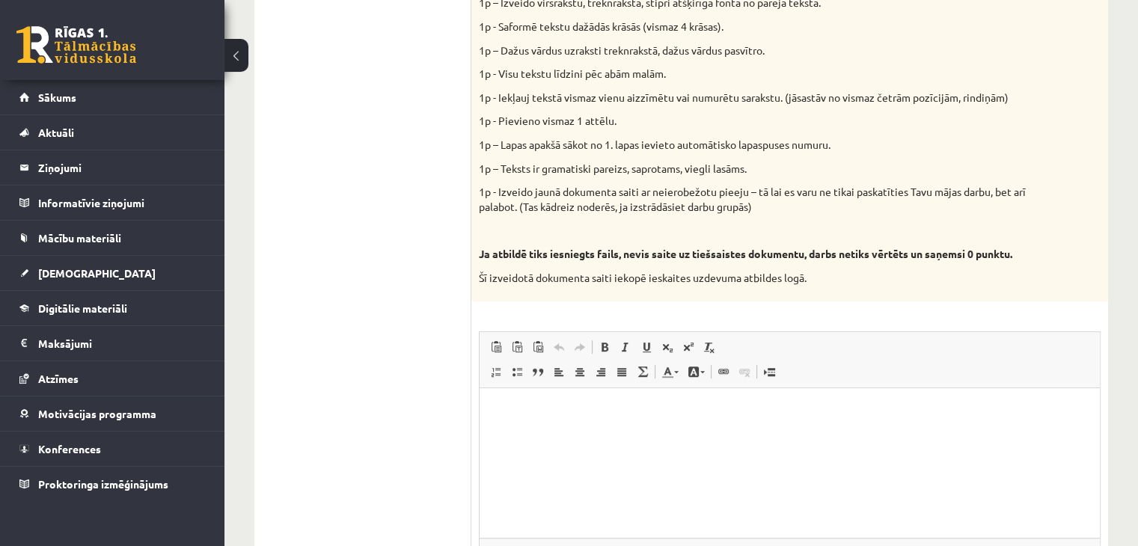
scroll to position [844, 0]
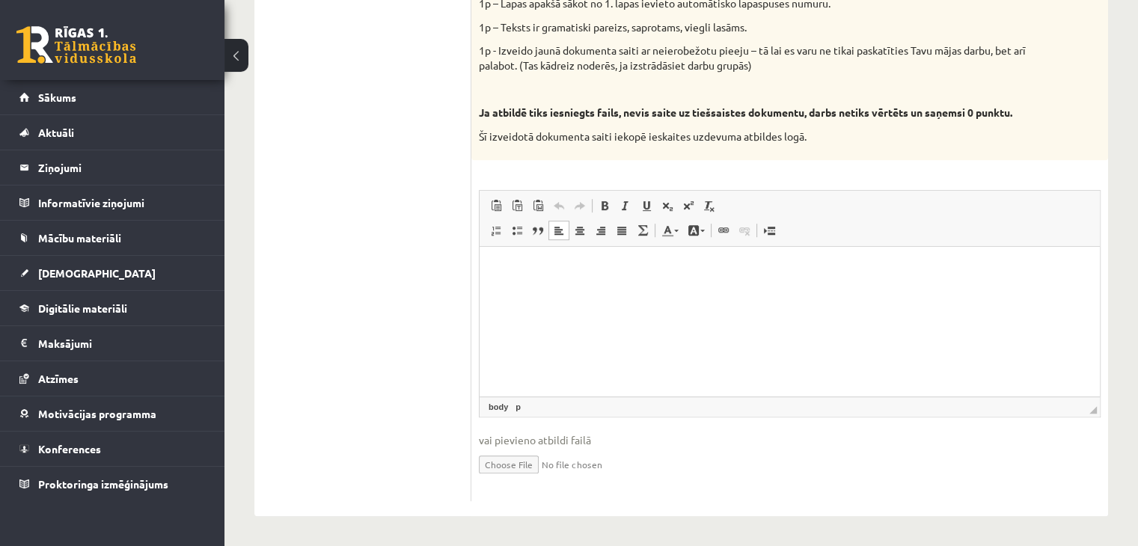
click at [577, 293] on html at bounding box center [790, 270] width 620 height 46
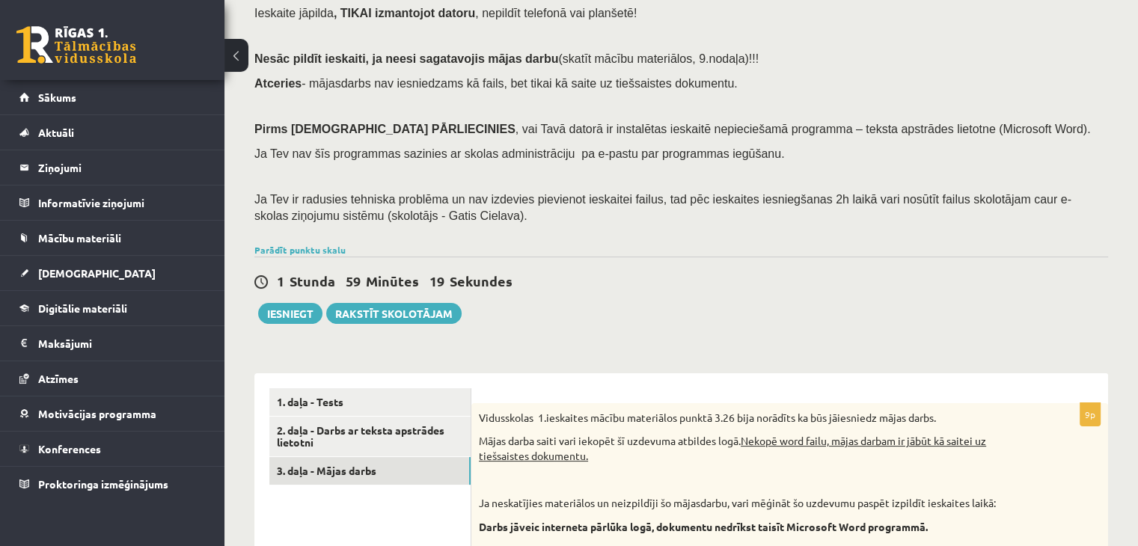
scroll to position [55, 0]
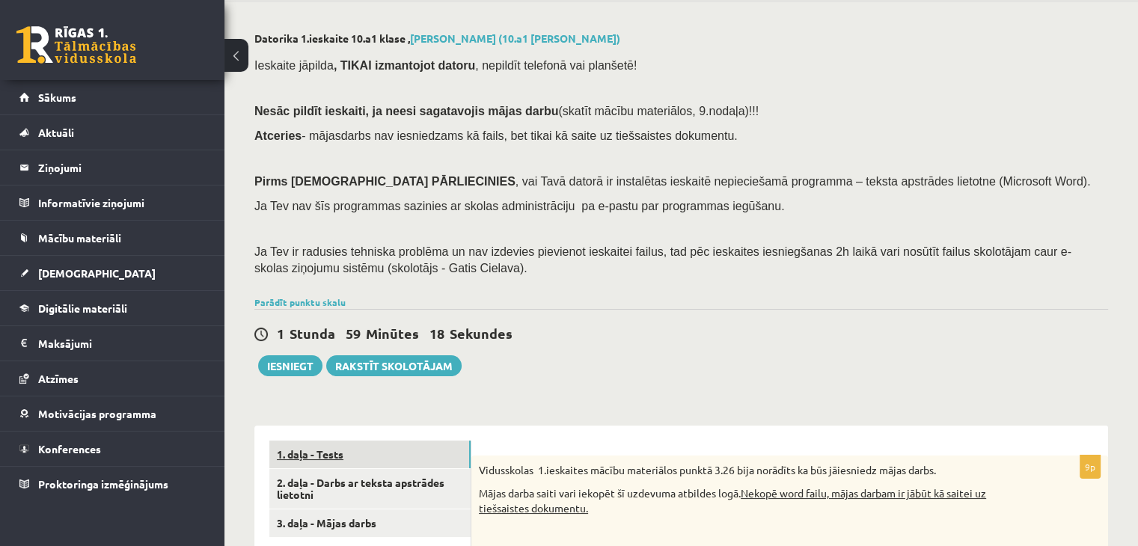
click at [398, 448] on link "1. daļa - Tests" at bounding box center [369, 455] width 201 height 28
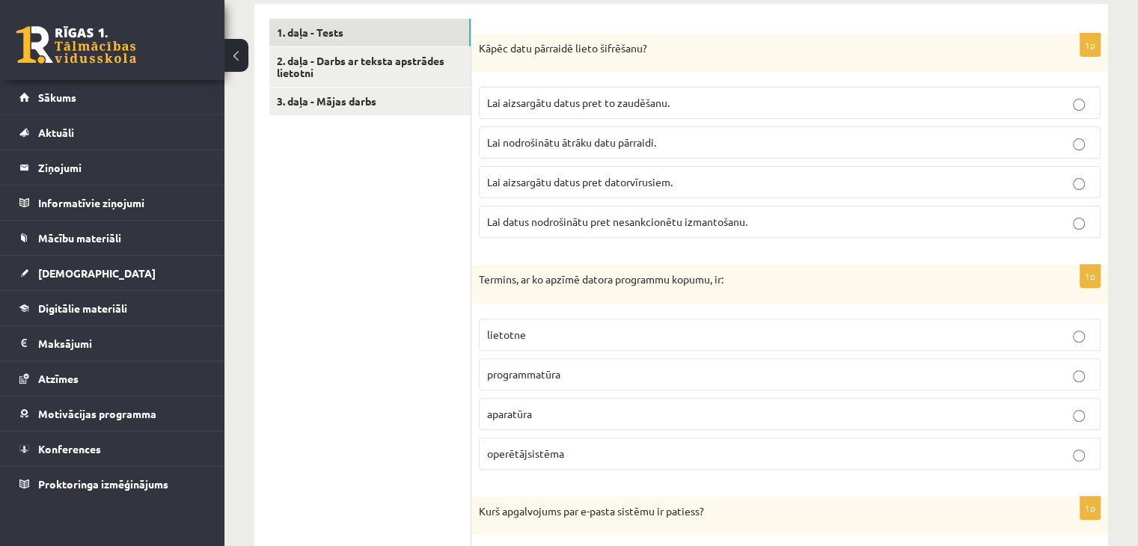
scroll to position [485, 0]
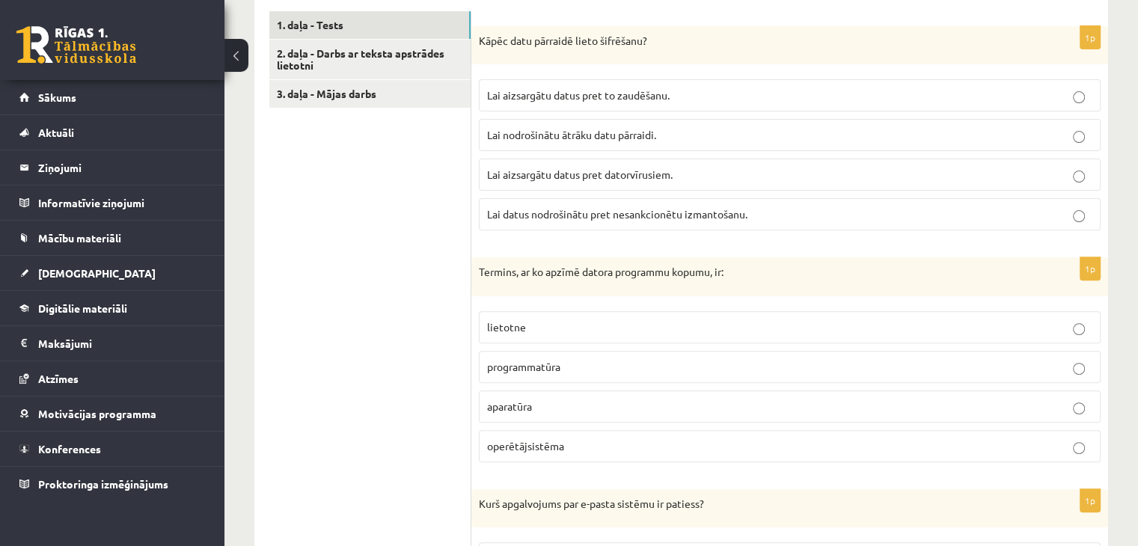
click at [509, 216] on span "Lai datus nodrošinātu pret nesankcionētu izmantošanu." at bounding box center [617, 213] width 260 height 13
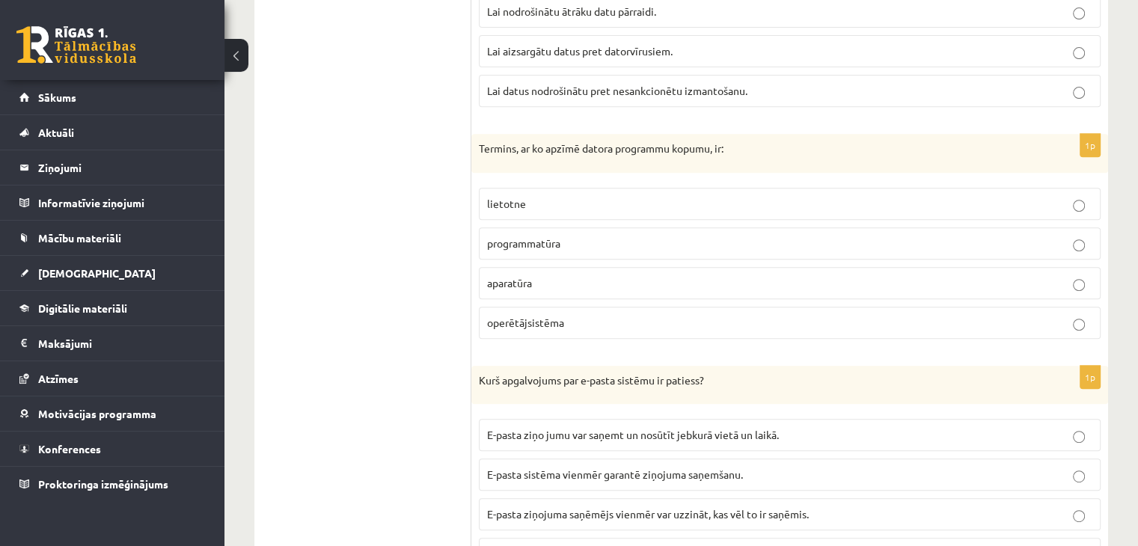
scroll to position [620, 0]
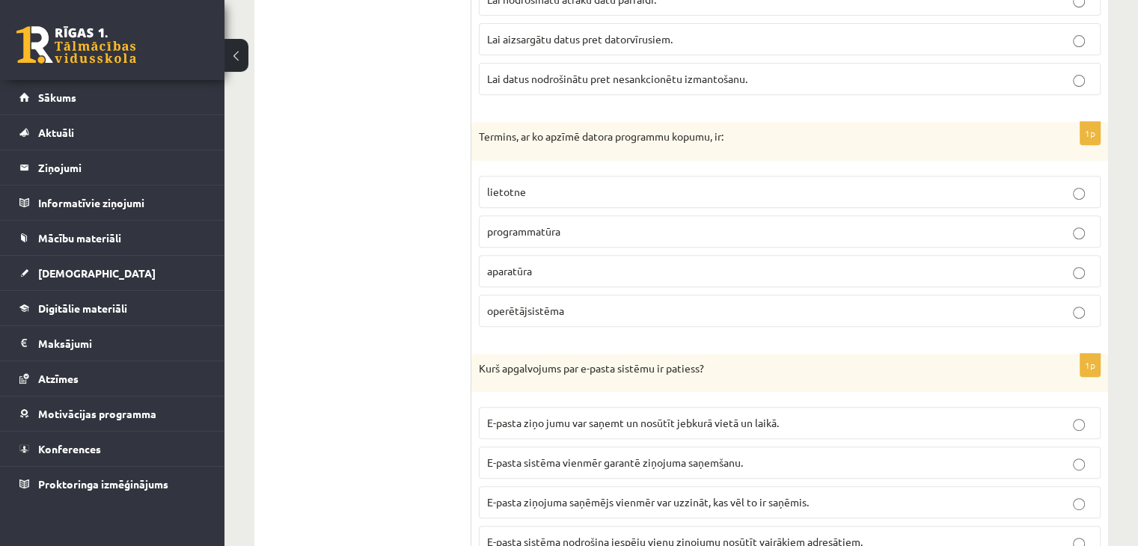
click at [504, 235] on p "programmatūra" at bounding box center [790, 232] width 606 height 16
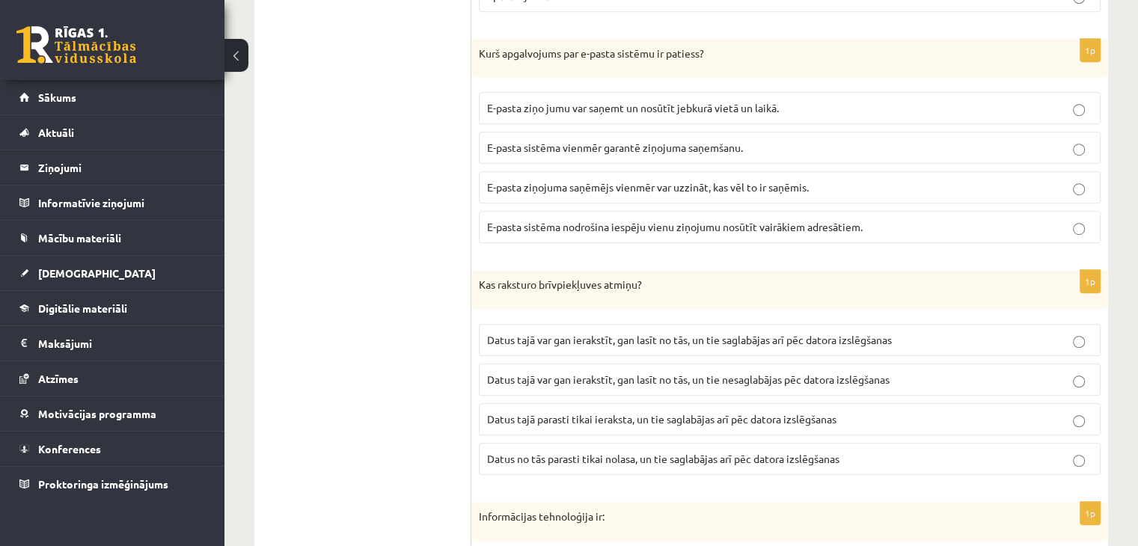
scroll to position [932, 0]
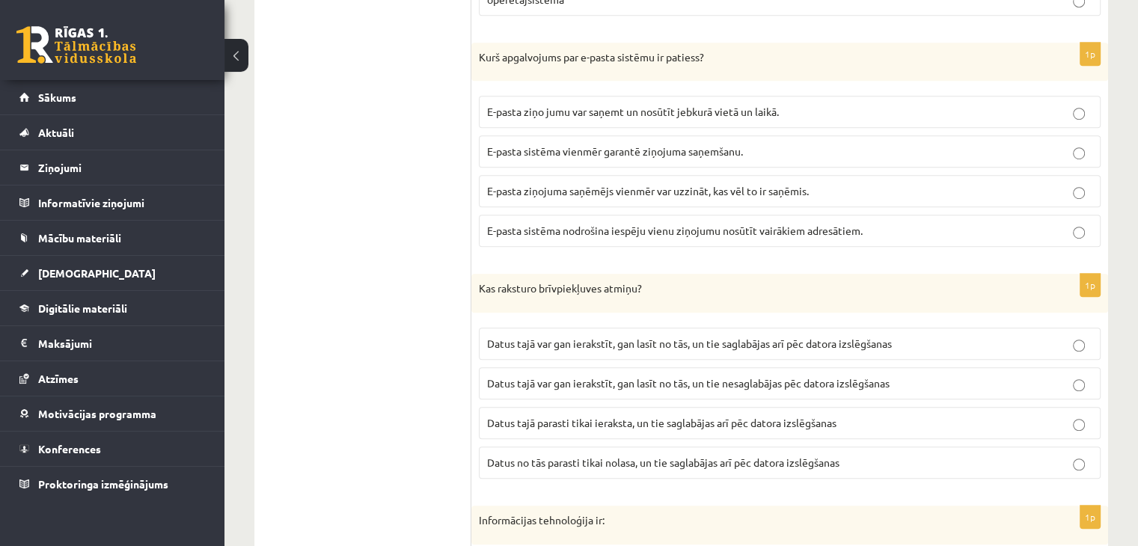
click at [497, 226] on span "E-pasta sistēma nodrošina iespēju vienu ziņojumu nosūtīt vairākiem adresātiem." at bounding box center [675, 230] width 376 height 13
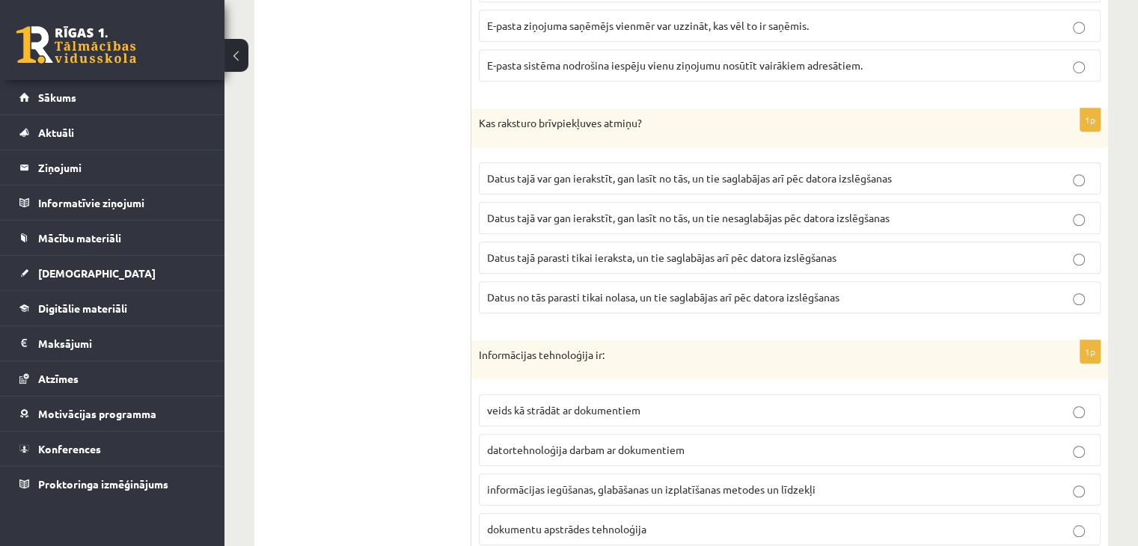
scroll to position [1102, 0]
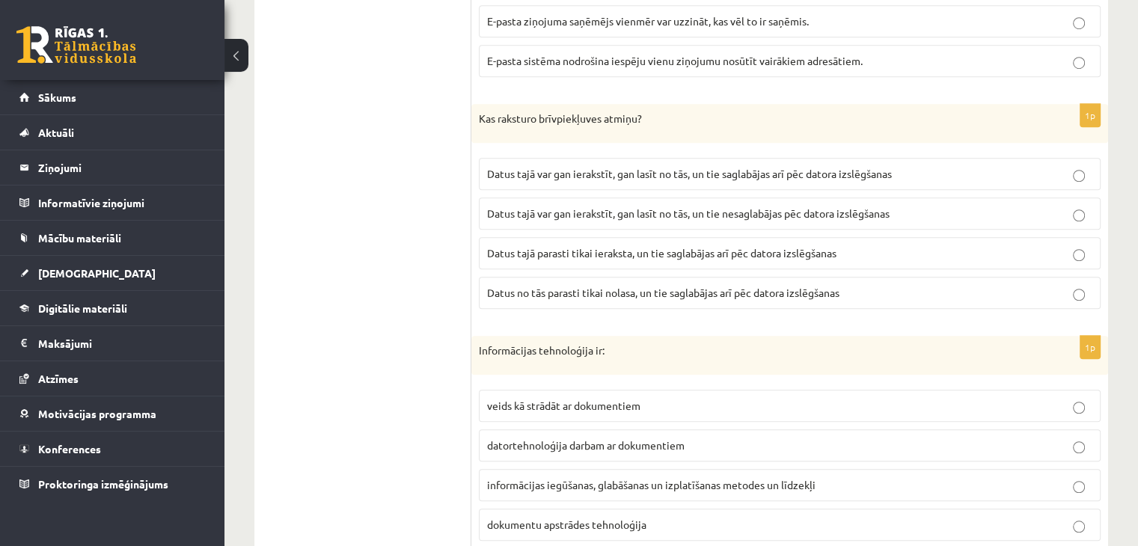
click at [564, 207] on span "Datus tajā var gan ierakstīt, gan lasīt no tās, un tie nesaglabājas pēc datora …" at bounding box center [688, 213] width 403 height 13
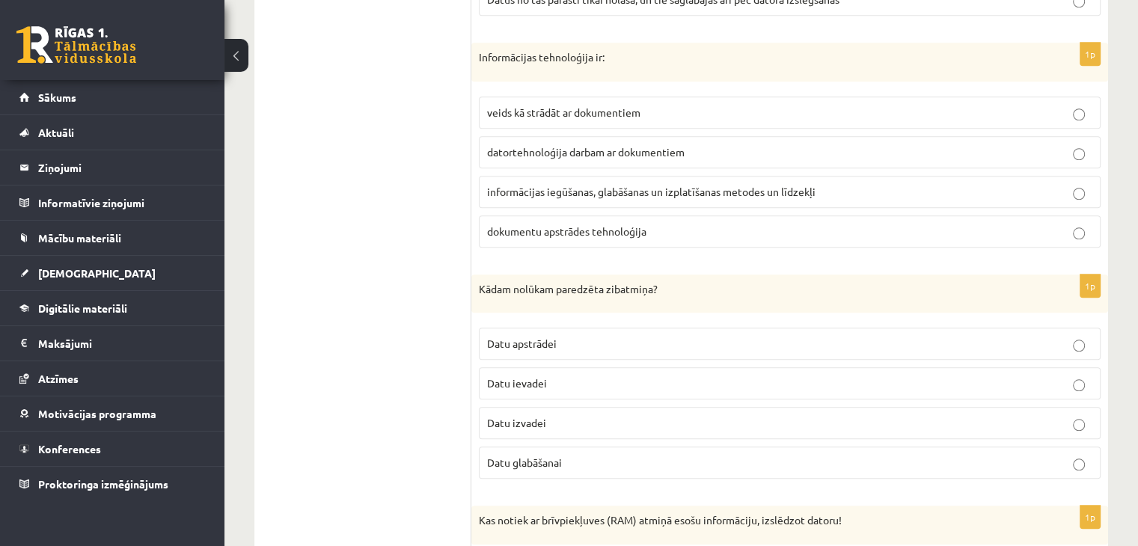
scroll to position [1395, 0]
click at [524, 185] on span "informācijas iegūšanas, glabāšanas un izplatīšanas metodes un līdzekļi" at bounding box center [651, 191] width 329 height 13
click at [512, 462] on p "Datu glabāšanai" at bounding box center [790, 463] width 606 height 16
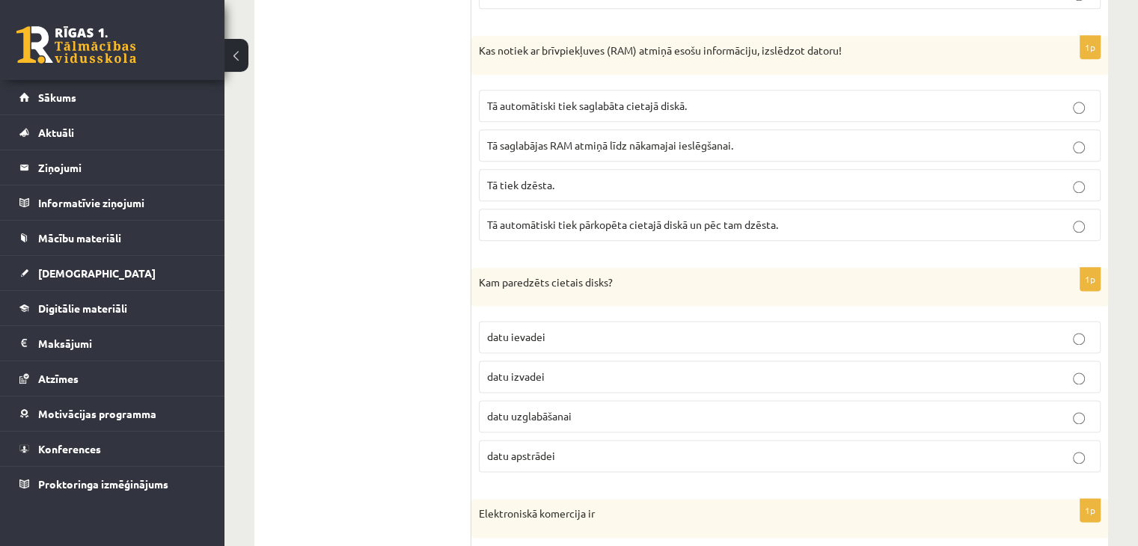
scroll to position [1865, 0]
click at [582, 182] on p "Tā tiek dzēsta." at bounding box center [790, 185] width 606 height 16
click at [503, 411] on span "datu uzglabāšanai" at bounding box center [529, 415] width 85 height 13
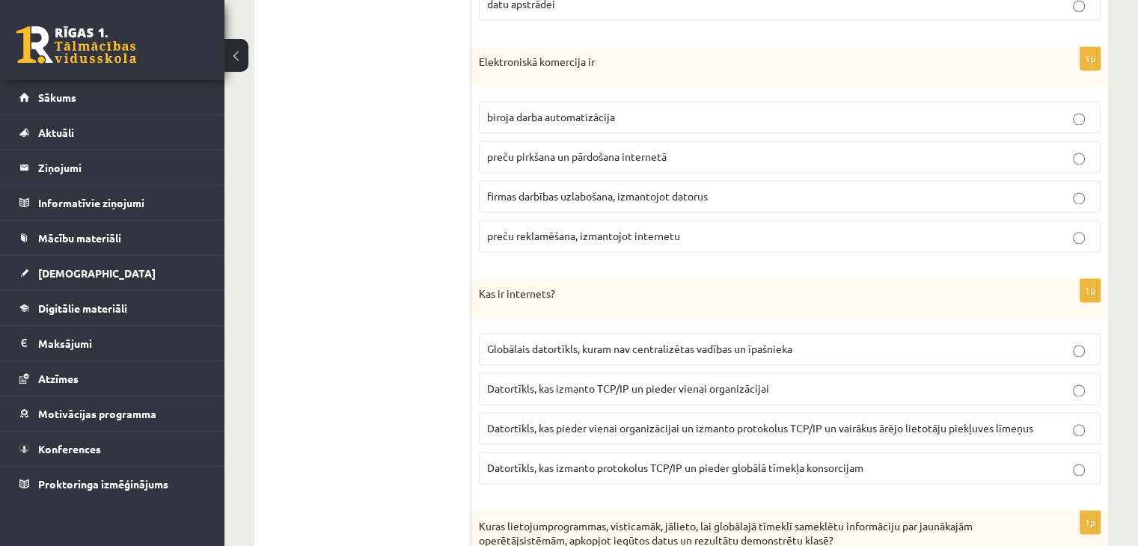
scroll to position [2317, 0]
click at [519, 150] on span "preču pirkšana un pārdošana internetā" at bounding box center [577, 156] width 180 height 13
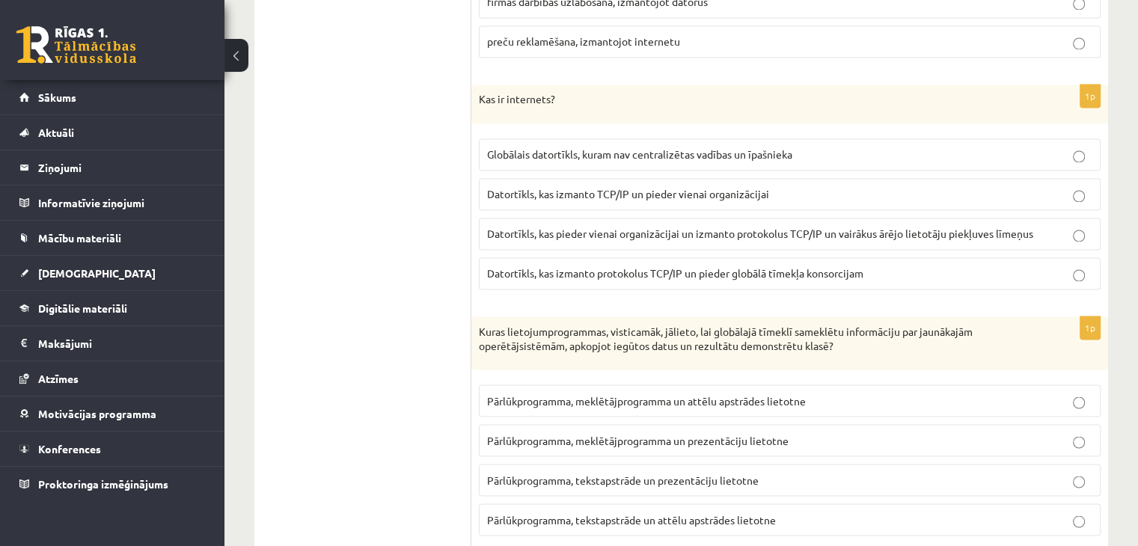
scroll to position [2513, 0]
click at [554, 146] on p "Globālais datortīkls, kuram nav centralizētas vadības un īpašnieka" at bounding box center [790, 154] width 606 height 16
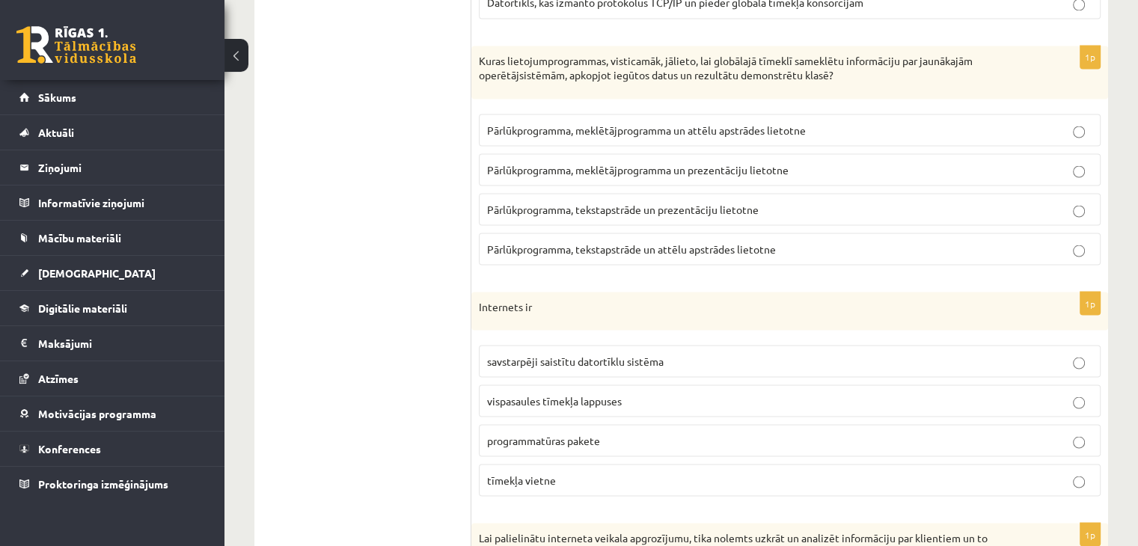
scroll to position [2777, 0]
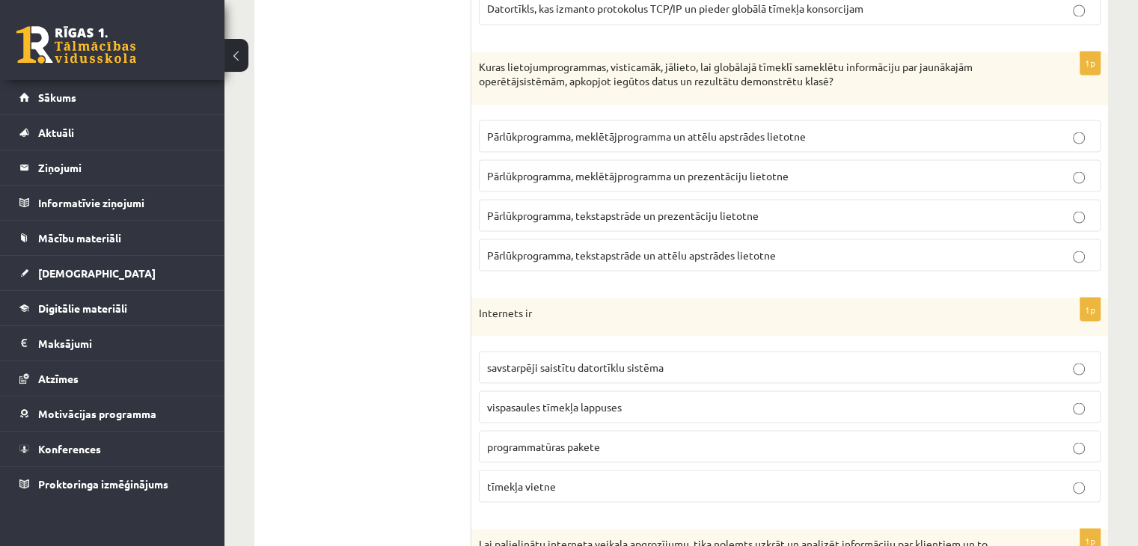
click at [573, 168] on span "Pārlūkprogramma, meklētājprogramma un prezentāciju lietotne" at bounding box center [638, 174] width 302 height 13
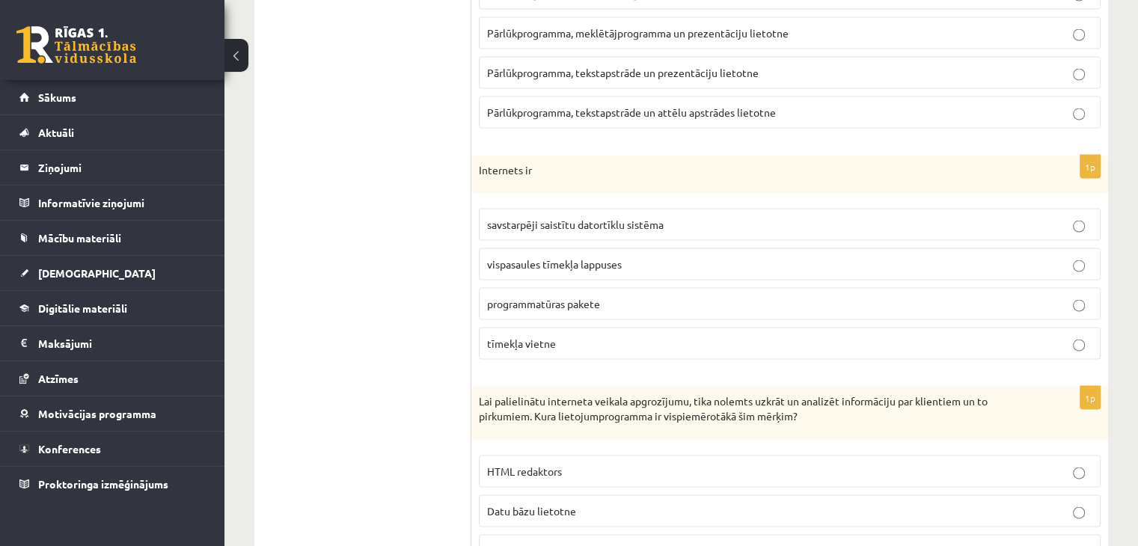
scroll to position [2931, 0]
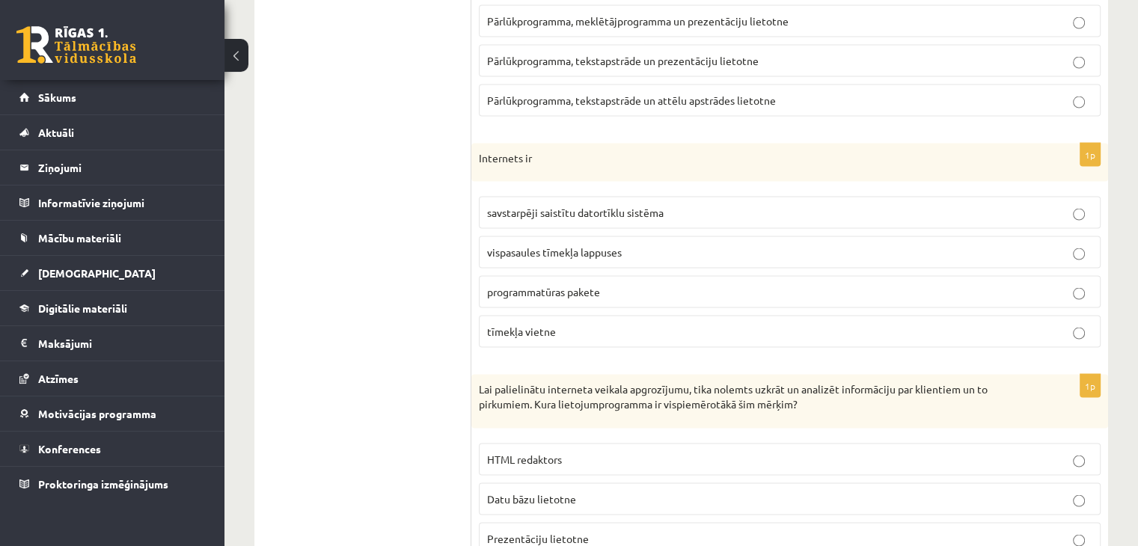
click at [577, 206] on span "savstarpēji saistītu datortīklu sistēma" at bounding box center [575, 212] width 177 height 13
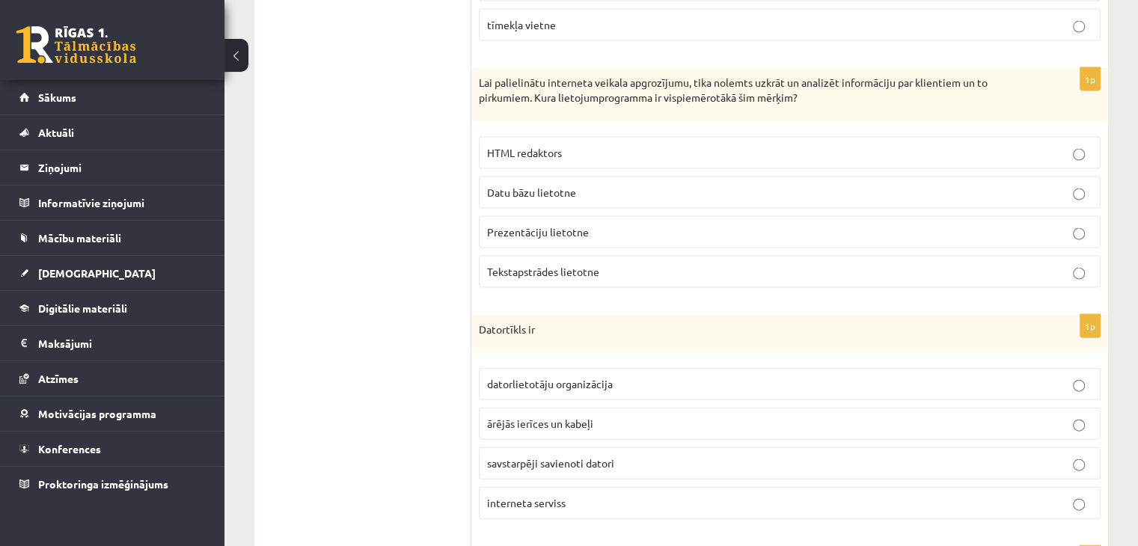
scroll to position [3237, 0]
click at [549, 186] on span "Datu bāzu lietotne" at bounding box center [531, 192] width 89 height 13
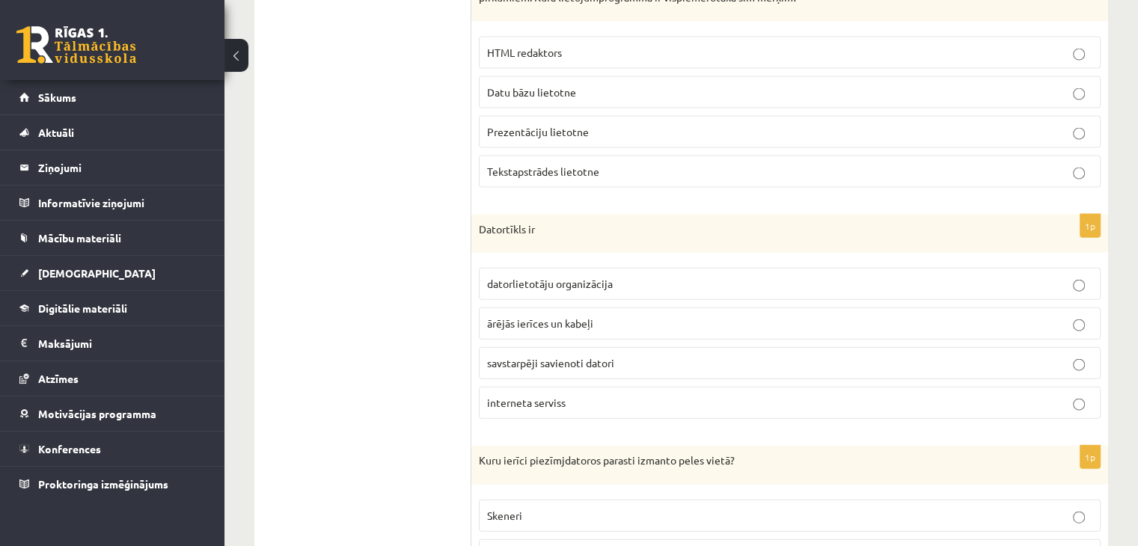
scroll to position [3347, 0]
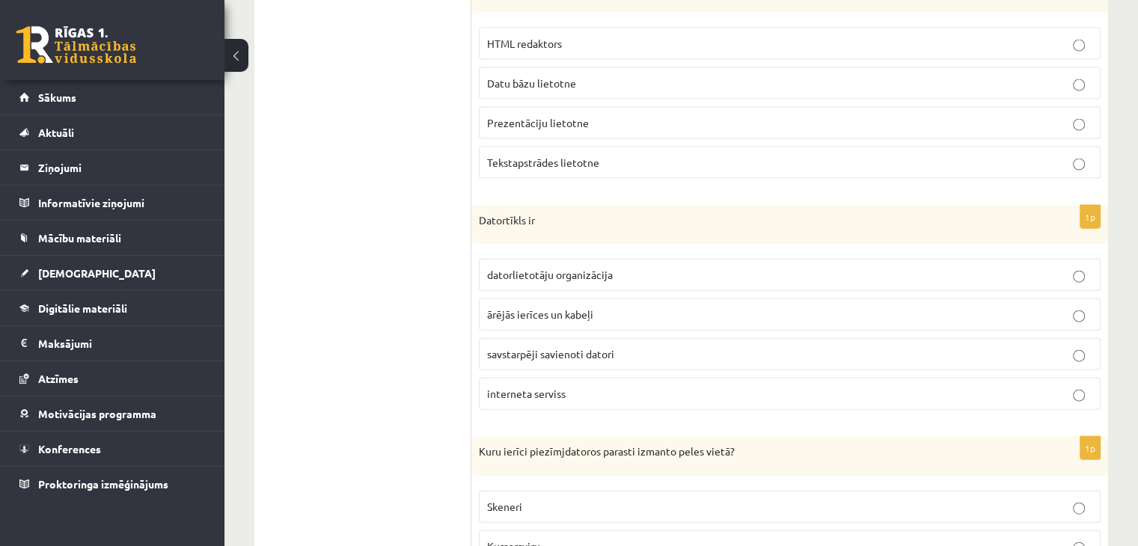
click at [524, 347] on span "savstarpēji savienoti datori" at bounding box center [550, 353] width 127 height 13
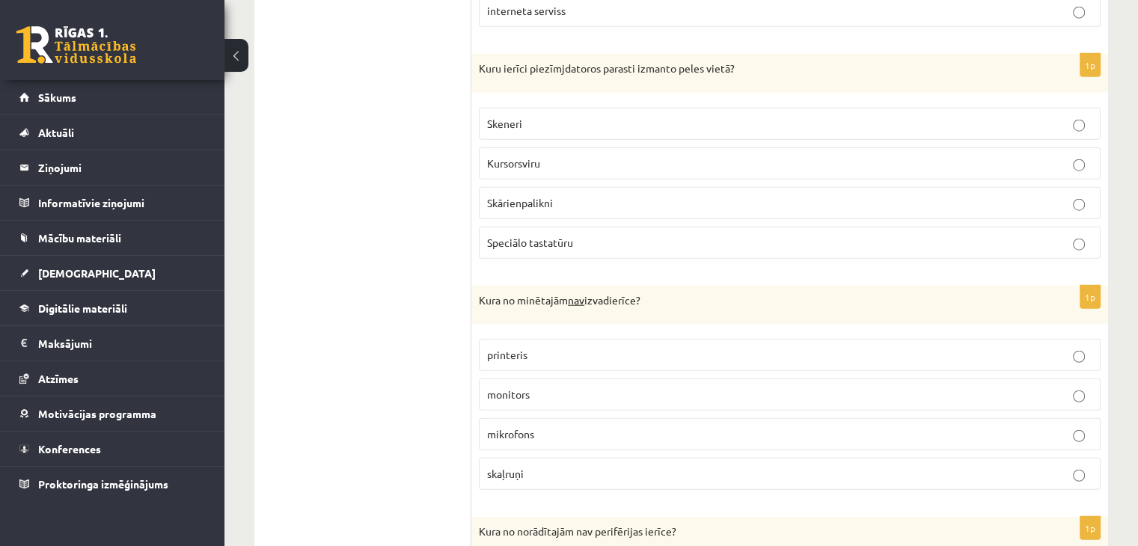
scroll to position [3723, 0]
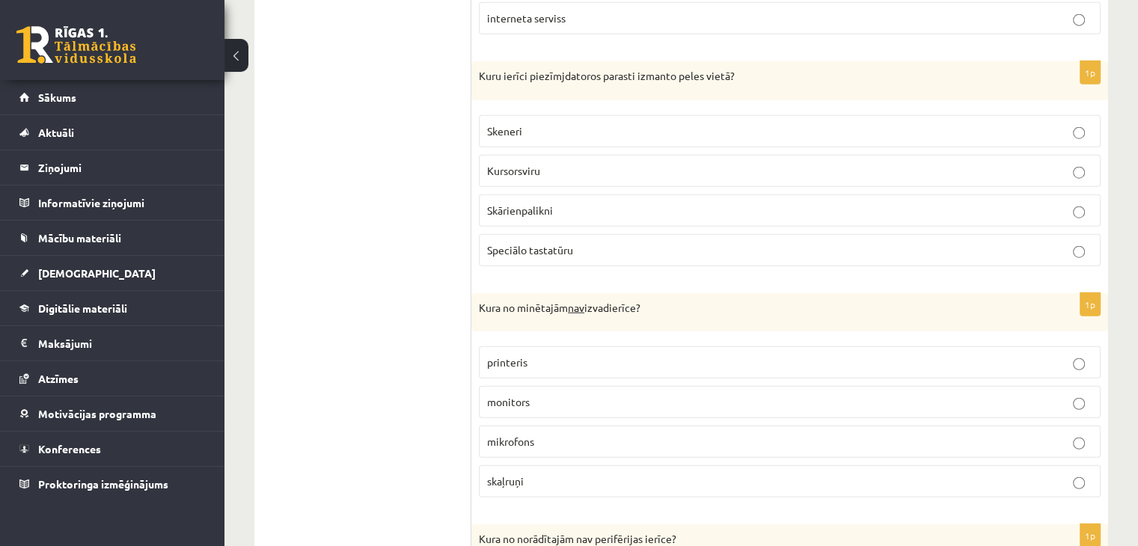
click at [536, 164] on span "Kursorsviru" at bounding box center [513, 170] width 53 height 13
click at [491, 435] on span "mikrofons" at bounding box center [510, 441] width 47 height 13
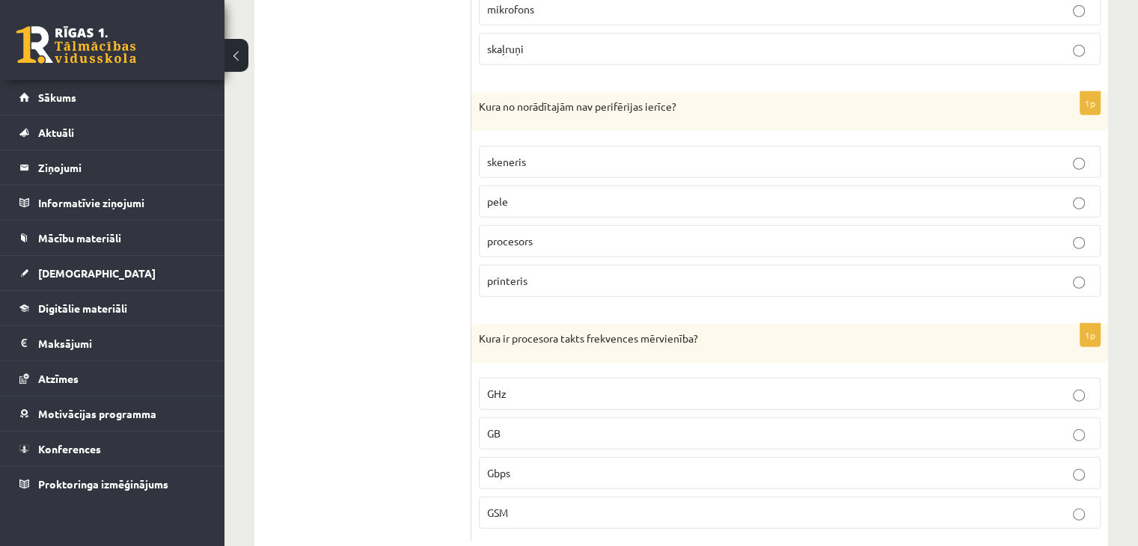
scroll to position [4174, 0]
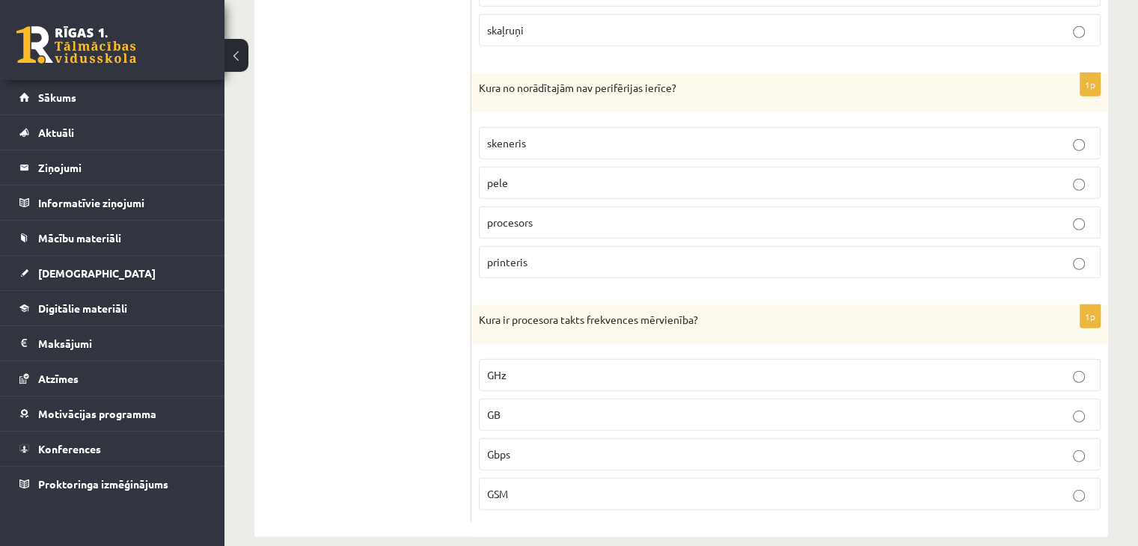
click at [549, 211] on label "procesors" at bounding box center [790, 223] width 622 height 32
click at [500, 368] on span "GHz" at bounding box center [496, 374] width 19 height 13
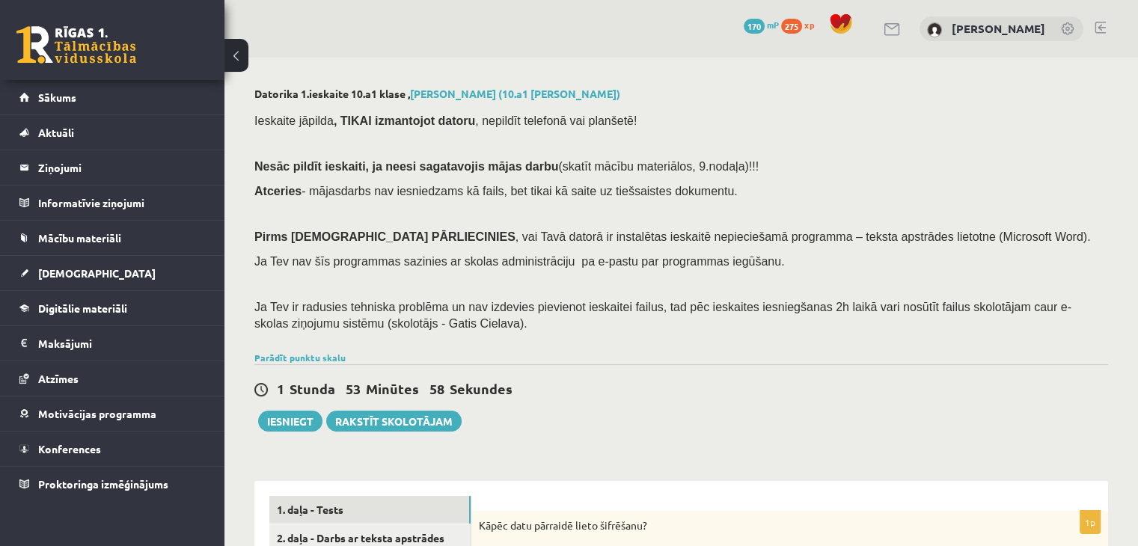
scroll to position [183, 0]
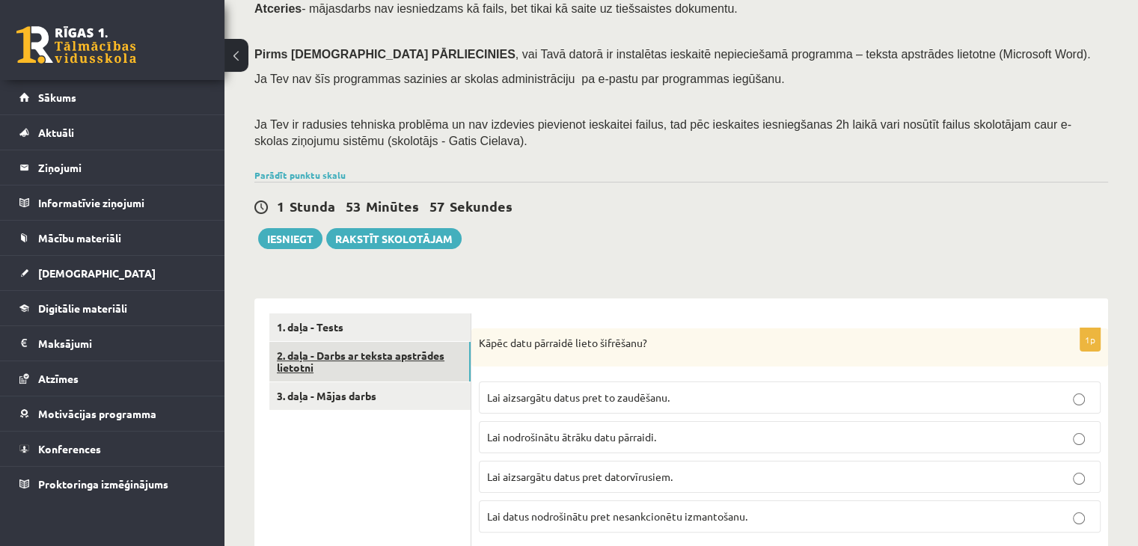
click at [394, 359] on link "2. daļa - Darbs ar teksta apstrādes lietotni" at bounding box center [369, 362] width 201 height 40
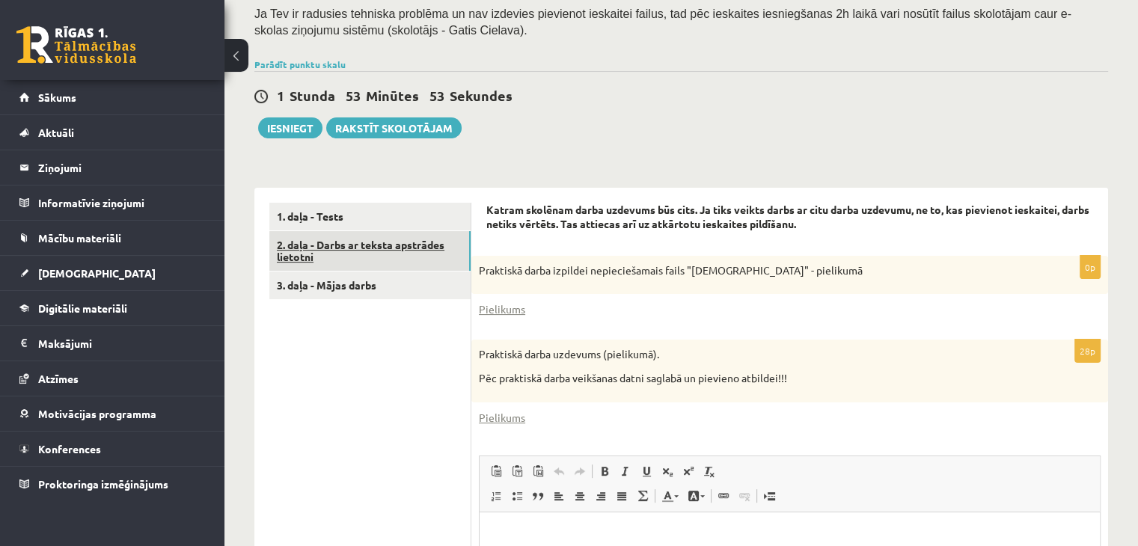
scroll to position [293, 0]
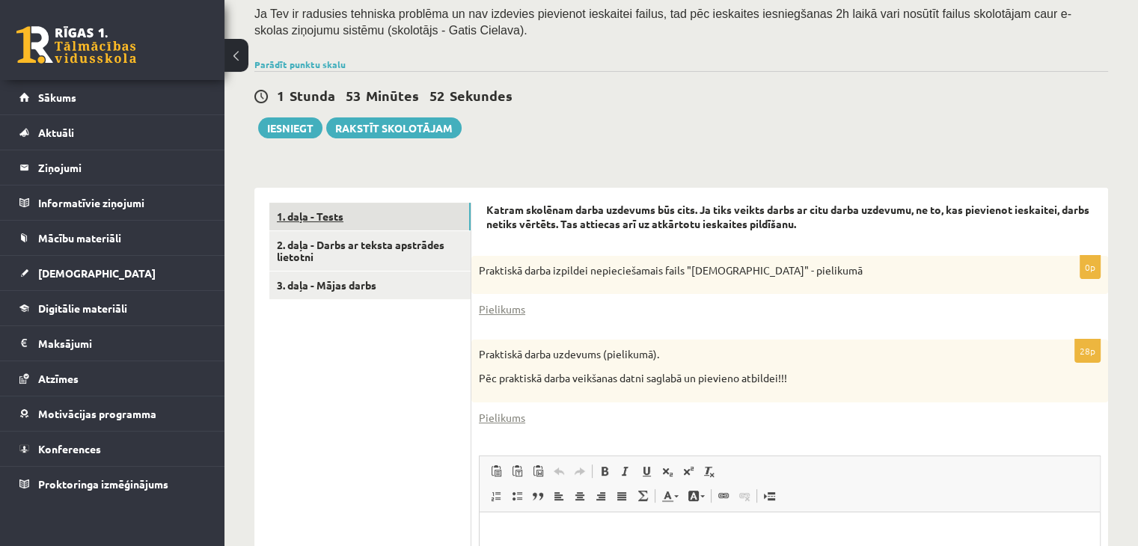
click at [406, 214] on link "1. daļa - Tests" at bounding box center [369, 217] width 201 height 28
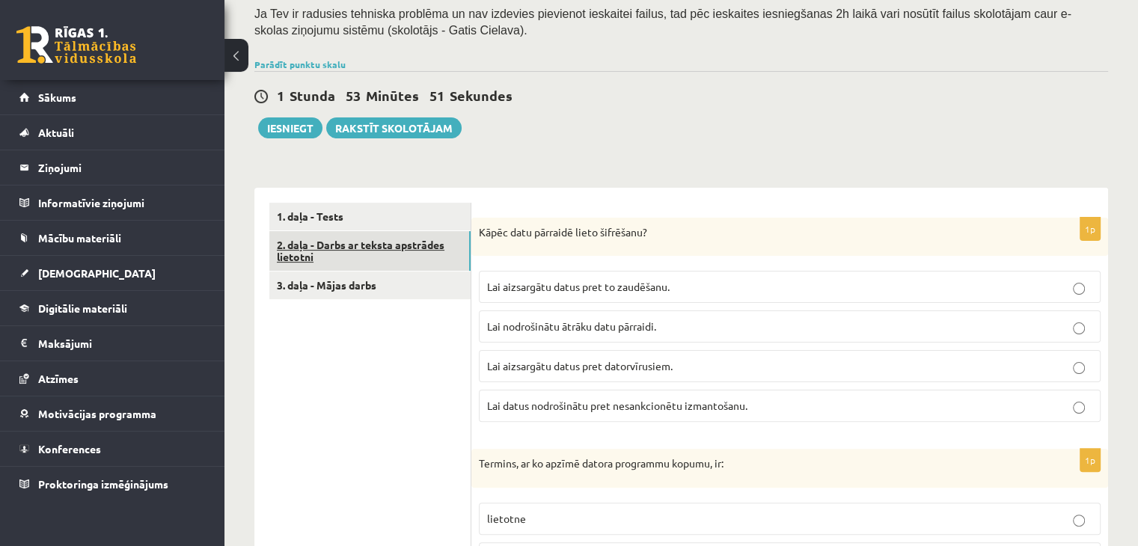
click at [383, 263] on link "2. daļa - Darbs ar teksta apstrādes lietotni" at bounding box center [369, 251] width 201 height 40
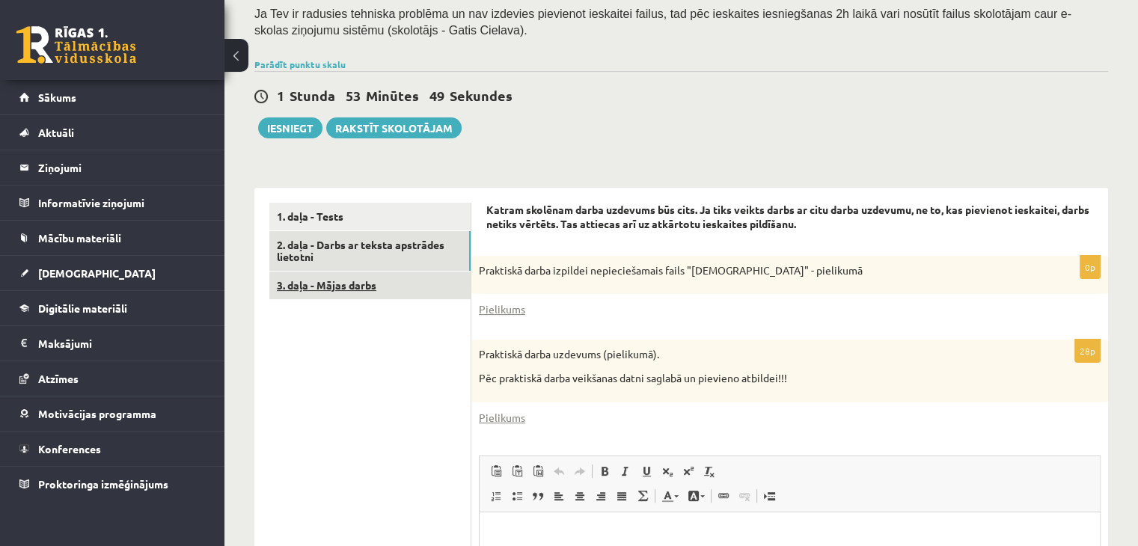
scroll to position [0, 0]
click at [513, 314] on link "Pielikums" at bounding box center [502, 310] width 46 height 16
click at [563, 415] on div "Pielikums" at bounding box center [790, 418] width 622 height 16
click at [503, 415] on link "Pielikums" at bounding box center [502, 418] width 46 height 16
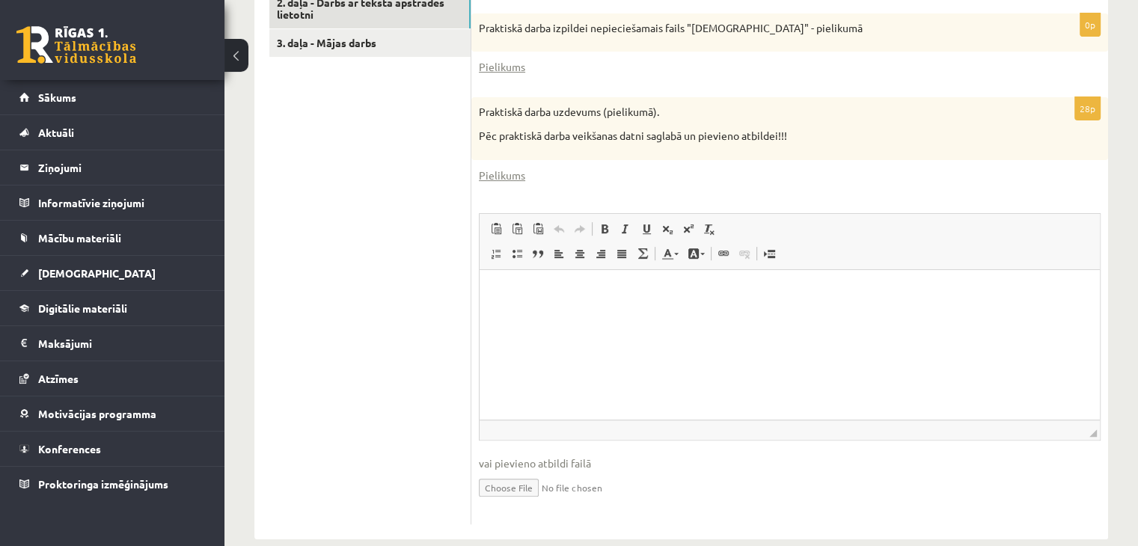
scroll to position [558, 0]
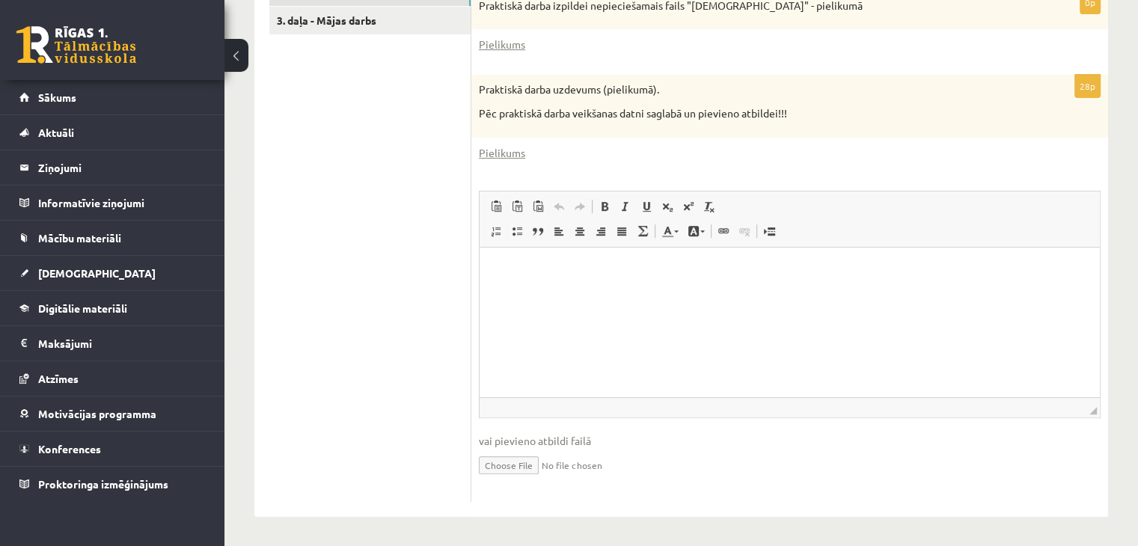
click at [520, 459] on input "file" at bounding box center [790, 464] width 622 height 31
type input "**********"
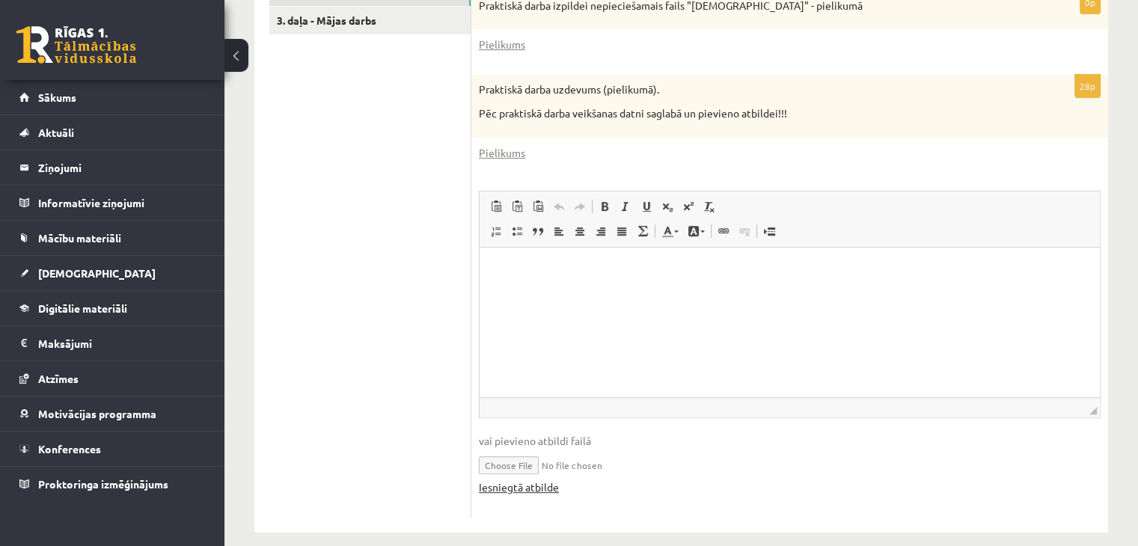
click at [540, 487] on link "Iesniegtā atbilde" at bounding box center [519, 488] width 80 height 16
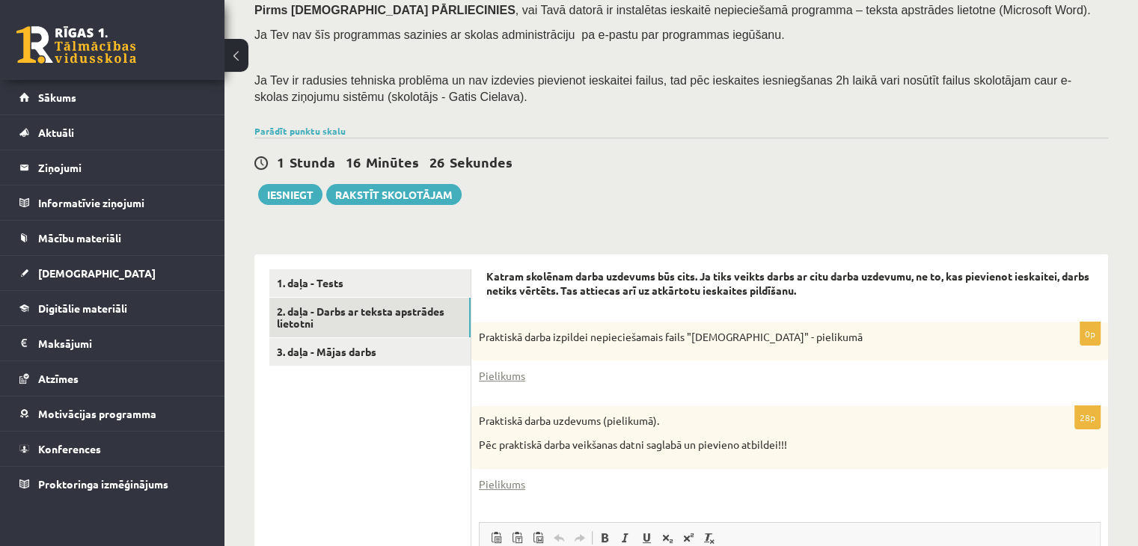
scroll to position [201, 0]
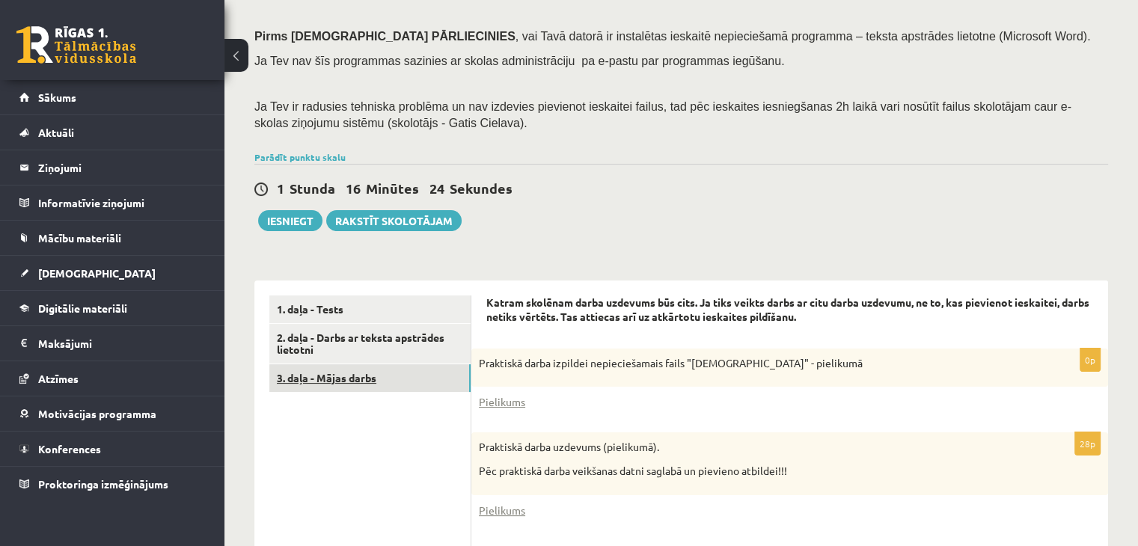
click at [401, 379] on link "3. daļa - Mājas darbs" at bounding box center [369, 379] width 201 height 28
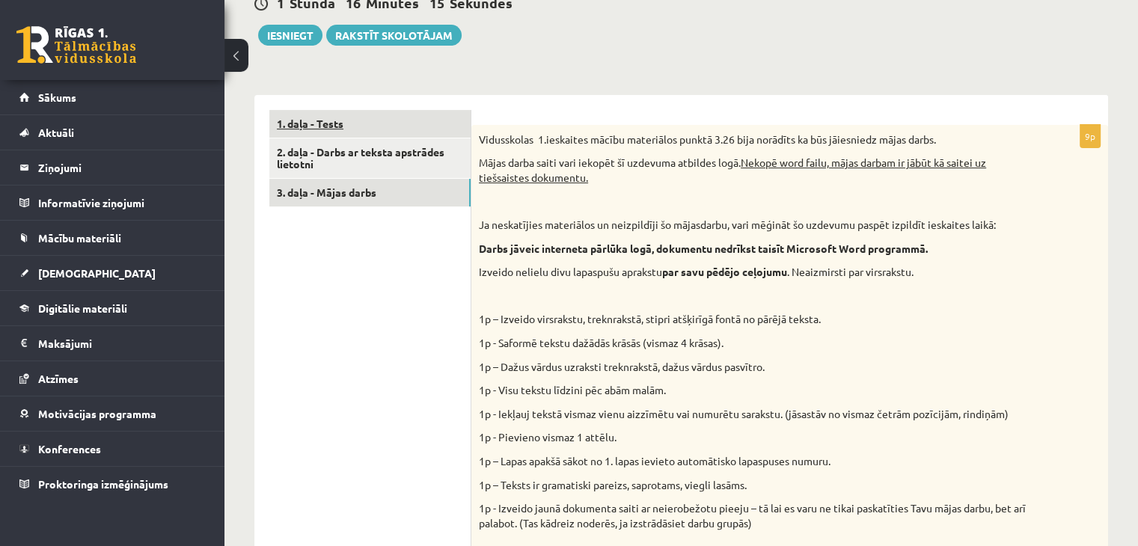
scroll to position [320, 0]
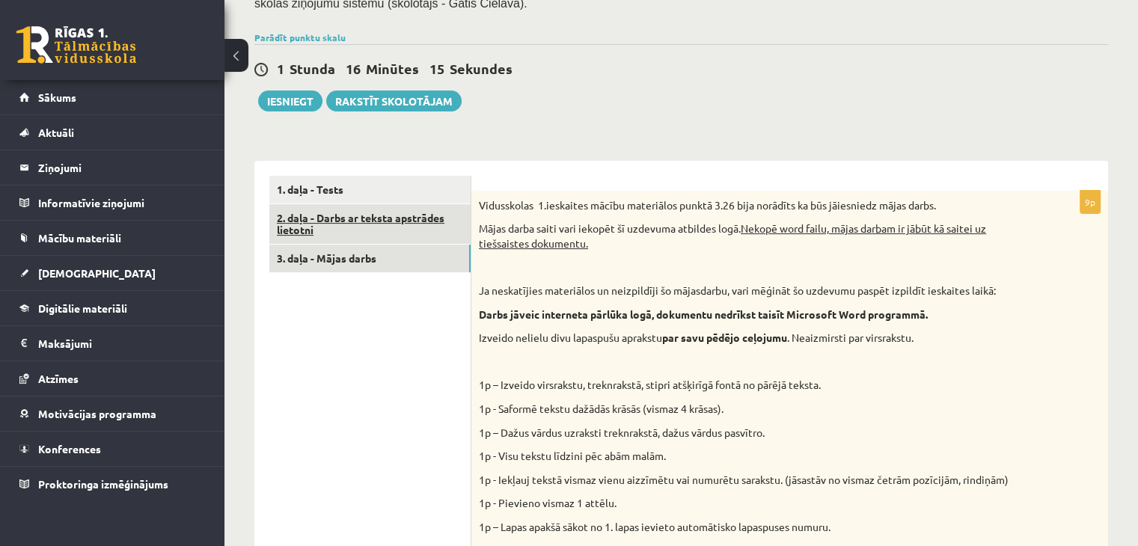
click at [389, 216] on link "2. daļa - Darbs ar teksta apstrādes lietotni" at bounding box center [369, 224] width 201 height 40
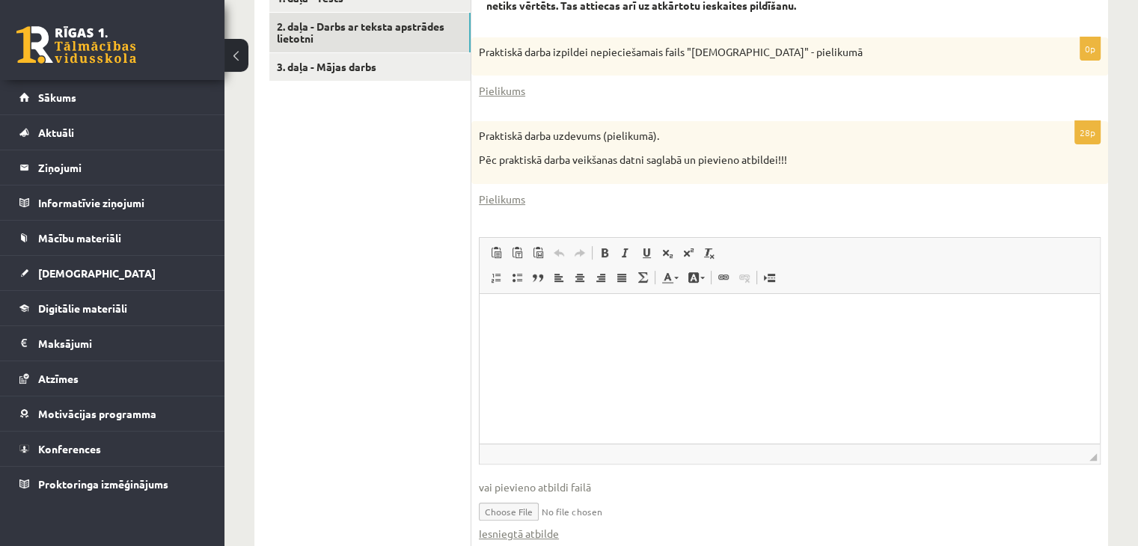
scroll to position [575, 0]
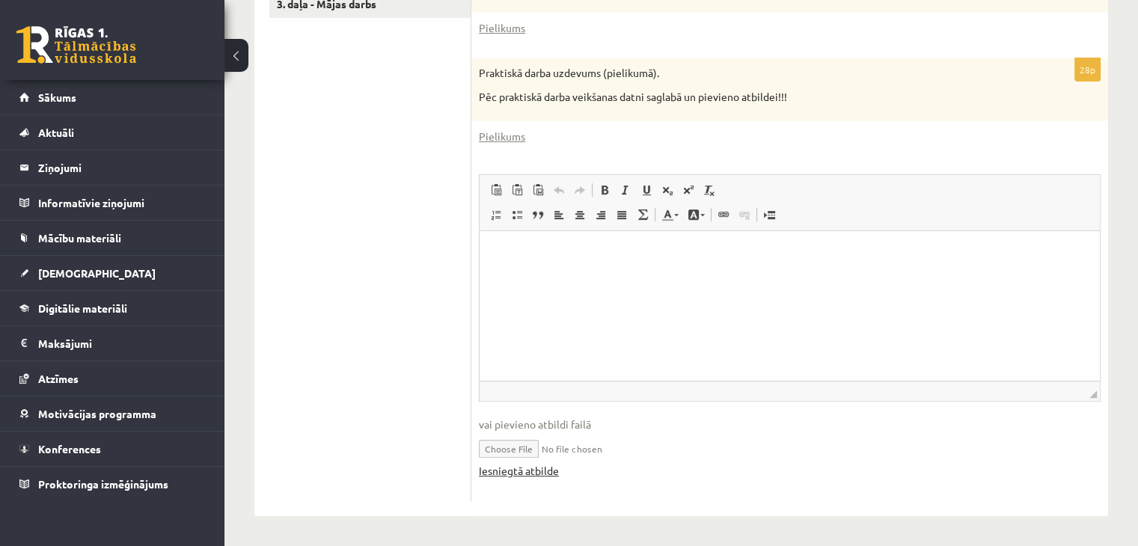
click at [521, 471] on link "Iesniegtā atbilde" at bounding box center [519, 471] width 80 height 16
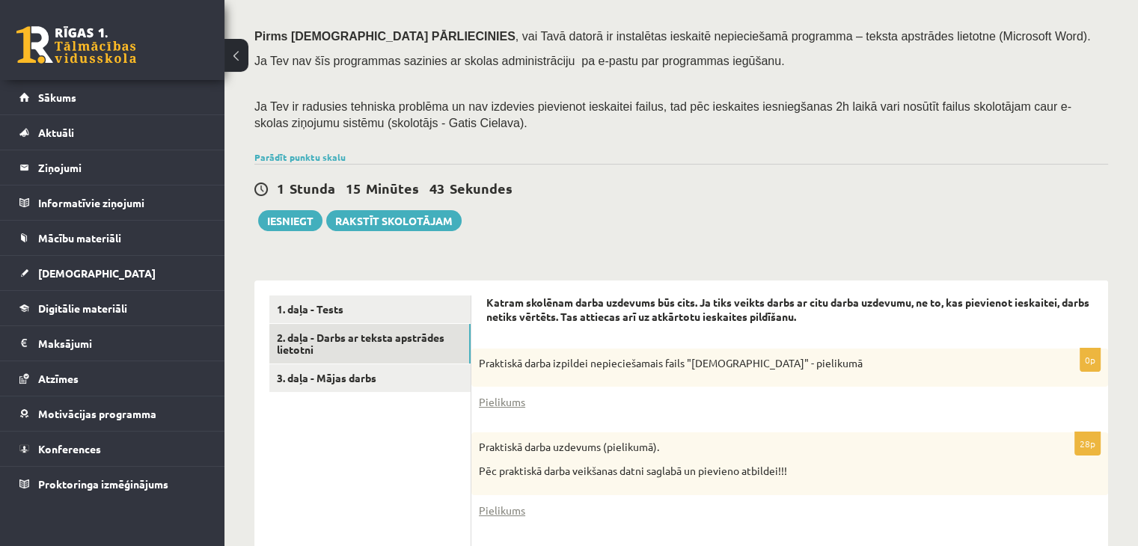
scroll to position [201, 0]
click at [411, 376] on link "3. daļa - Mājas darbs" at bounding box center [369, 379] width 201 height 28
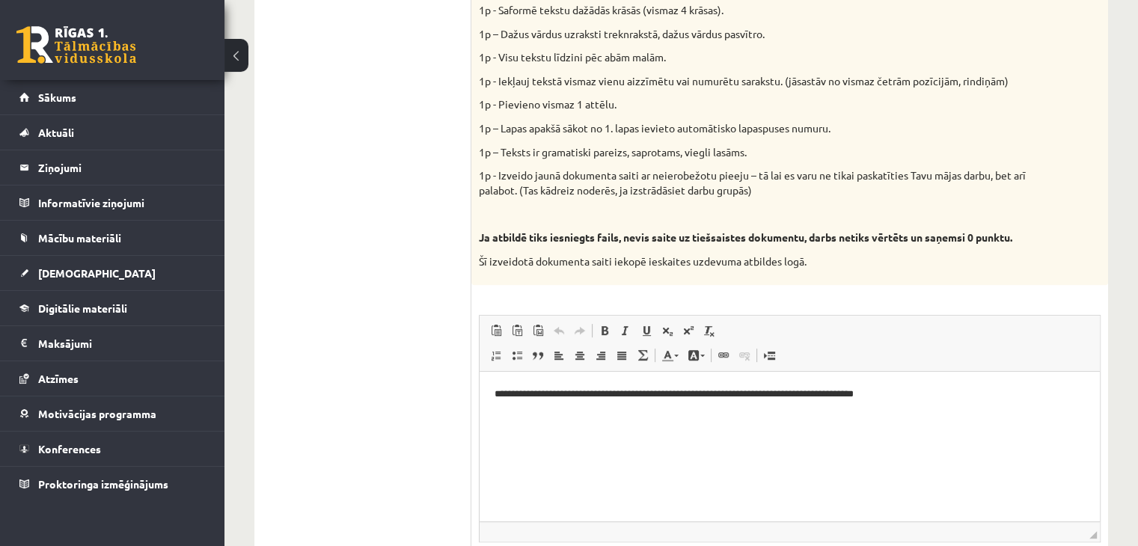
scroll to position [0, 0]
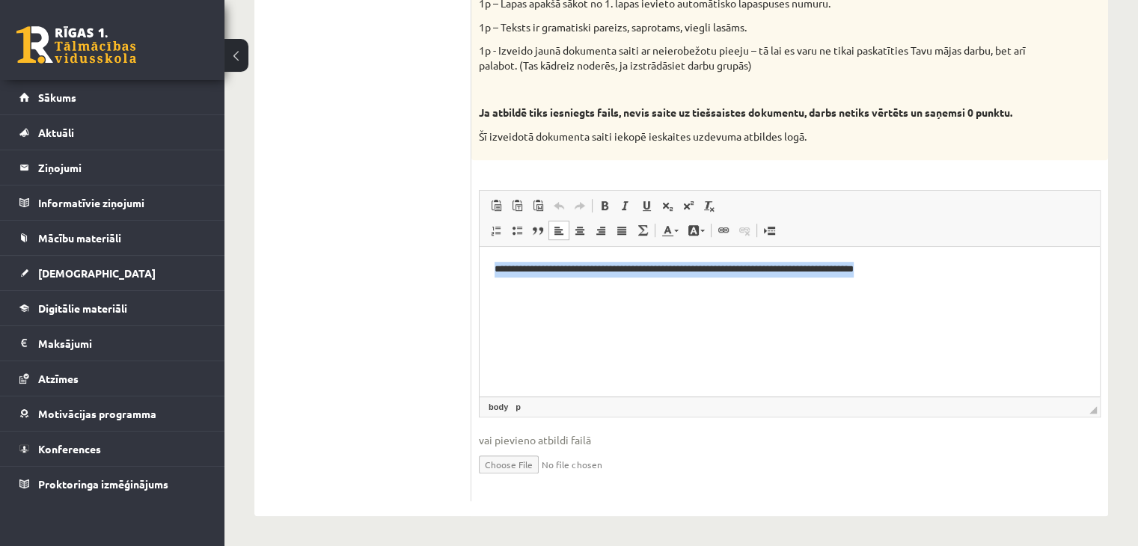
drag, startPoint x: 494, startPoint y: 268, endPoint x: 1016, endPoint y: 254, distance: 521.9
click at [1016, 254] on html "**********" at bounding box center [790, 270] width 620 height 46
click at [832, 270] on p "**********" at bounding box center [790, 270] width 591 height 16
drag, startPoint x: 495, startPoint y: 269, endPoint x: 1016, endPoint y: 281, distance: 521.1
click at [1016, 281] on html "**********" at bounding box center [790, 270] width 620 height 46
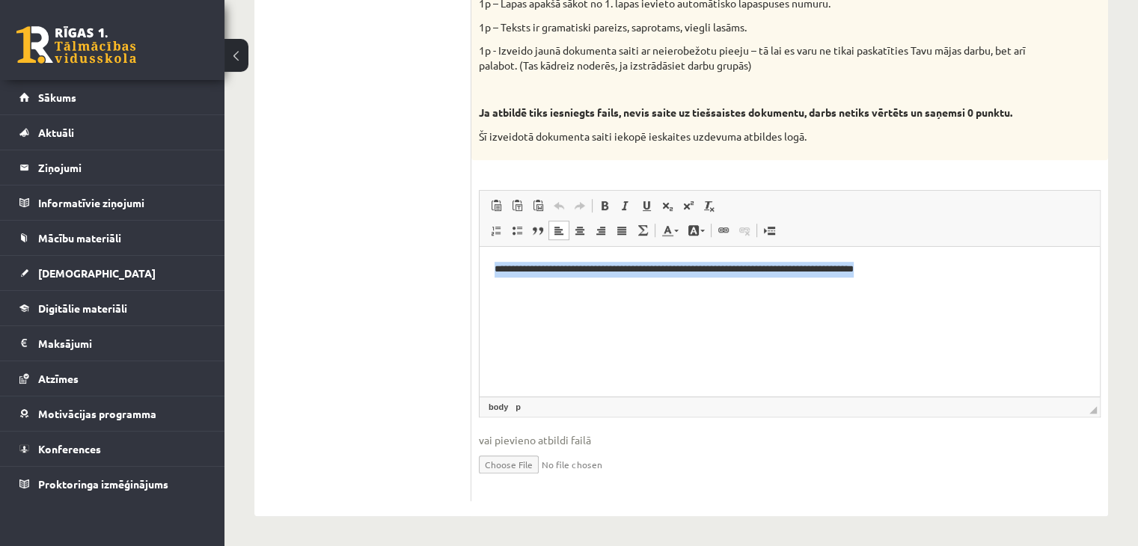
copy p "**********"
click at [374, 306] on ul "1. daļa - Tests 2. daļa - Darbs ar teksta apstrādes lietotni 3. daļa - Mājas da…" at bounding box center [370, 77] width 202 height 850
click at [713, 446] on span "vai pievieno atbildi failā" at bounding box center [790, 441] width 622 height 16
click at [734, 293] on html "**********" at bounding box center [790, 270] width 620 height 46
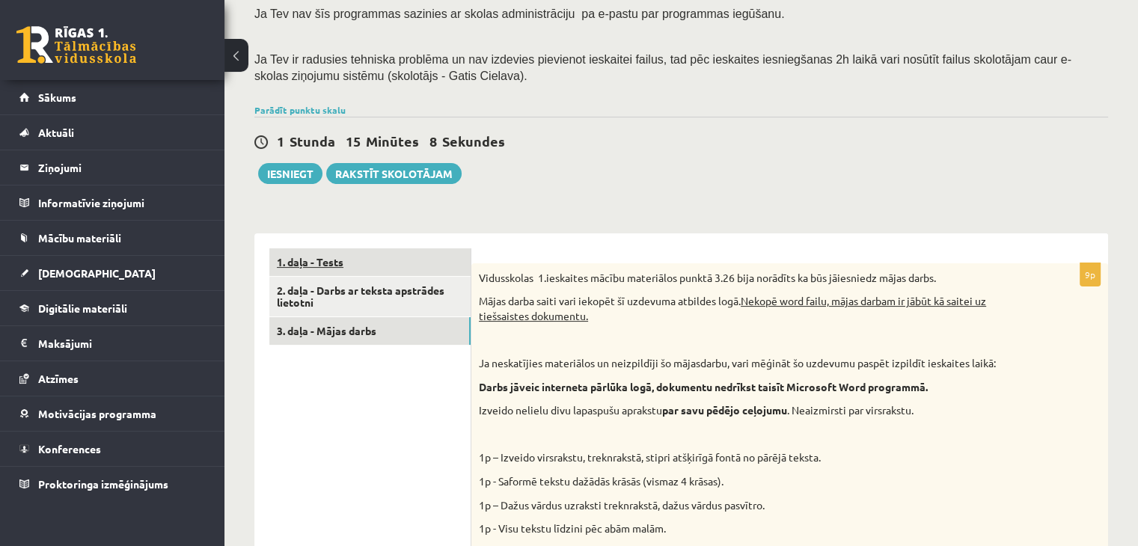
scroll to position [245, 0]
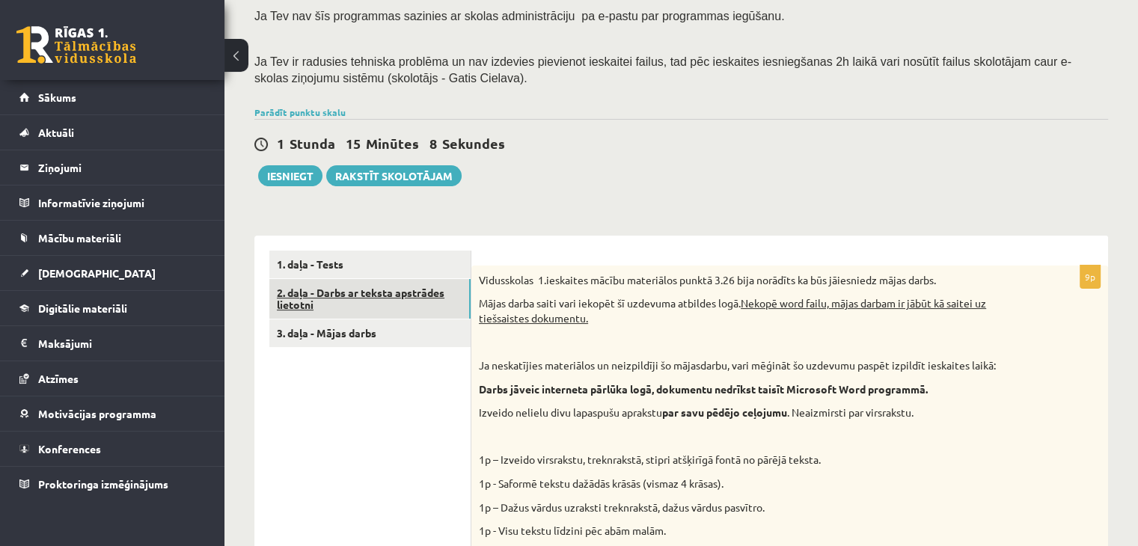
click at [425, 302] on link "2. daļa - Darbs ar teksta apstrādes lietotni" at bounding box center [369, 299] width 201 height 40
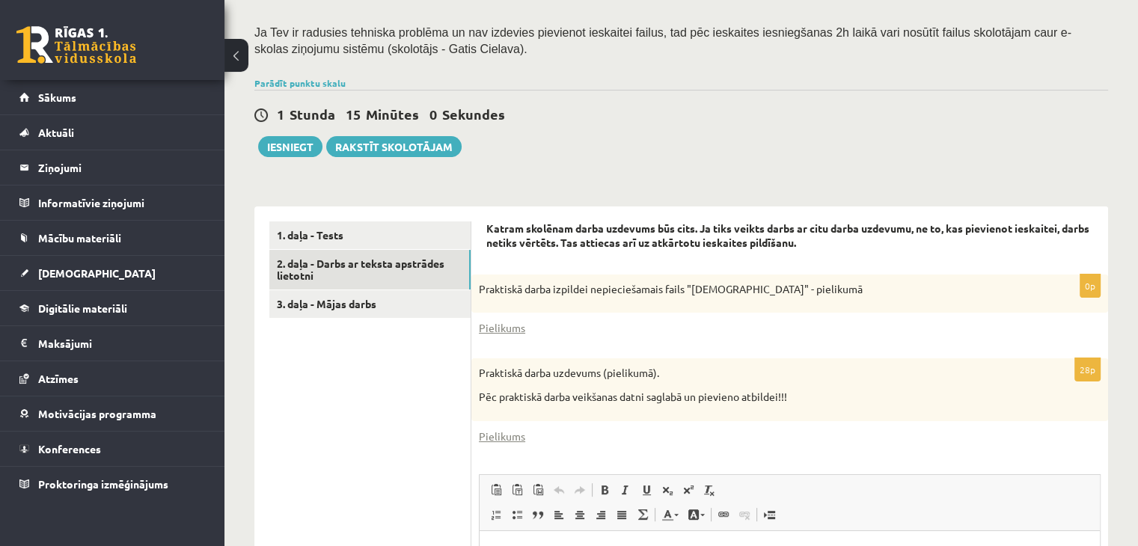
scroll to position [126, 0]
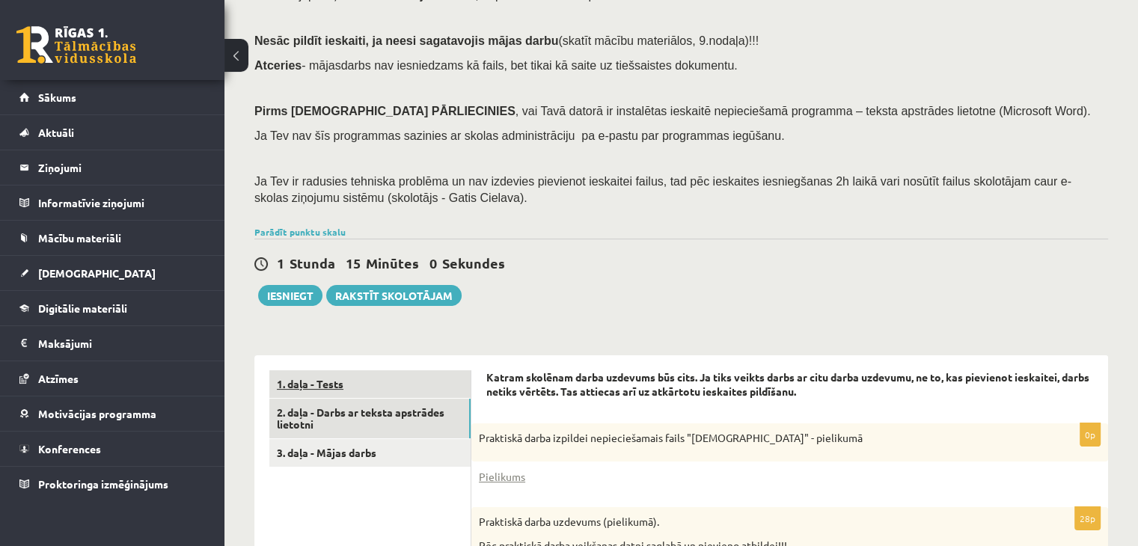
click at [375, 387] on link "1. daļa - Tests" at bounding box center [369, 384] width 201 height 28
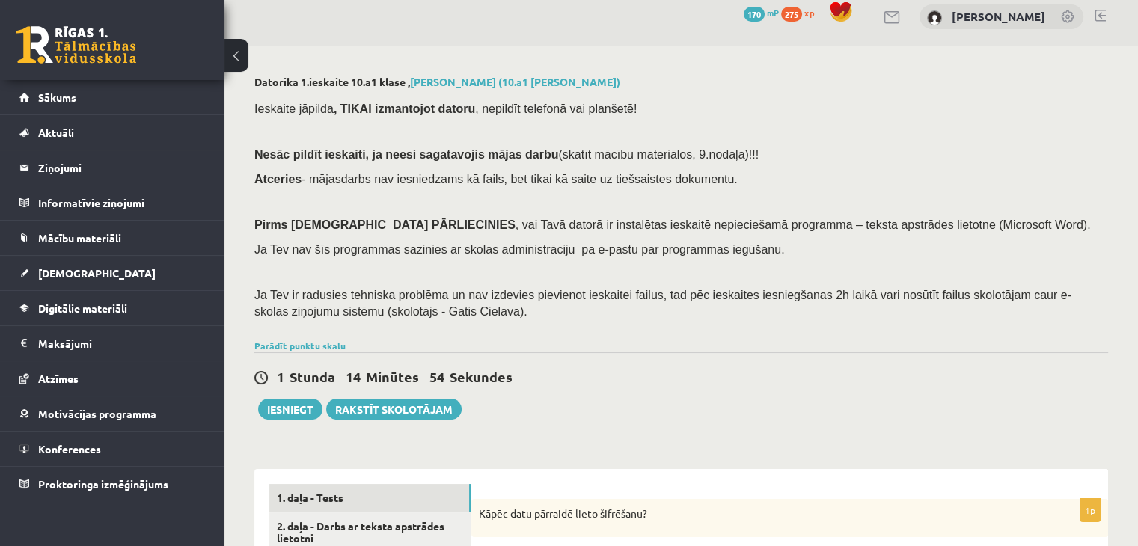
scroll to position [0, 0]
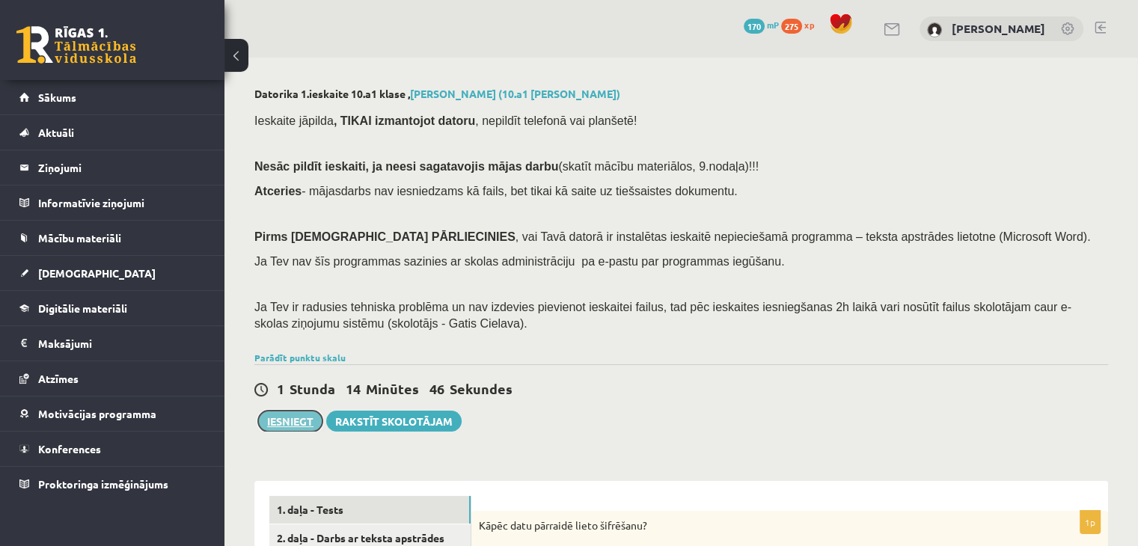
click at [282, 423] on button "Iesniegt" at bounding box center [290, 421] width 64 height 21
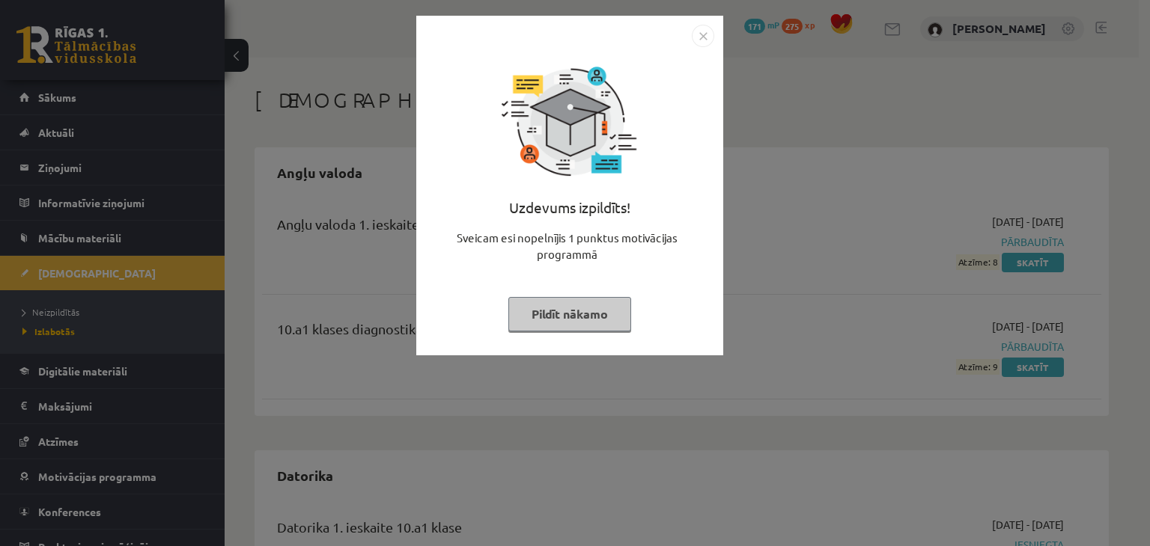
click at [703, 34] on img "Close" at bounding box center [703, 36] width 22 height 22
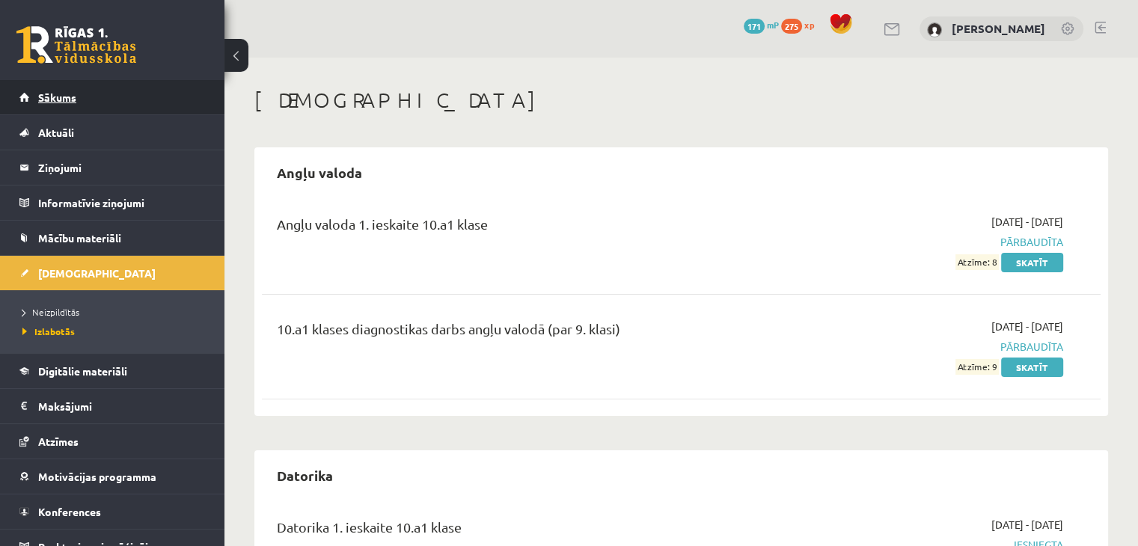
click at [112, 98] on link "Sākums" at bounding box center [112, 97] width 186 height 34
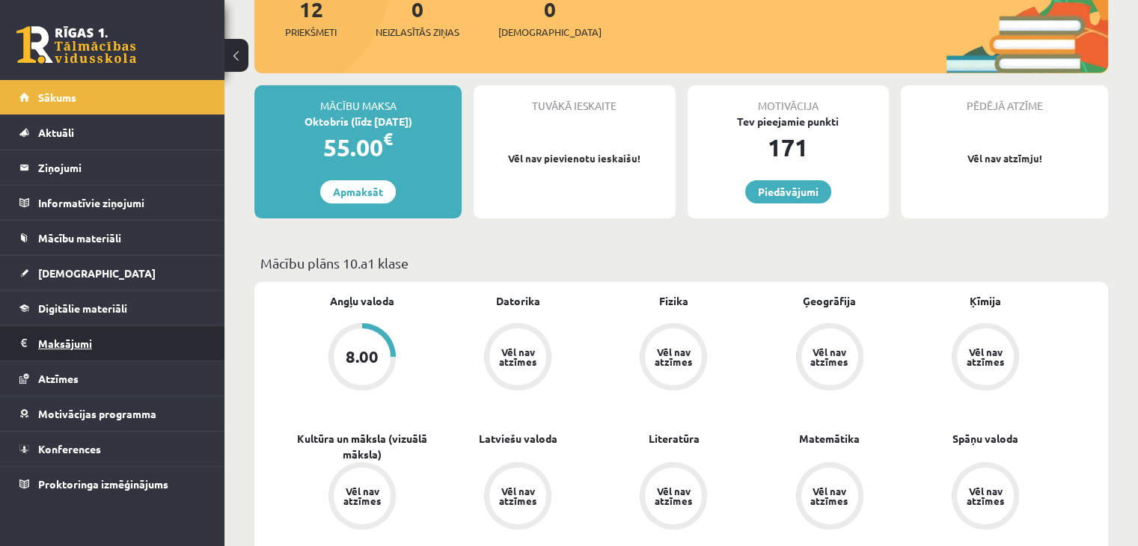
scroll to position [150, 0]
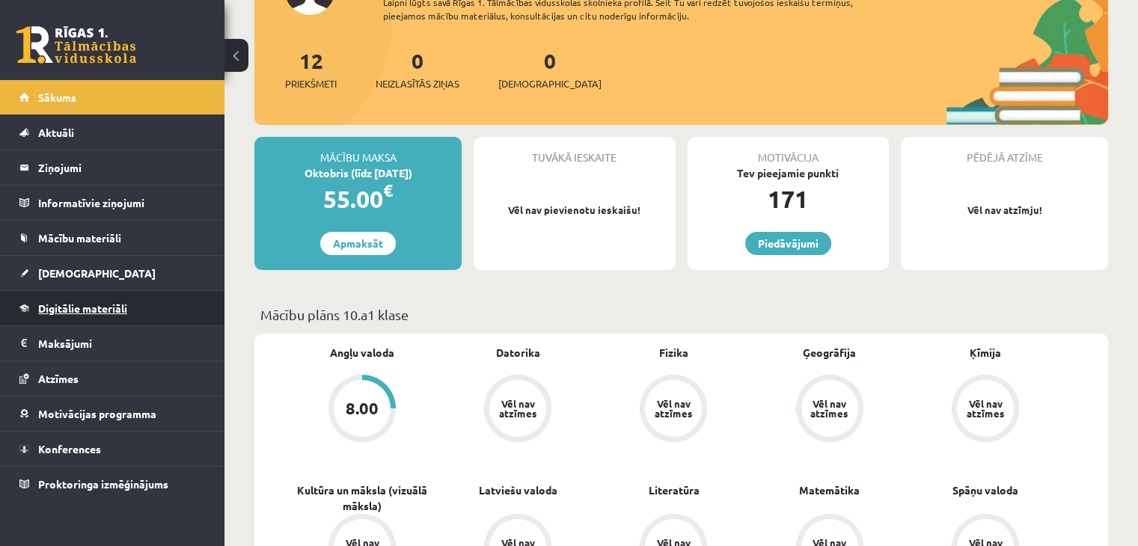
click at [135, 303] on link "Digitālie materiāli" at bounding box center [112, 308] width 186 height 34
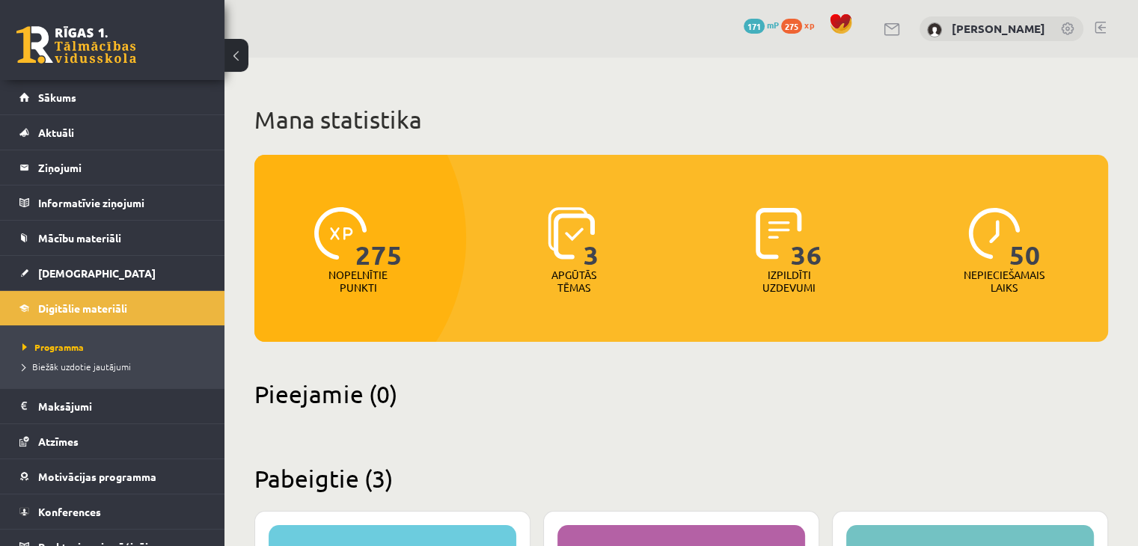
click at [98, 45] on link at bounding box center [76, 44] width 120 height 37
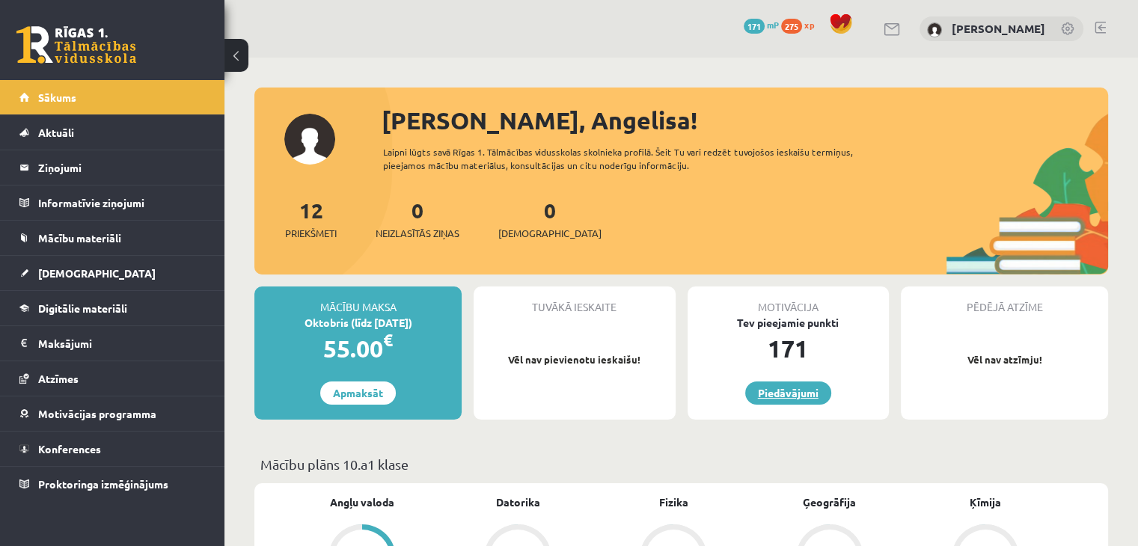
click at [769, 390] on link "Piedāvājumi" at bounding box center [788, 393] width 86 height 23
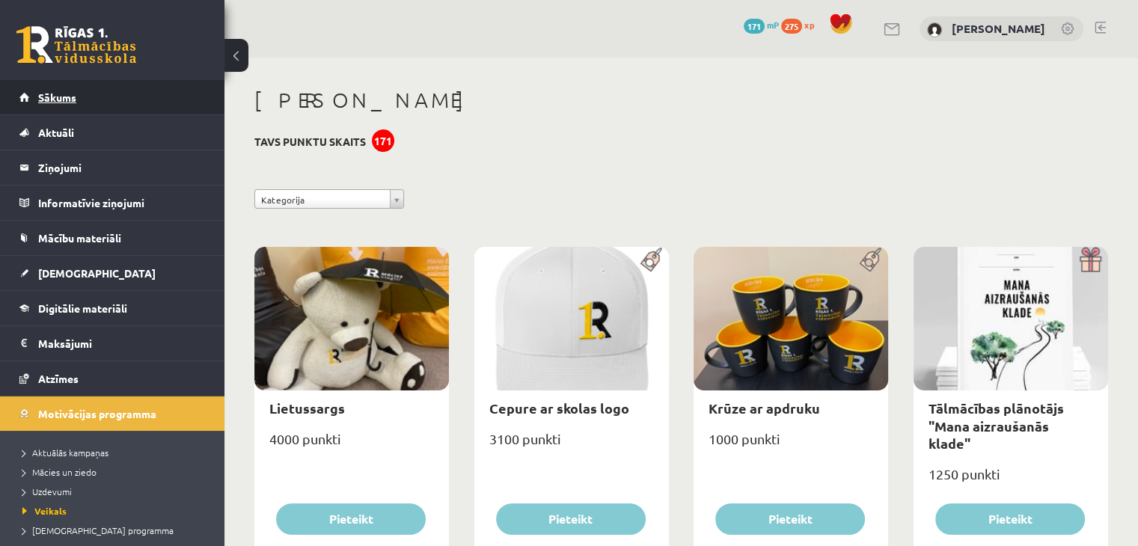
click at [79, 97] on link "Sākums" at bounding box center [112, 97] width 186 height 34
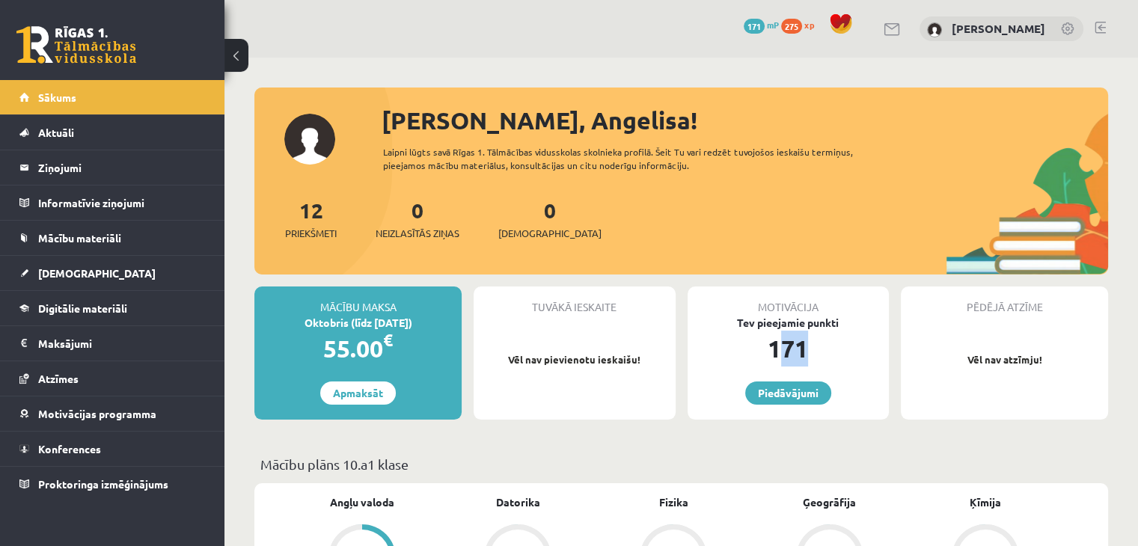
drag, startPoint x: 806, startPoint y: 348, endPoint x: 796, endPoint y: 350, distance: 10.6
click at [790, 354] on div "171" at bounding box center [788, 349] width 201 height 36
click at [853, 345] on div "171" at bounding box center [788, 349] width 201 height 36
click at [123, 48] on link at bounding box center [76, 44] width 120 height 37
click at [82, 57] on link at bounding box center [76, 44] width 120 height 37
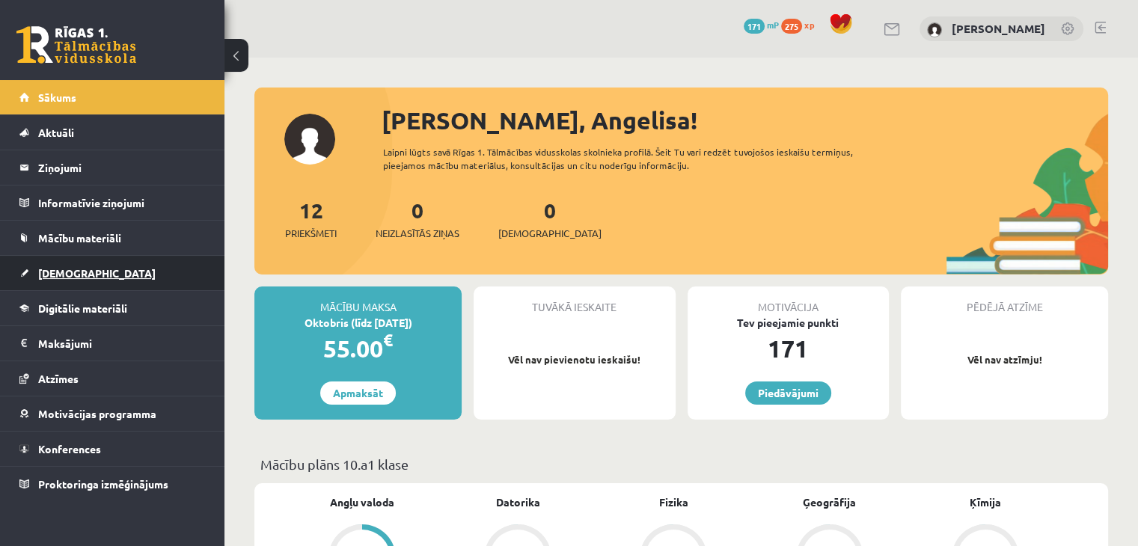
click at [121, 266] on link "[DEMOGRAPHIC_DATA]" at bounding box center [112, 273] width 186 height 34
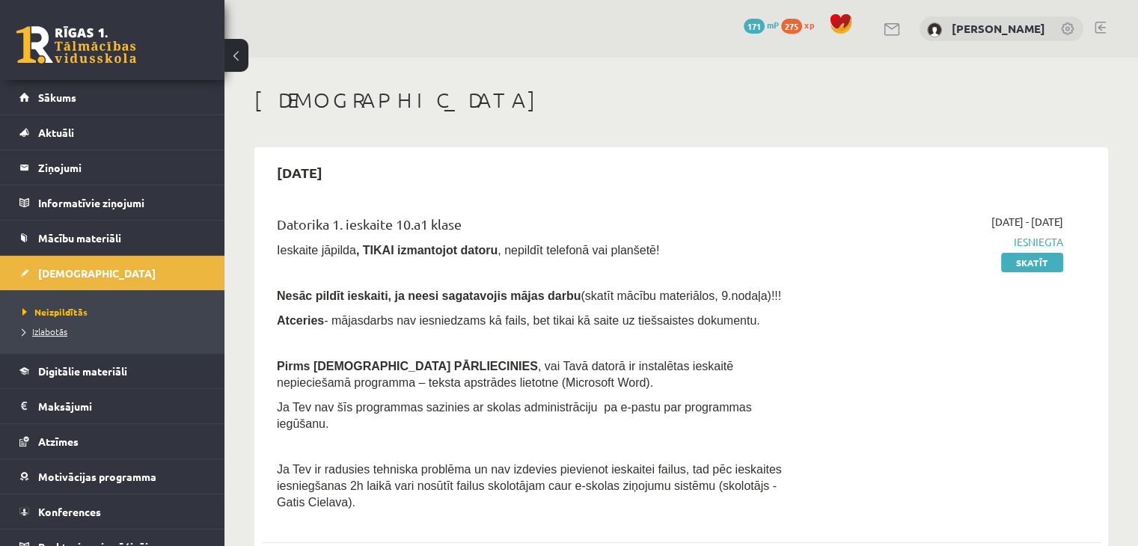
click at [70, 327] on link "Izlabotās" at bounding box center [115, 331] width 187 height 13
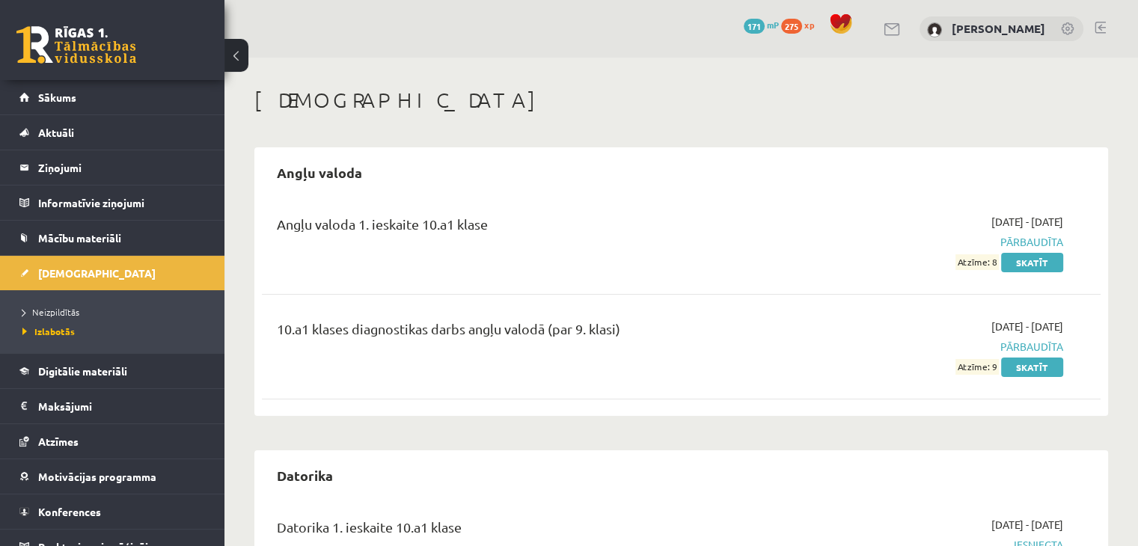
click at [112, 38] on link at bounding box center [76, 44] width 120 height 37
